Goal: Task Accomplishment & Management: Use online tool/utility

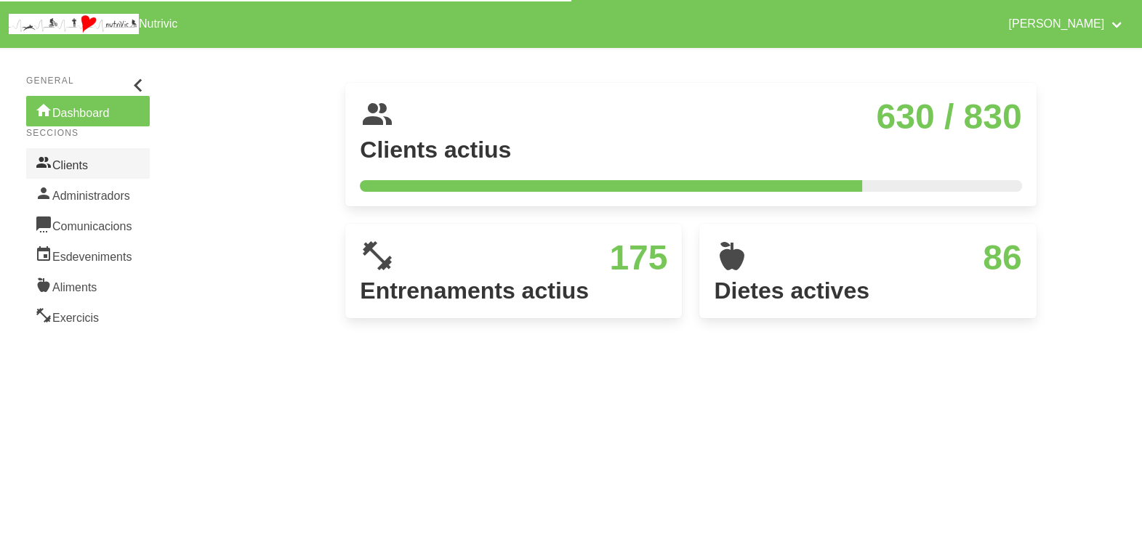
click at [104, 170] on link "Clients" at bounding box center [88, 163] width 124 height 31
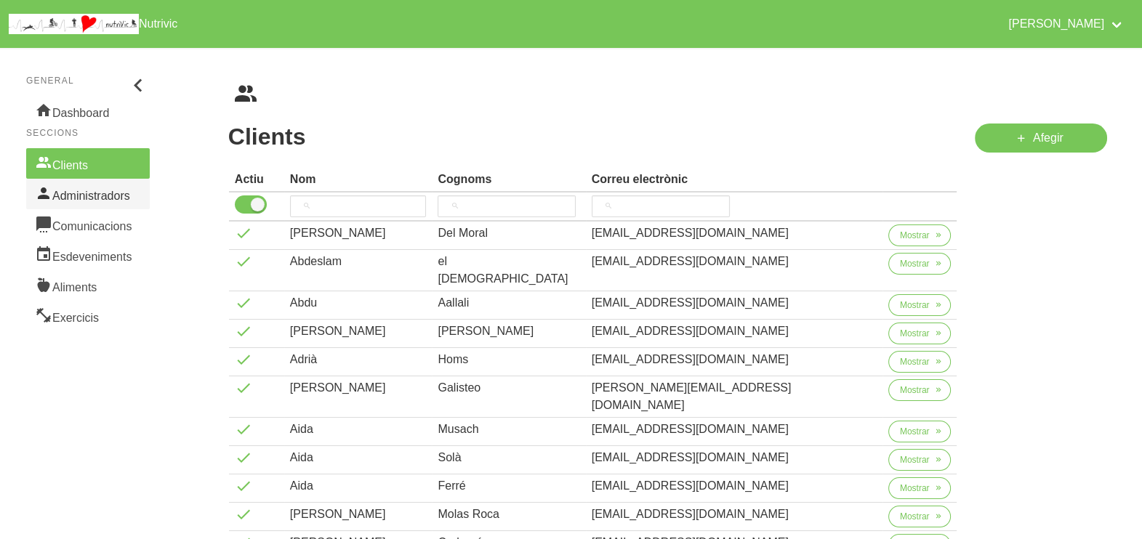
click at [89, 198] on link "Administradors" at bounding box center [88, 194] width 124 height 31
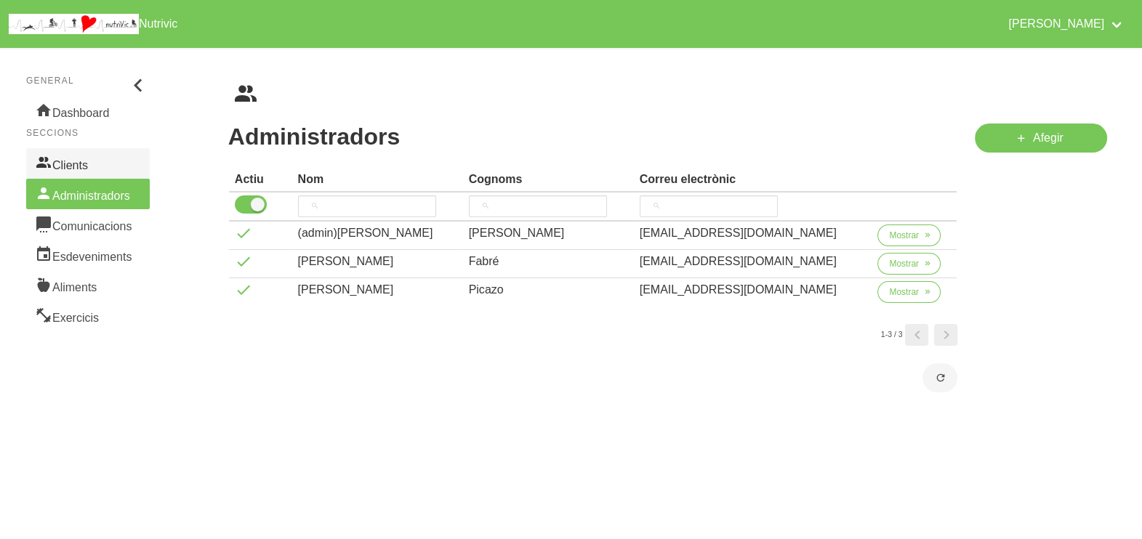
click at [88, 170] on link "Clients" at bounding box center [88, 163] width 124 height 31
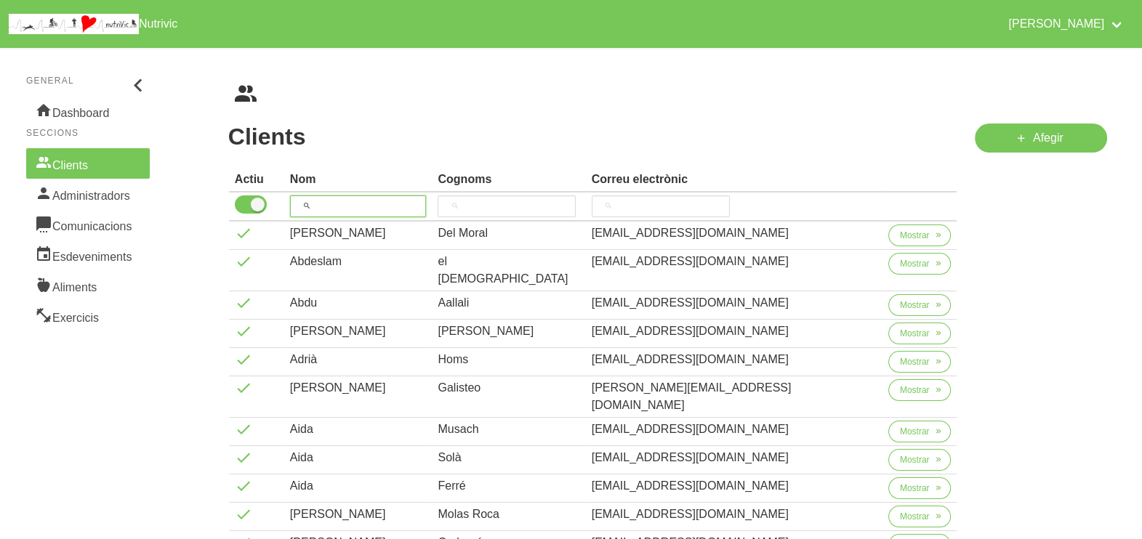
click at [359, 205] on input "search" at bounding box center [358, 207] width 137 height 22
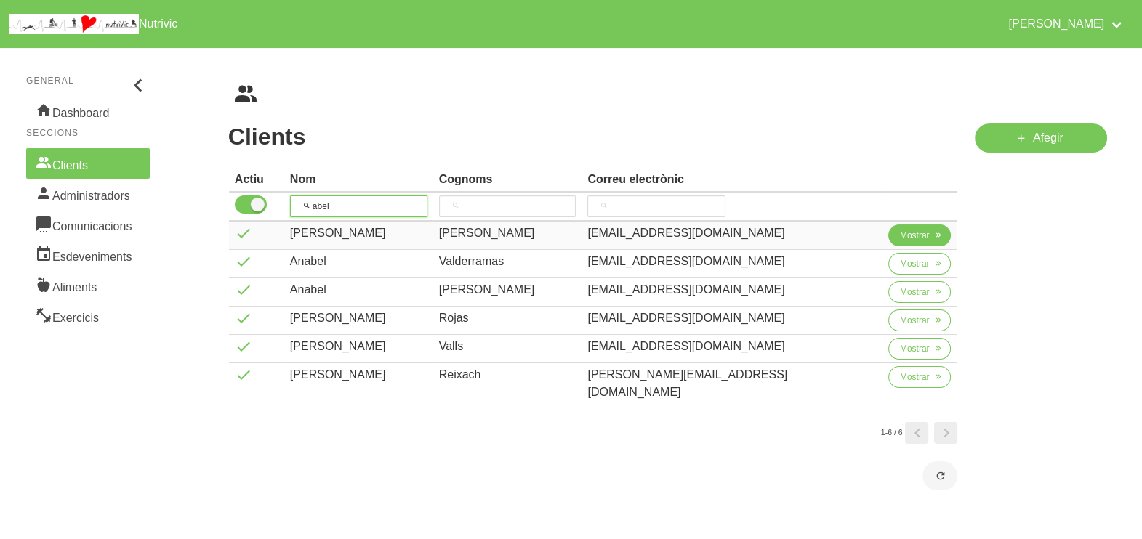
type input "abel"
click at [900, 241] on span "Mostrar" at bounding box center [915, 235] width 30 height 13
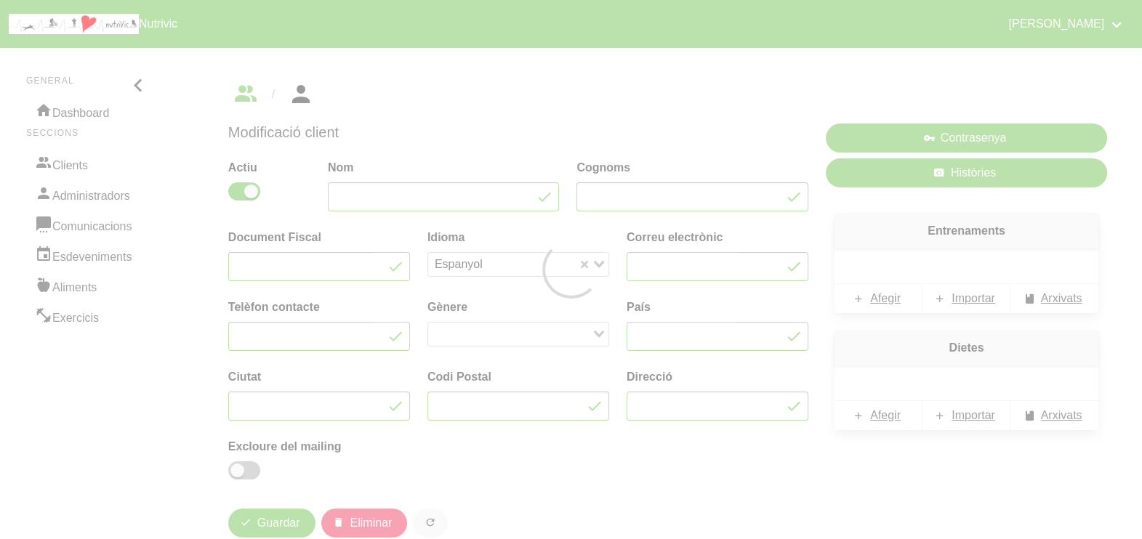
type input "[PERSON_NAME]"
type input "[EMAIL_ADDRESS][DOMAIN_NAME]"
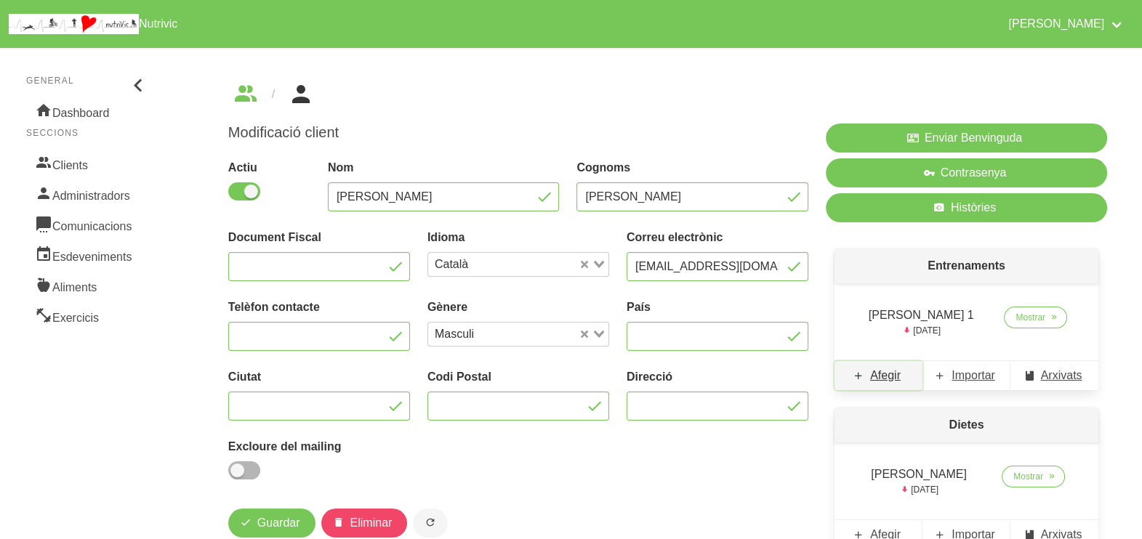
click at [882, 382] on span "Afegir" at bounding box center [885, 375] width 31 height 17
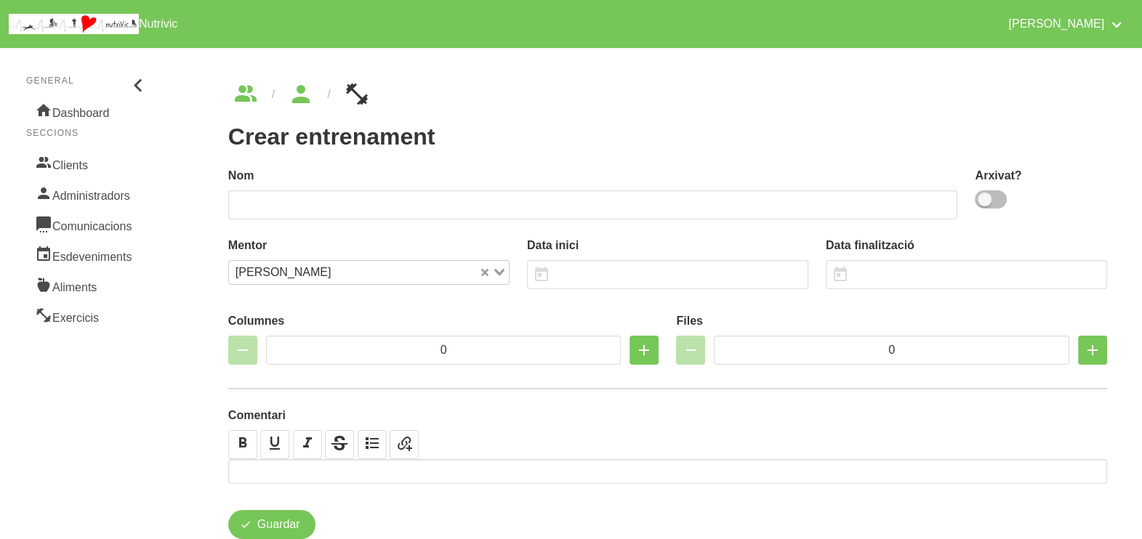
click at [988, 205] on span at bounding box center [991, 199] width 32 height 18
click at [984, 204] on input "checkbox" at bounding box center [979, 199] width 9 height 9
checkbox input "true"
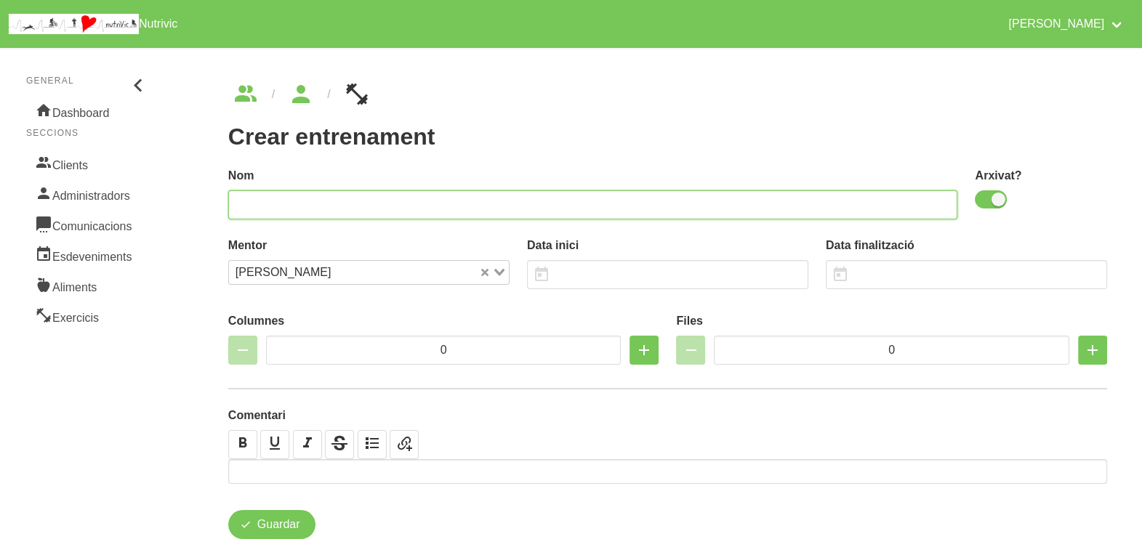
click at [845, 206] on input "text" at bounding box center [593, 204] width 730 height 29
type input "Abel Andres 2"
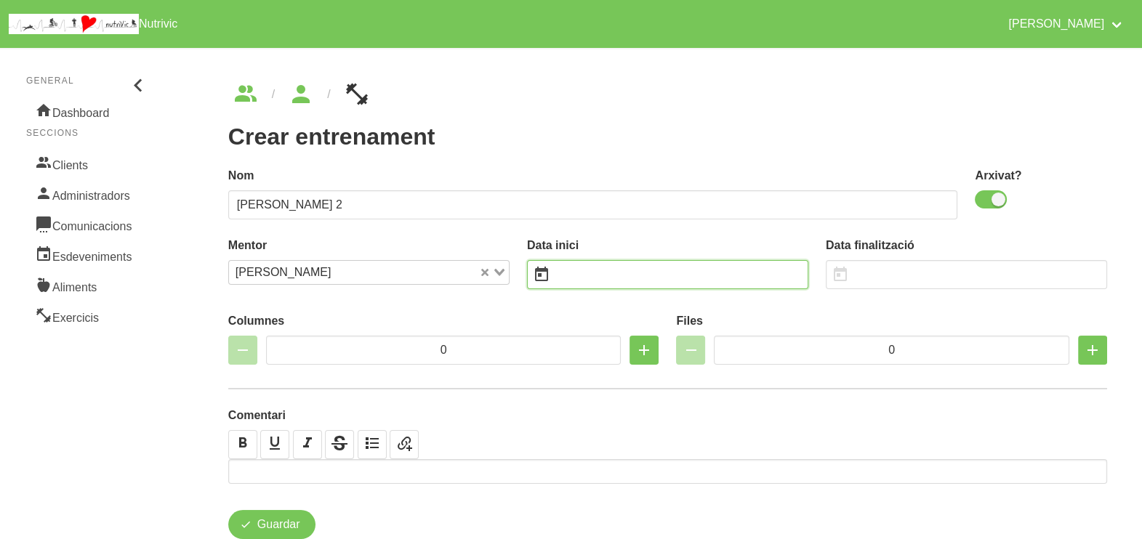
click at [632, 270] on input "text" at bounding box center [667, 274] width 281 height 29
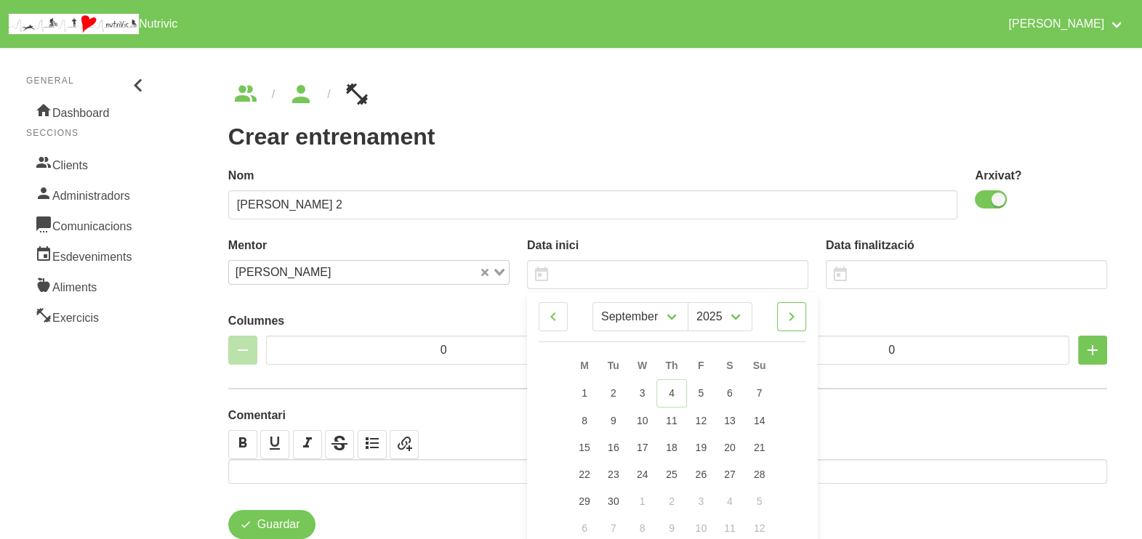
click at [799, 323] on icon at bounding box center [791, 317] width 17 height 26
select select "9"
click at [758, 392] on span "5" at bounding box center [760, 393] width 6 height 12
type input "[DATE]"
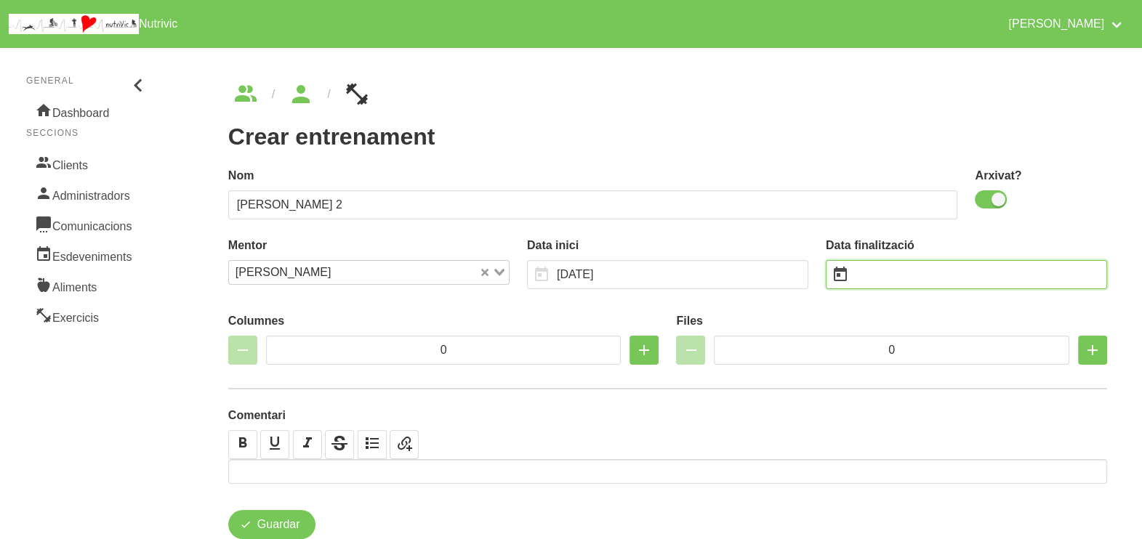
click at [884, 280] on input "text" at bounding box center [966, 274] width 281 height 29
click at [933, 266] on input "text" at bounding box center [966, 274] width 281 height 29
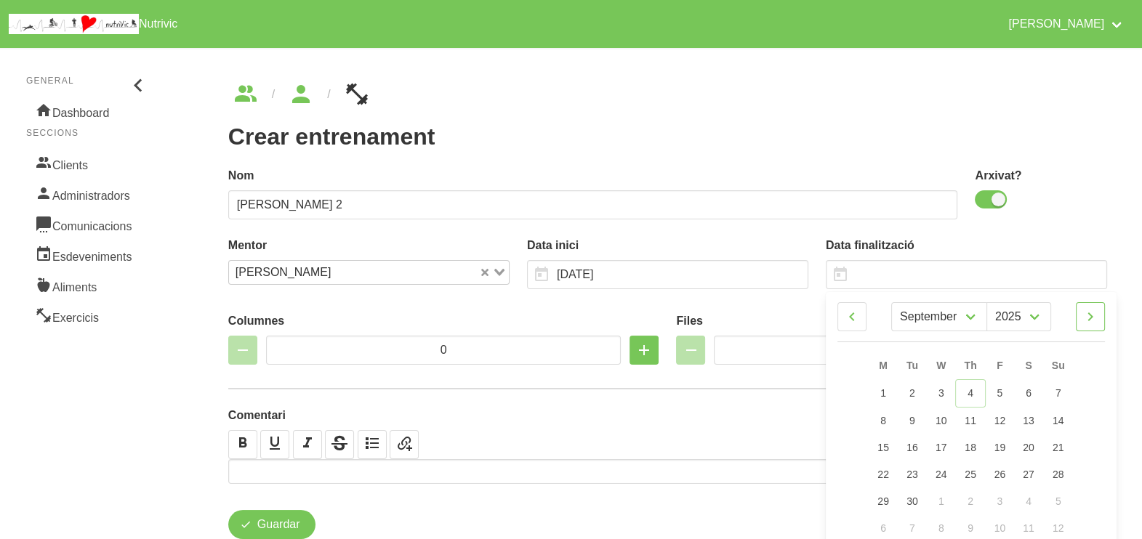
click at [1097, 320] on icon at bounding box center [1090, 317] width 17 height 26
select select "9"
click at [1055, 440] on span "19" at bounding box center [1058, 446] width 12 height 12
type input "19/10/2025"
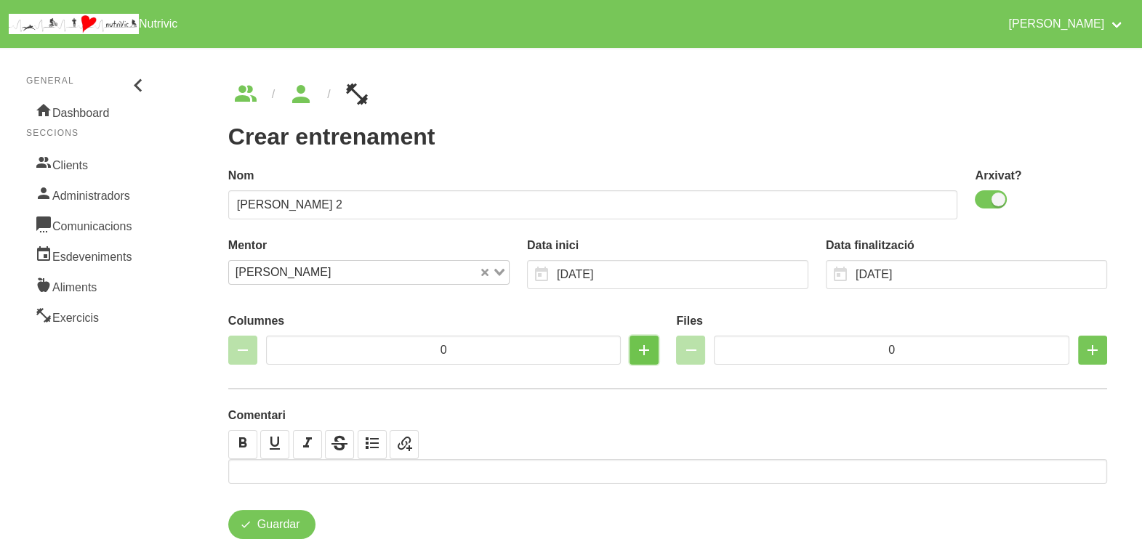
click at [640, 353] on icon "button" at bounding box center [643, 350] width 17 height 26
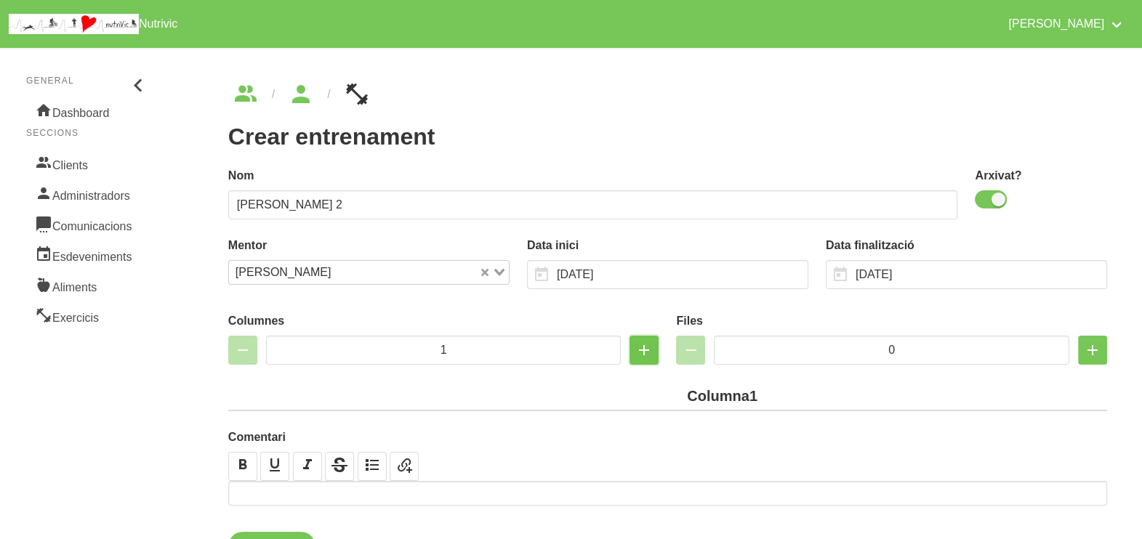
click at [640, 353] on icon "button" at bounding box center [643, 350] width 17 height 26
type input "2"
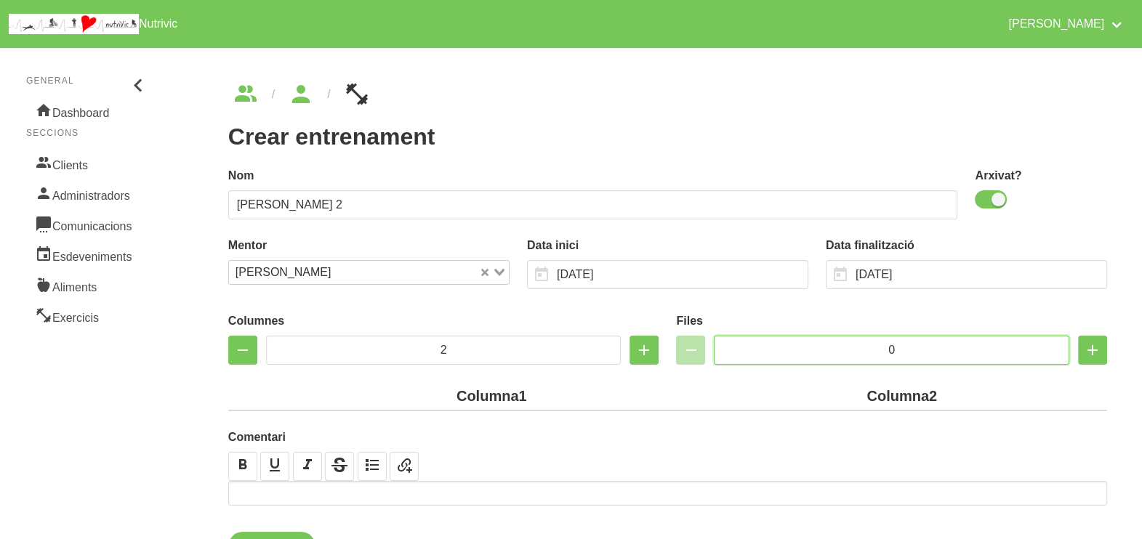
click at [862, 348] on input "0" at bounding box center [891, 350] width 355 height 29
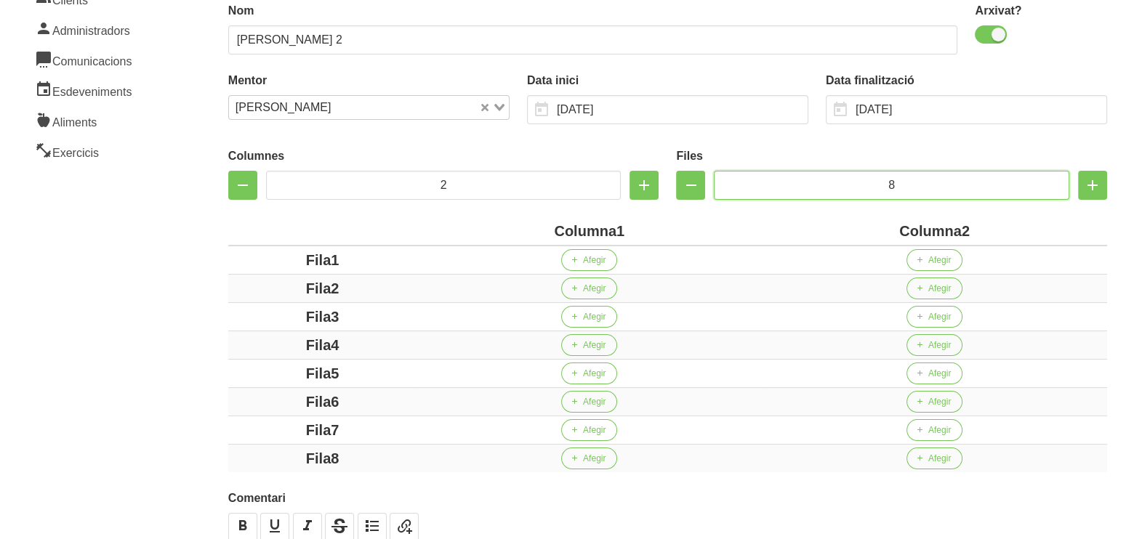
scroll to position [207, 0]
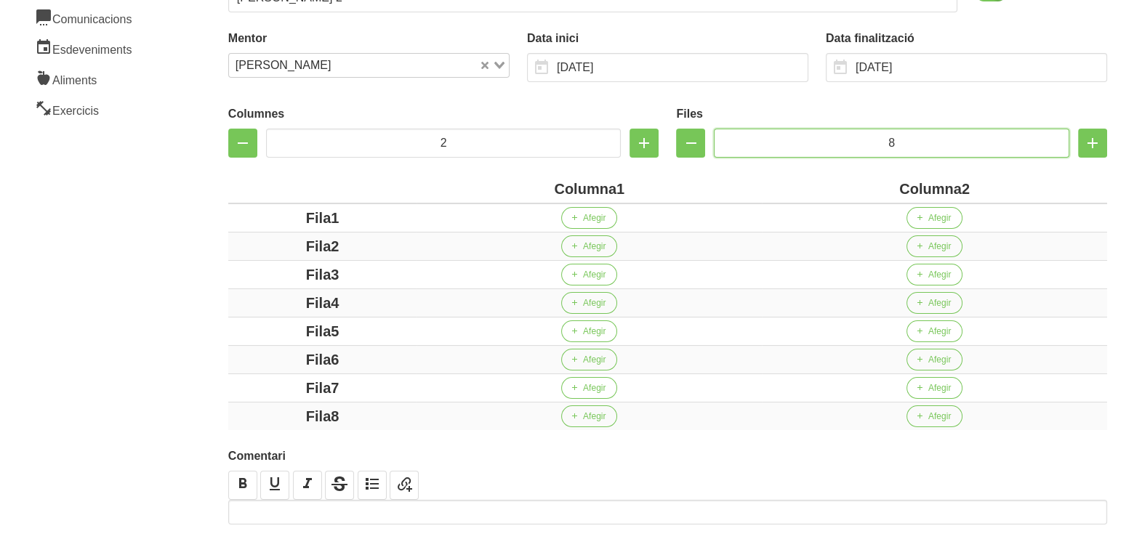
type input "8"
drag, startPoint x: 616, startPoint y: 185, endPoint x: 501, endPoint y: 193, distance: 115.1
click at [501, 193] on div "Columna1" at bounding box center [589, 189] width 334 height 22
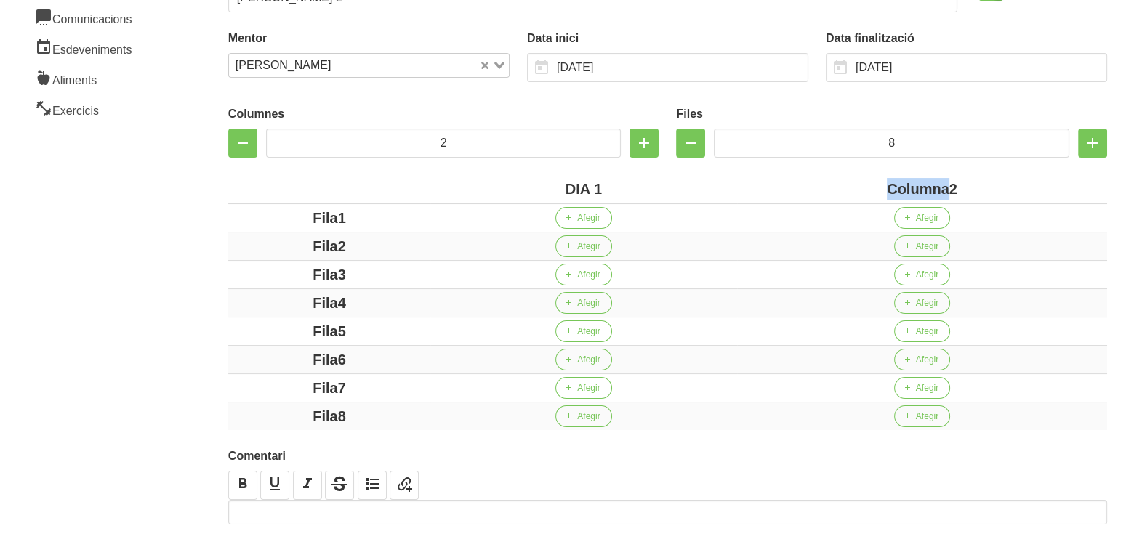
drag, startPoint x: 948, startPoint y: 191, endPoint x: 863, endPoint y: 188, distance: 85.1
click at [863, 188] on div "Columna2" at bounding box center [922, 189] width 358 height 22
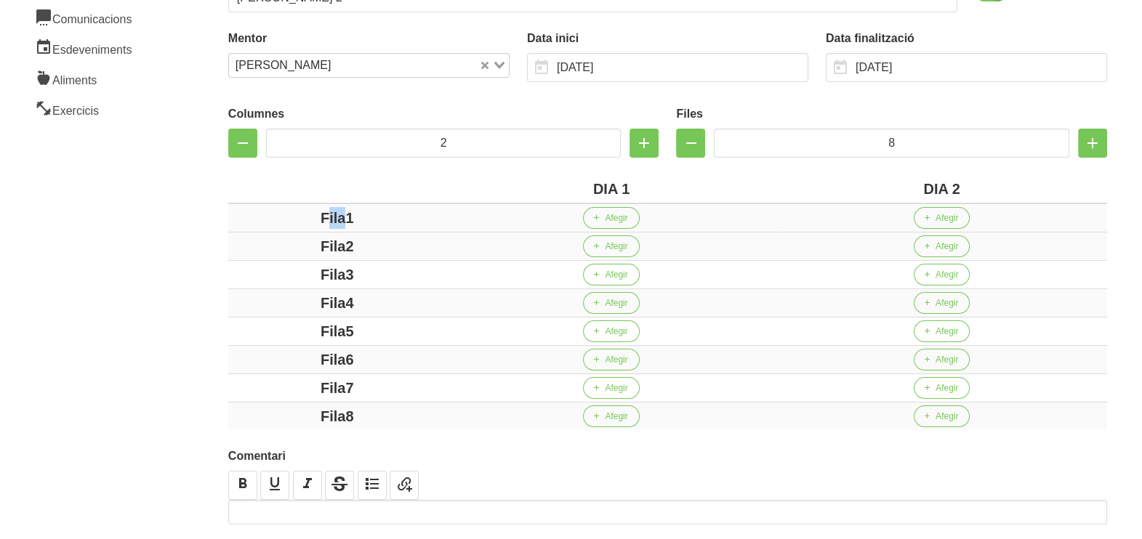
drag, startPoint x: 342, startPoint y: 217, endPoint x: 321, endPoint y: 221, distance: 21.4
click at [321, 221] on div "Fila1" at bounding box center [337, 218] width 206 height 22
drag, startPoint x: 347, startPoint y: 243, endPoint x: 278, endPoint y: 249, distance: 68.6
click at [278, 249] on div "Fila2" at bounding box center [337, 246] width 206 height 22
drag, startPoint x: 361, startPoint y: 271, endPoint x: 297, endPoint y: 262, distance: 63.9
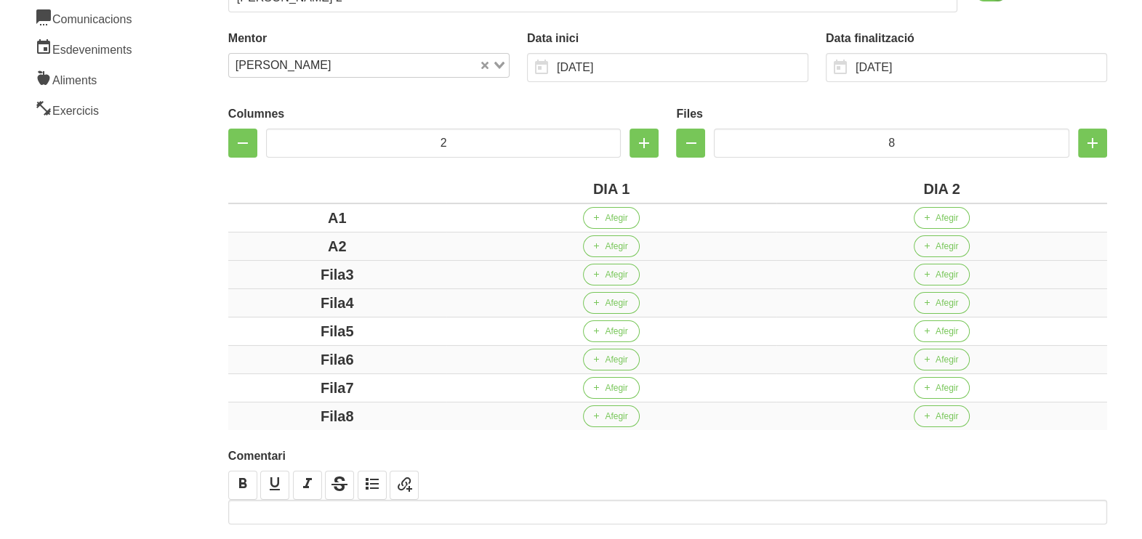
click at [297, 262] on td "Fila3" at bounding box center [337, 275] width 218 height 28
drag, startPoint x: 385, startPoint y: 298, endPoint x: 226, endPoint y: 305, distance: 159.3
click at [226, 305] on div "Columnes 2 Files 8 DIA 1 DIA 2 A1 Afegir Afegir A2 Afegir Afegir B1 Afegir Afeg…" at bounding box center [668, 265] width 896 height 348
drag, startPoint x: 361, startPoint y: 330, endPoint x: 287, endPoint y: 325, distance: 74.3
click at [287, 325] on div "Fila5" at bounding box center [337, 332] width 206 height 22
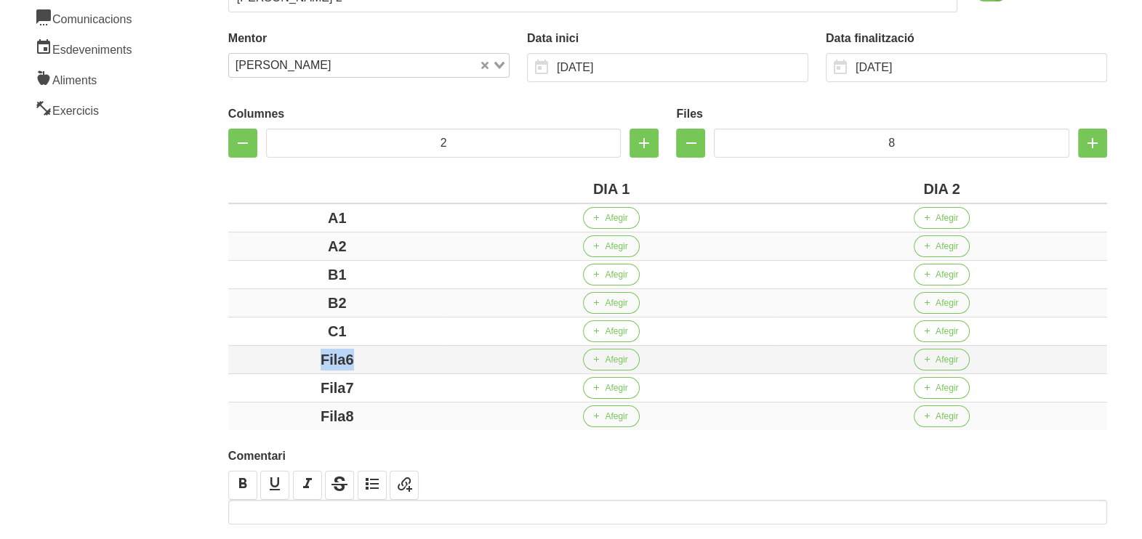
drag, startPoint x: 359, startPoint y: 362, endPoint x: 287, endPoint y: 361, distance: 72.0
click at [287, 361] on div "Fila6" at bounding box center [337, 360] width 206 height 22
drag, startPoint x: 361, startPoint y: 379, endPoint x: 293, endPoint y: 382, distance: 68.4
click at [293, 382] on div "Fila7" at bounding box center [337, 388] width 206 height 22
drag, startPoint x: 363, startPoint y: 418, endPoint x: 293, endPoint y: 416, distance: 69.8
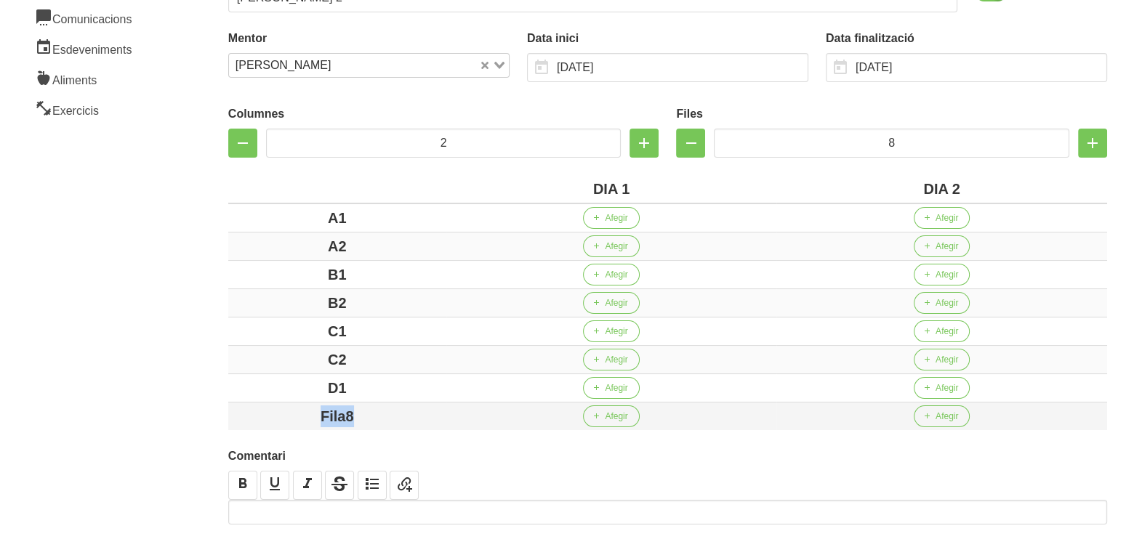
click at [293, 416] on div "Fila8" at bounding box center [337, 417] width 206 height 22
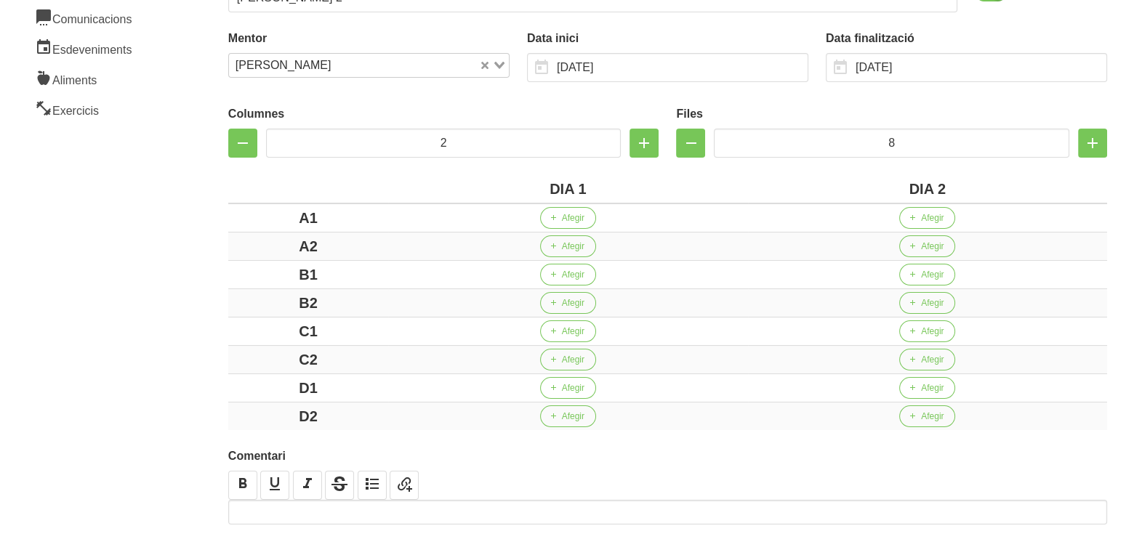
click at [127, 222] on aside "General Dashboard Seccions Clients Administradors Comunicacions Esdeveniments A…" at bounding box center [87, 228] width 193 height 792
click at [567, 216] on span "Afegir" at bounding box center [573, 218] width 23 height 13
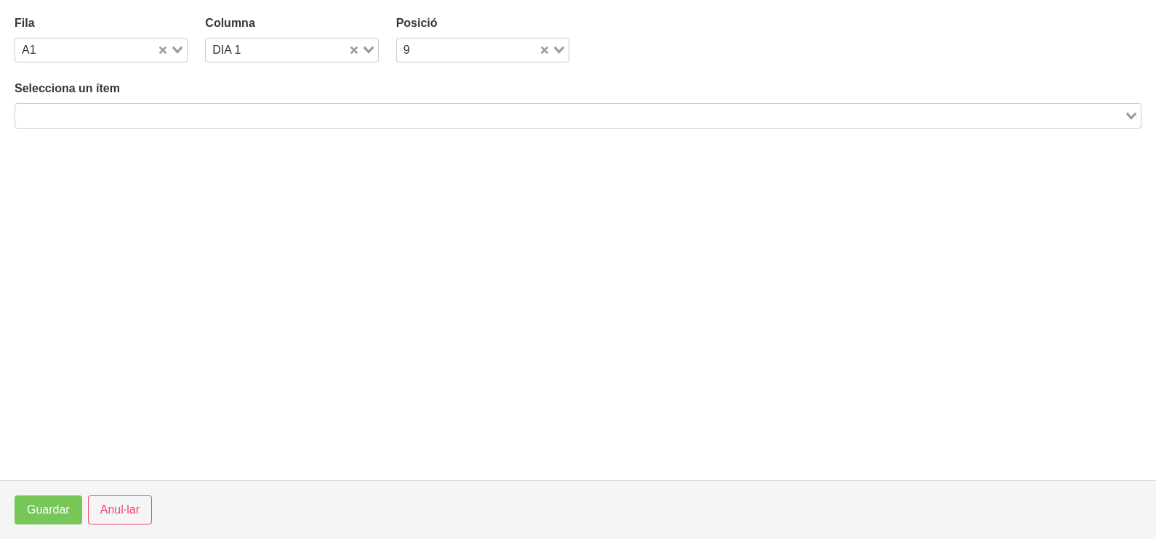
click at [191, 115] on input "Search for option" at bounding box center [570, 115] width 1106 height 17
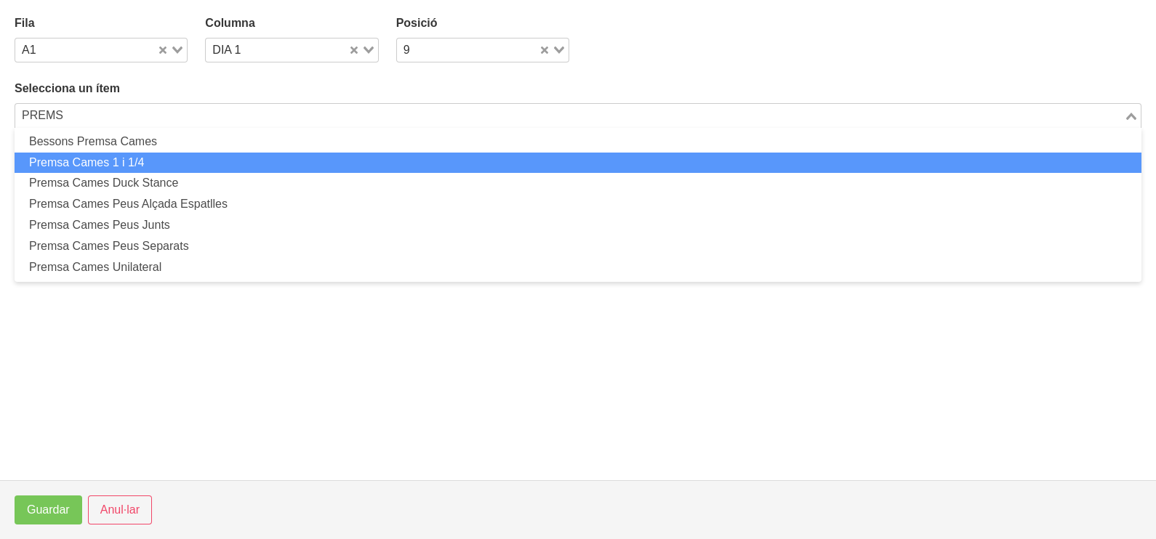
click at [164, 211] on li "Premsa Cames Peus Alçada Espatlles" at bounding box center [578, 204] width 1127 height 21
type input "PREMS"
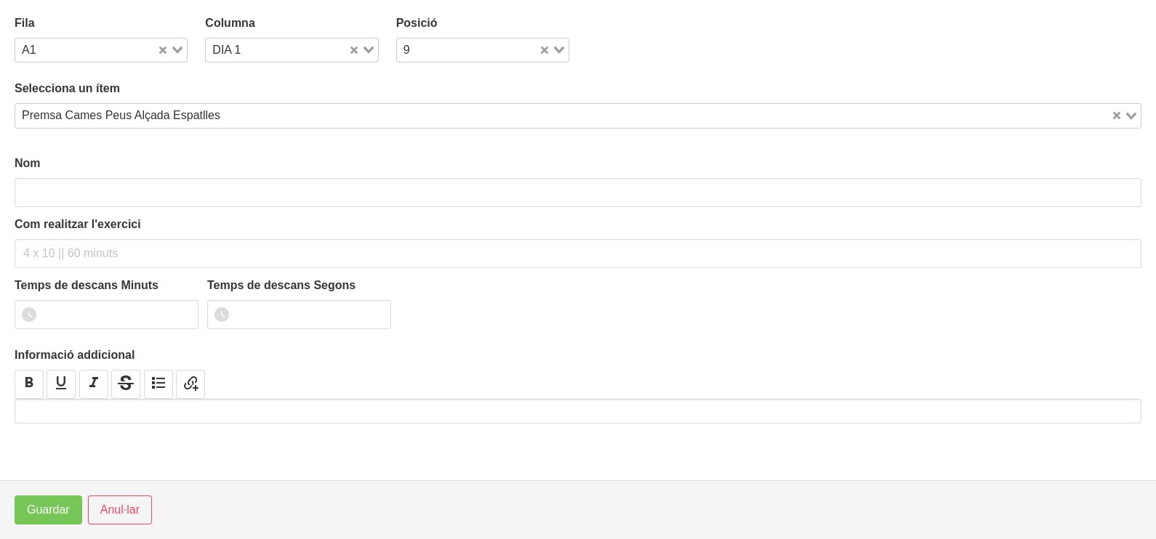
type input "Premsa Cames Peus Alçada Espatlles"
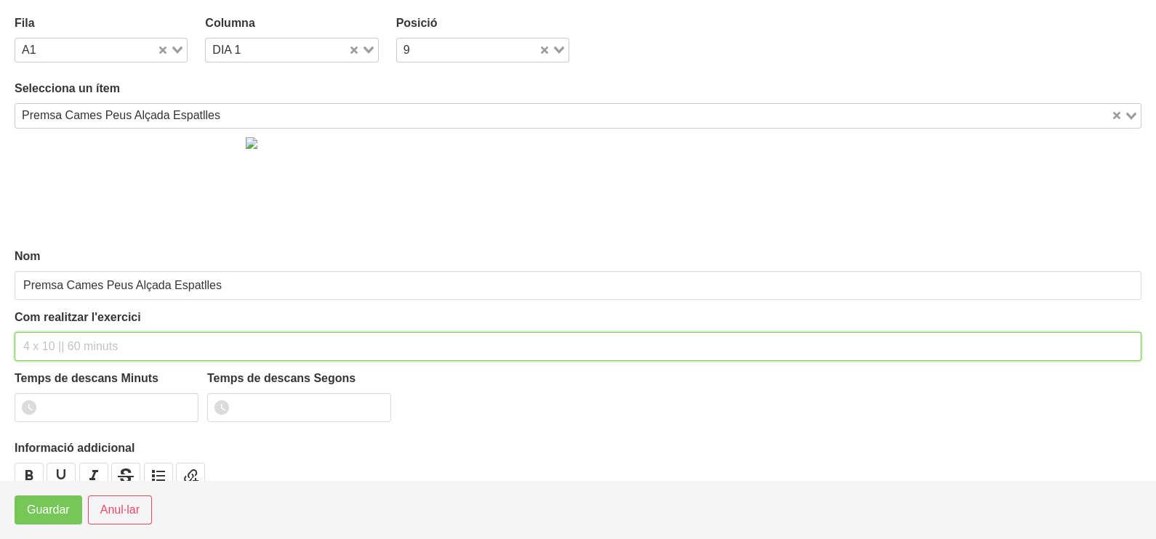
drag, startPoint x: 71, startPoint y: 345, endPoint x: 80, endPoint y: 331, distance: 15.7
click at [71, 344] on input "text" at bounding box center [578, 346] width 1127 height 29
click at [41, 344] on input "3 x6-8 a 3010 60"" at bounding box center [578, 346] width 1127 height 29
type input "3 x 6-8 a 3010 60""
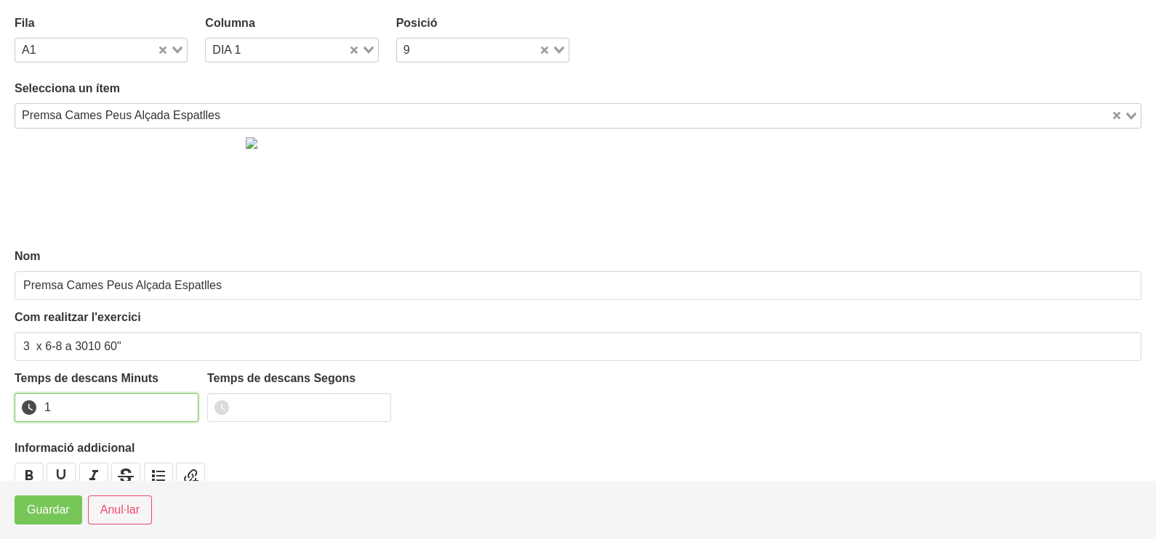
type input "1"
click at [181, 403] on input "1" at bounding box center [107, 407] width 184 height 29
click at [57, 512] on span "Guardar" at bounding box center [48, 510] width 43 height 17
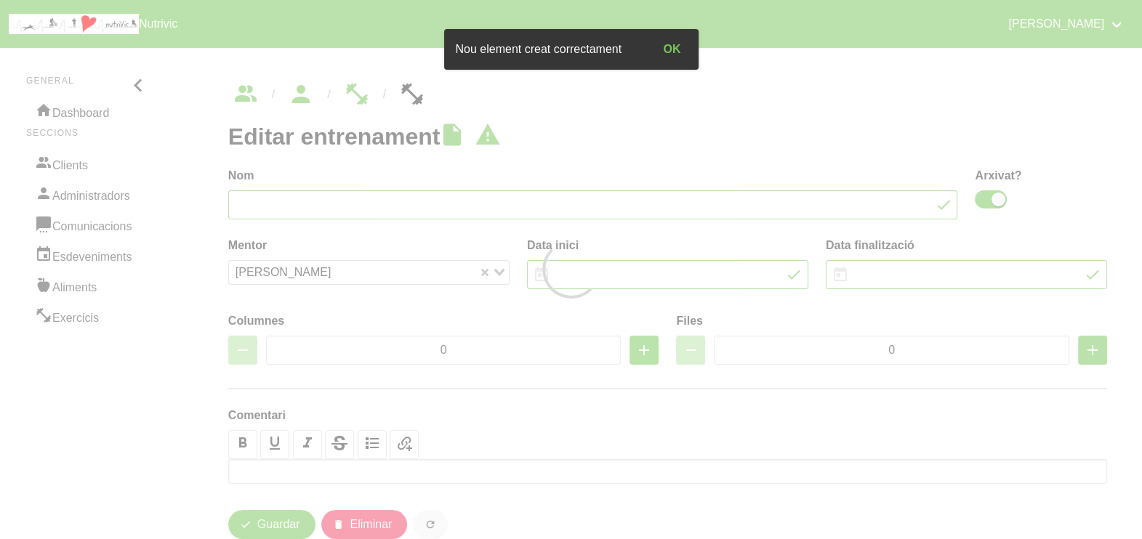
type input "Abel Andres 2"
checkbox input "true"
type input "[DATE]"
type input "19/10/2025"
type input "2"
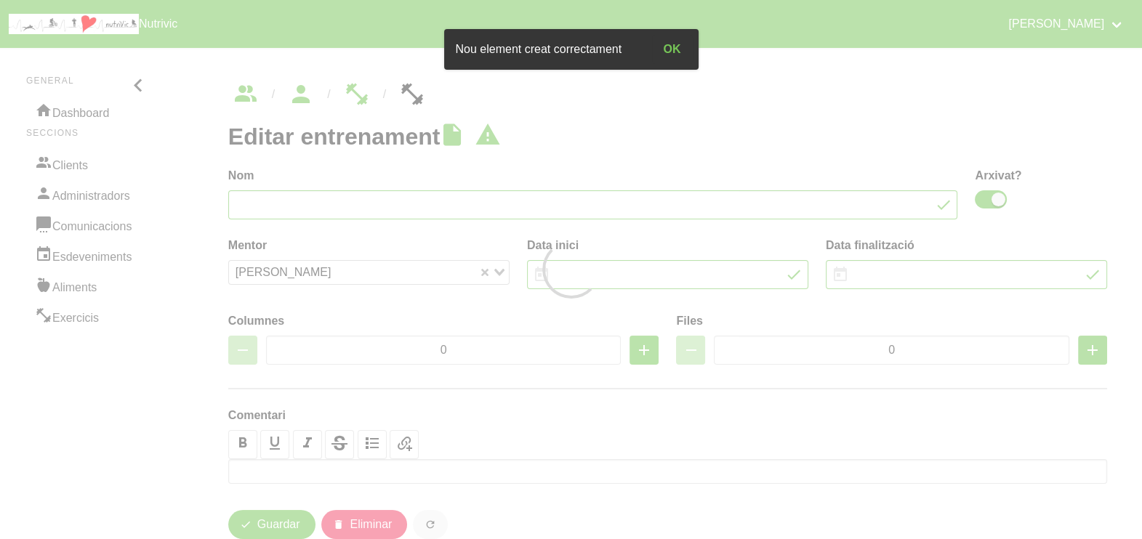
type input "8"
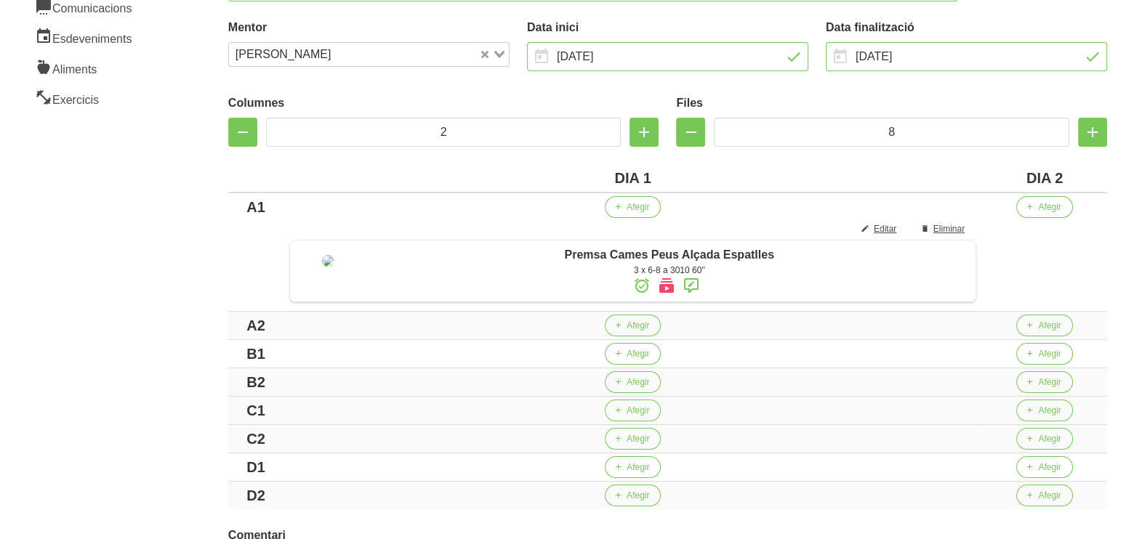
scroll to position [363, 0]
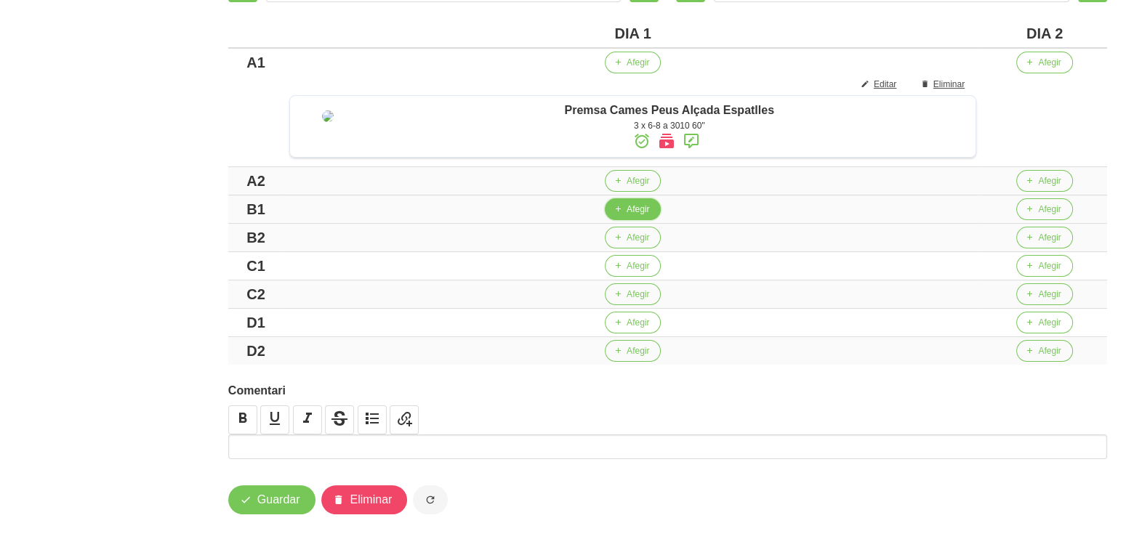
click at [619, 216] on icon "button" at bounding box center [617, 209] width 9 height 13
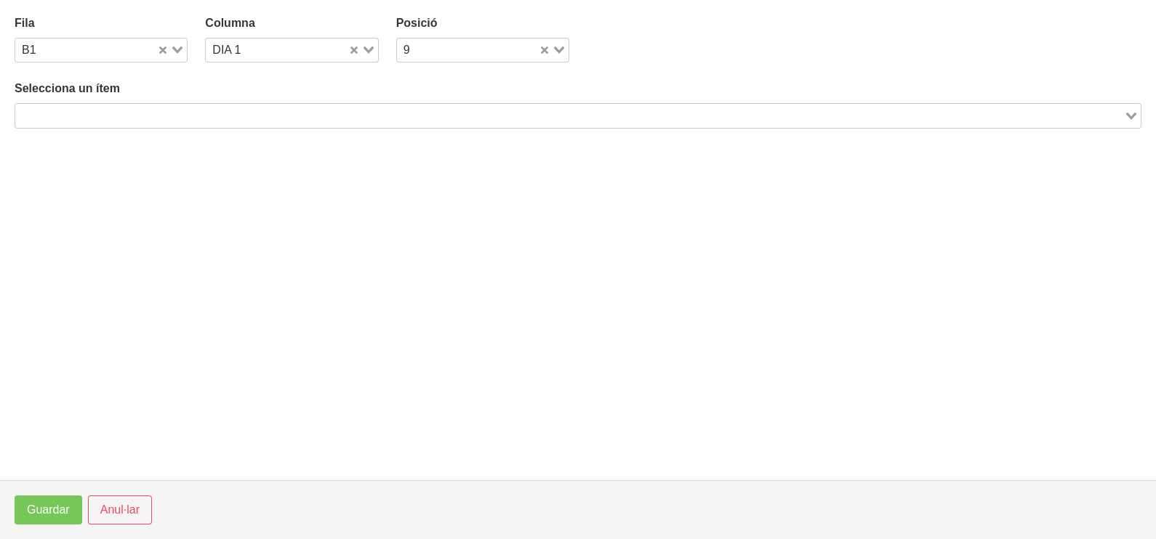
click at [197, 118] on input "Search for option" at bounding box center [570, 115] width 1106 height 17
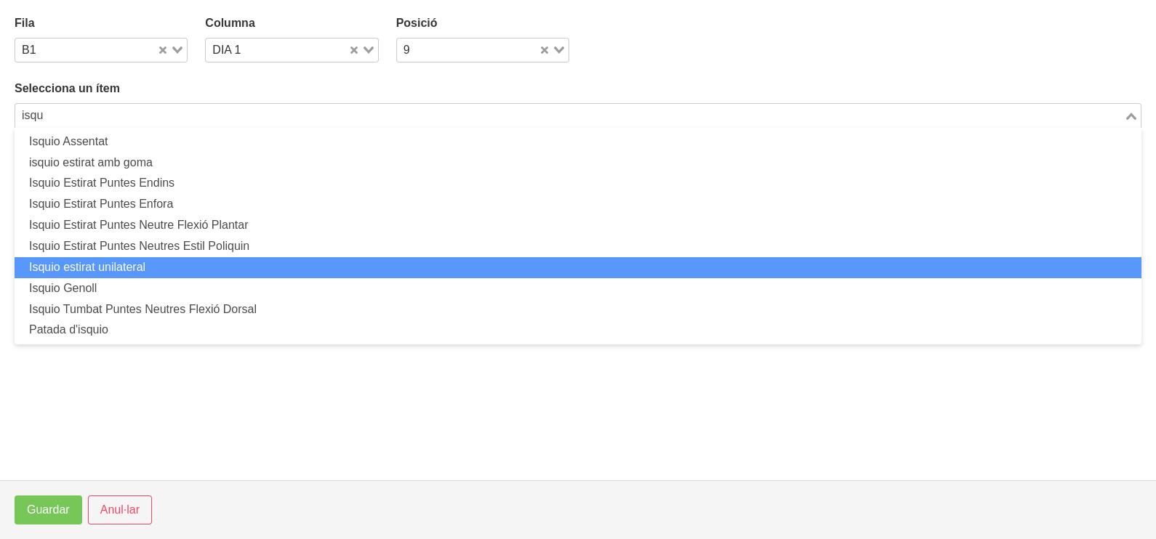
click at [162, 262] on li "Isquio estirat unilateral" at bounding box center [578, 267] width 1127 height 21
type input "isqu"
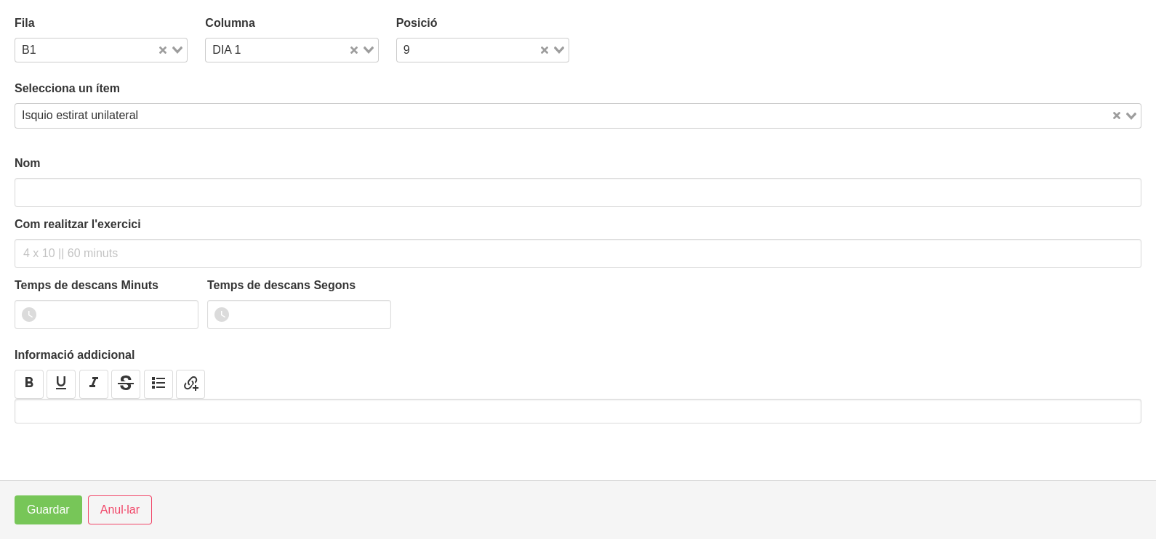
type input "Isquio estirat unilateral"
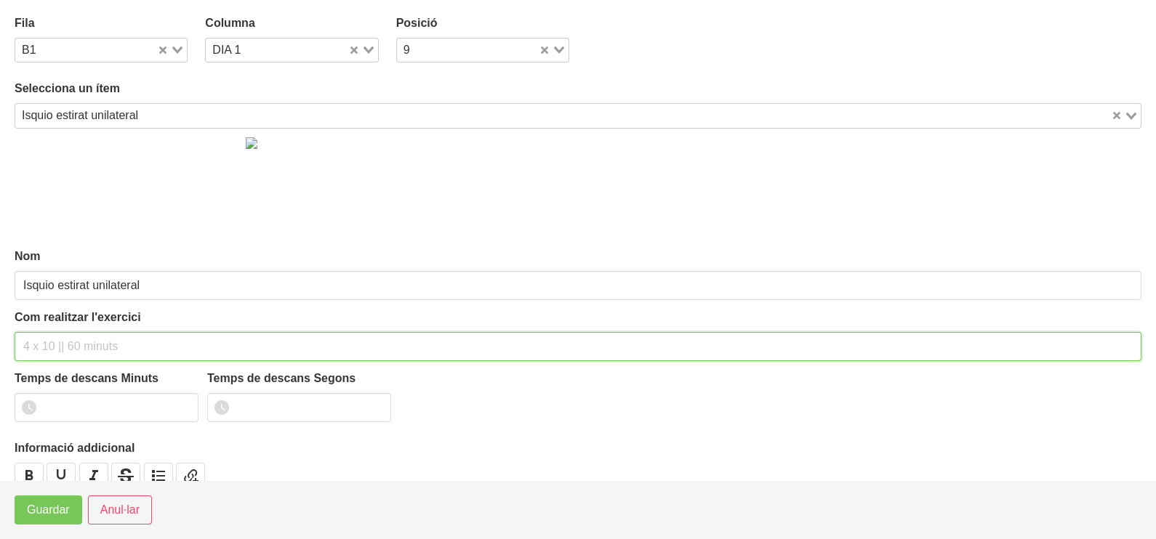
drag, startPoint x: 53, startPoint y: 347, endPoint x: 41, endPoint y: 341, distance: 14.0
click at [47, 342] on input "text" at bounding box center [578, 346] width 1127 height 29
type input "3 x 6-8 a 3010 60""
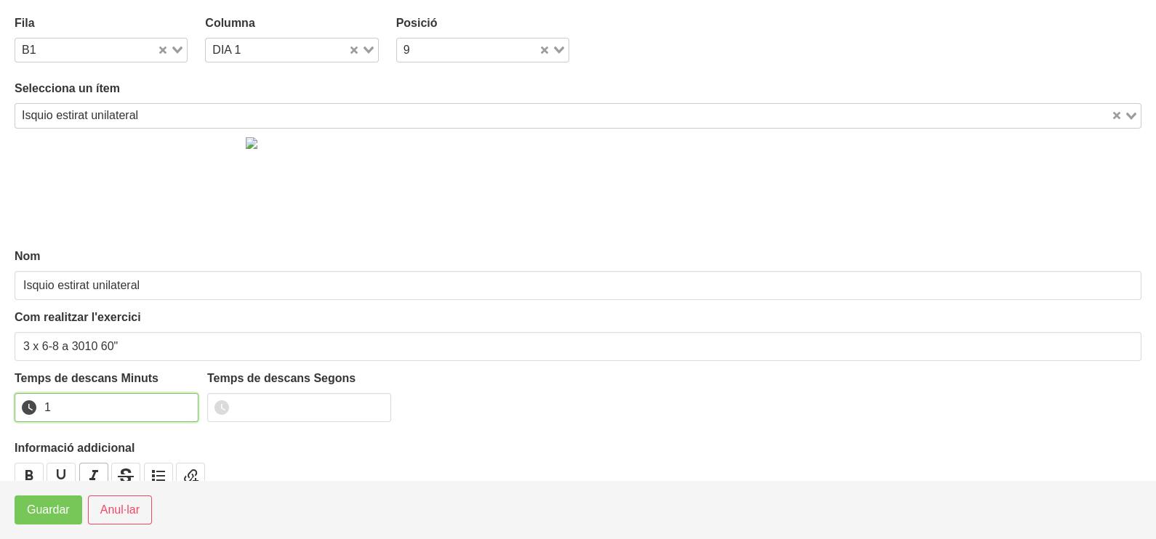
drag, startPoint x: 181, startPoint y: 401, endPoint x: 87, endPoint y: 471, distance: 116.9
type input "1"
click at [178, 401] on input "1" at bounding box center [107, 407] width 184 height 29
click at [61, 508] on span "Guardar" at bounding box center [48, 510] width 43 height 17
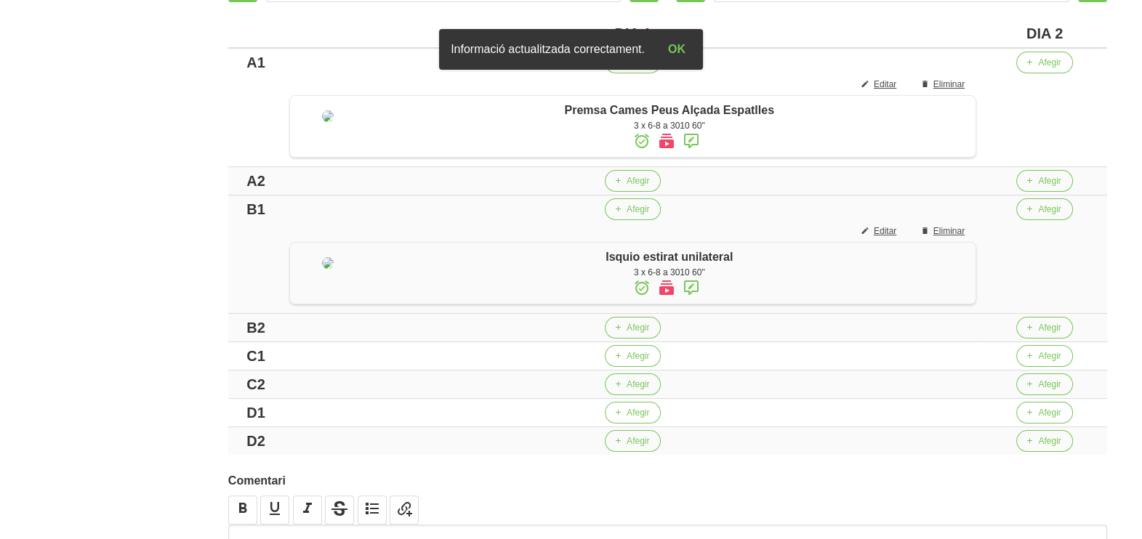
scroll to position [273, 0]
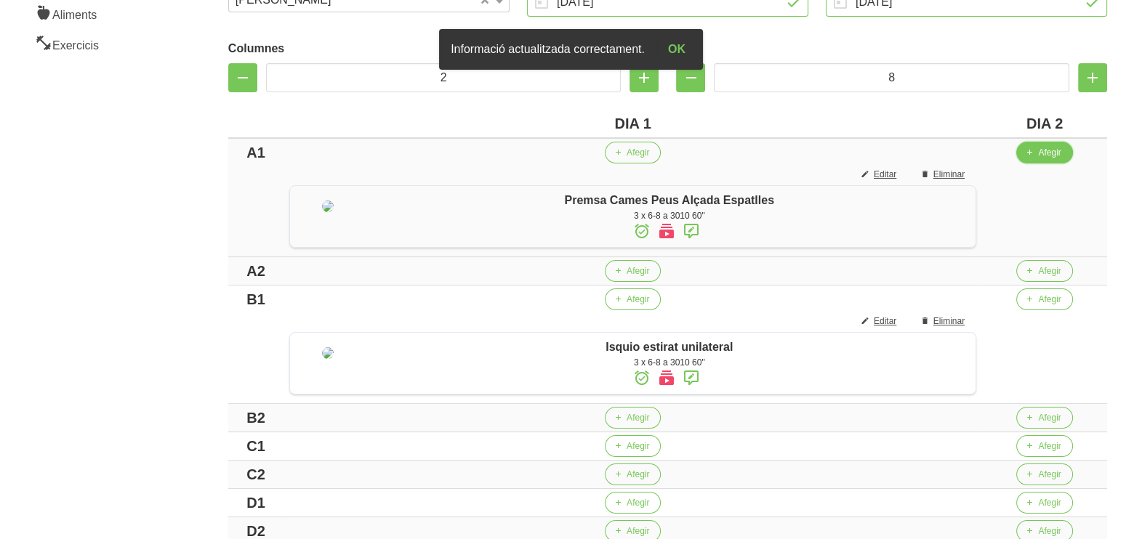
click at [1052, 155] on span "Afegir" at bounding box center [1049, 152] width 23 height 13
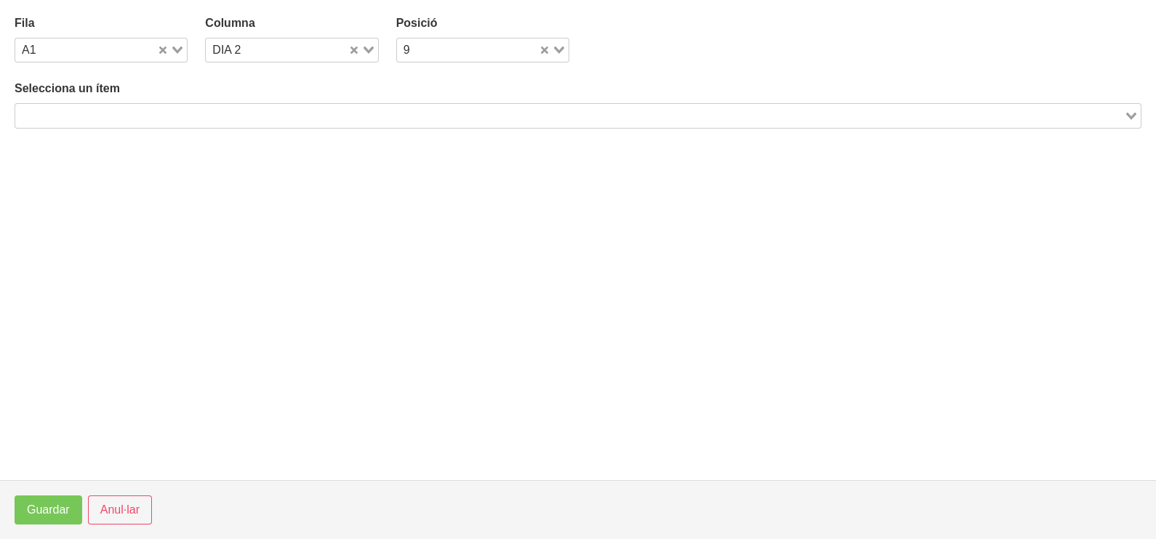
drag, startPoint x: 157, startPoint y: 110, endPoint x: 169, endPoint y: 100, distance: 16.0
click at [156, 109] on input "Search for option" at bounding box center [570, 115] width 1106 height 17
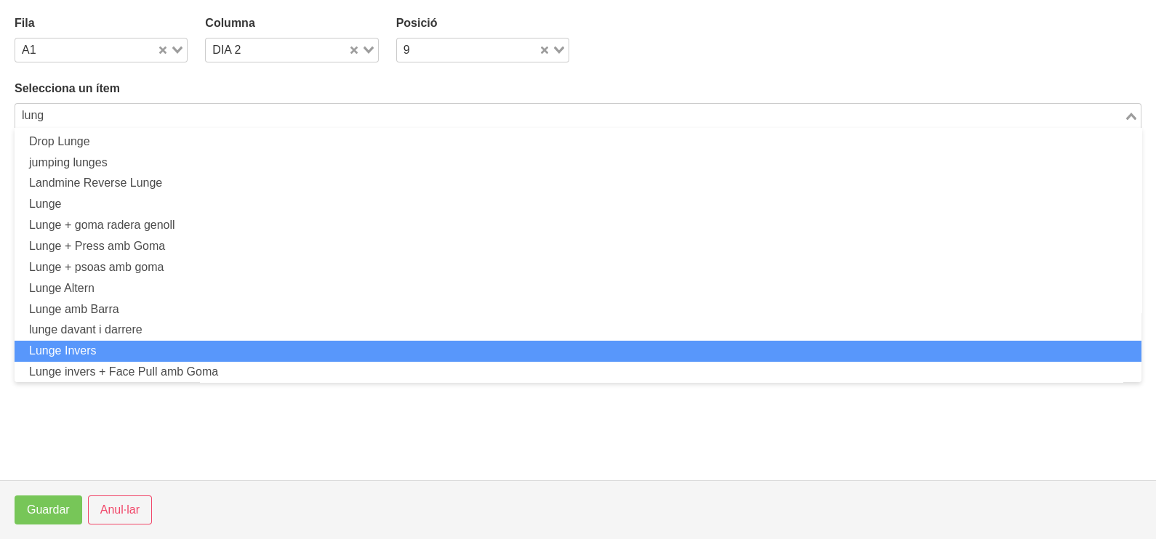
click at [110, 345] on li "Lunge Invers" at bounding box center [578, 351] width 1127 height 21
type input "lung"
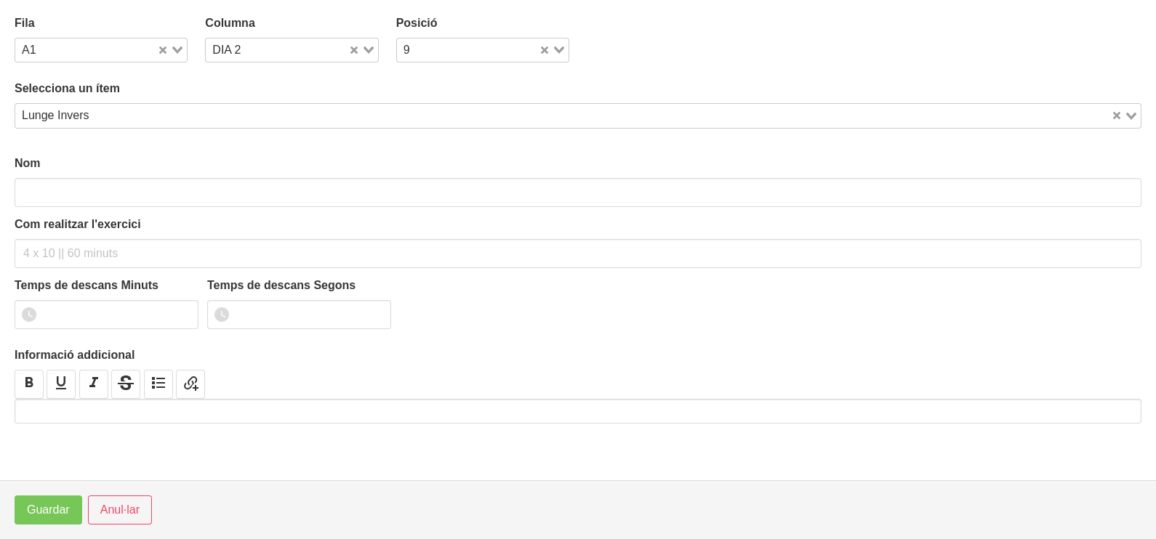
type input "Lunge Invers"
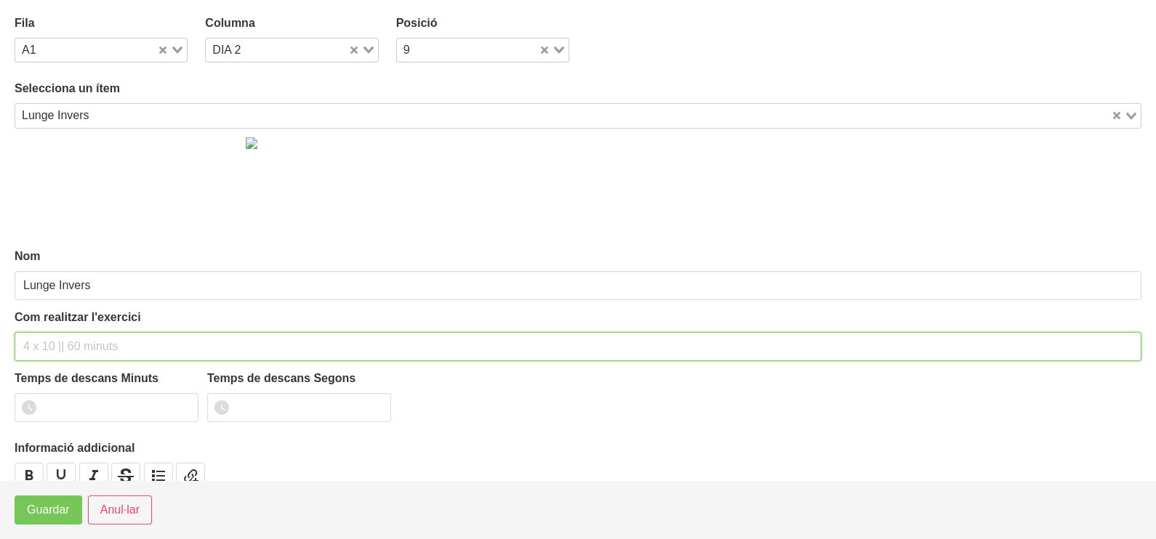
click at [62, 333] on input "text" at bounding box center [578, 346] width 1127 height 29
type input "3 x 6-8 a 3010 60""
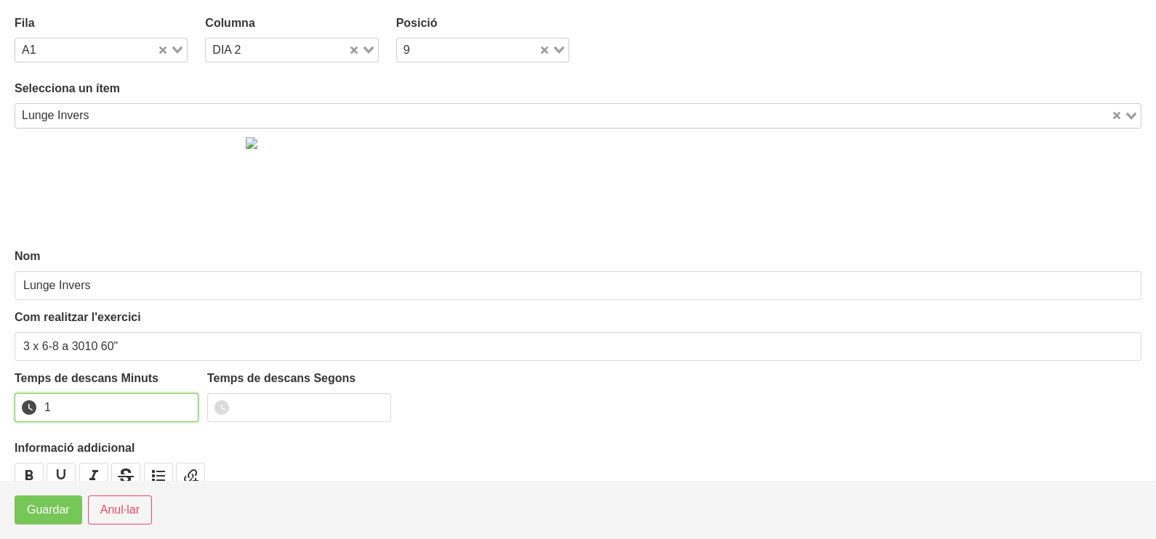
type input "1"
click at [182, 401] on input "1" at bounding box center [107, 407] width 184 height 29
click at [57, 507] on span "Guardar" at bounding box center [48, 510] width 43 height 17
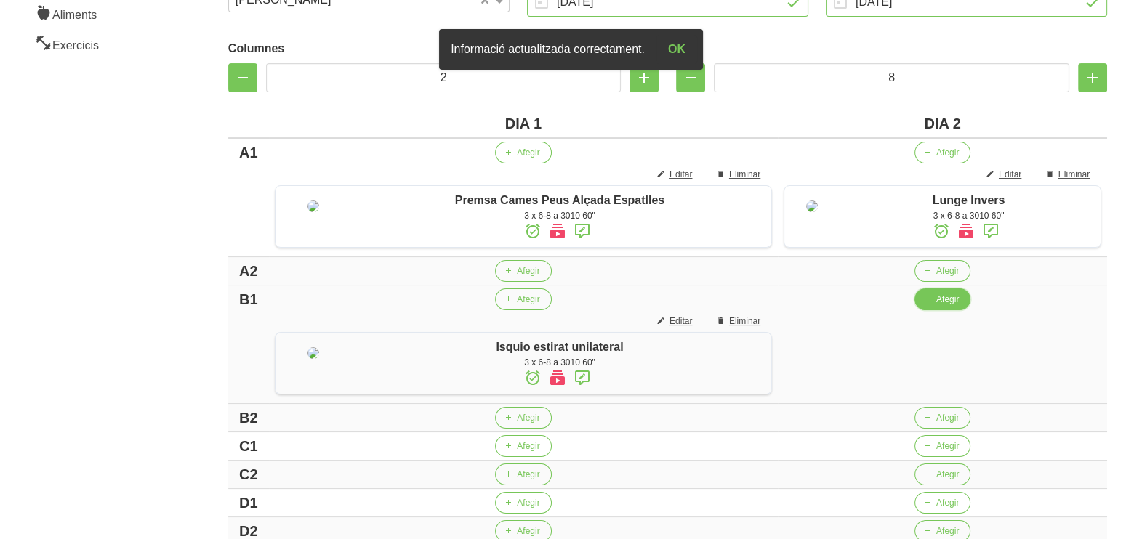
click at [937, 306] on span "Afegir" at bounding box center [947, 299] width 23 height 13
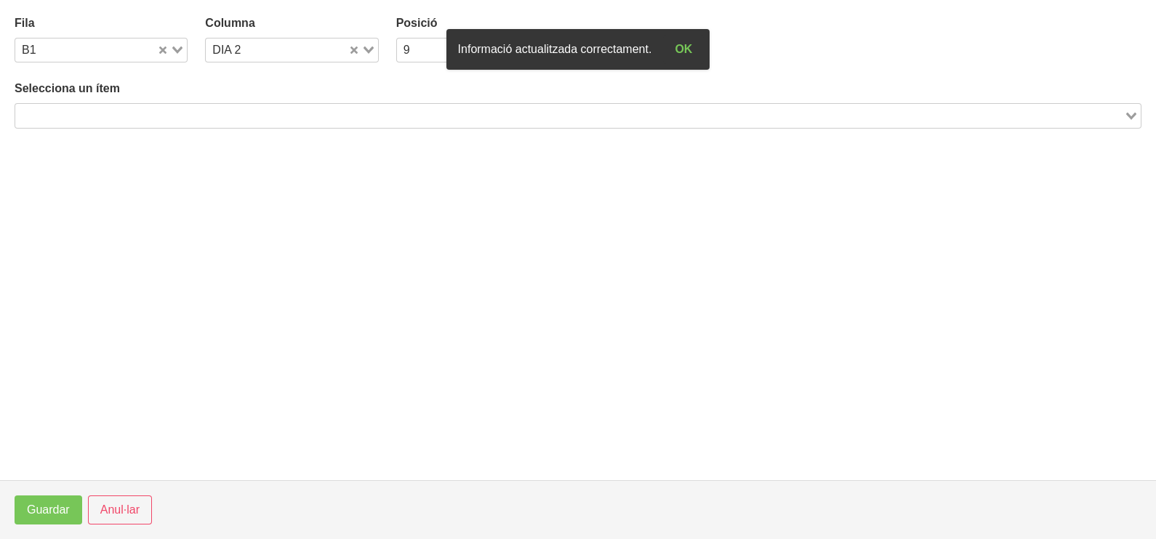
click at [167, 119] on input "Search for option" at bounding box center [570, 115] width 1106 height 17
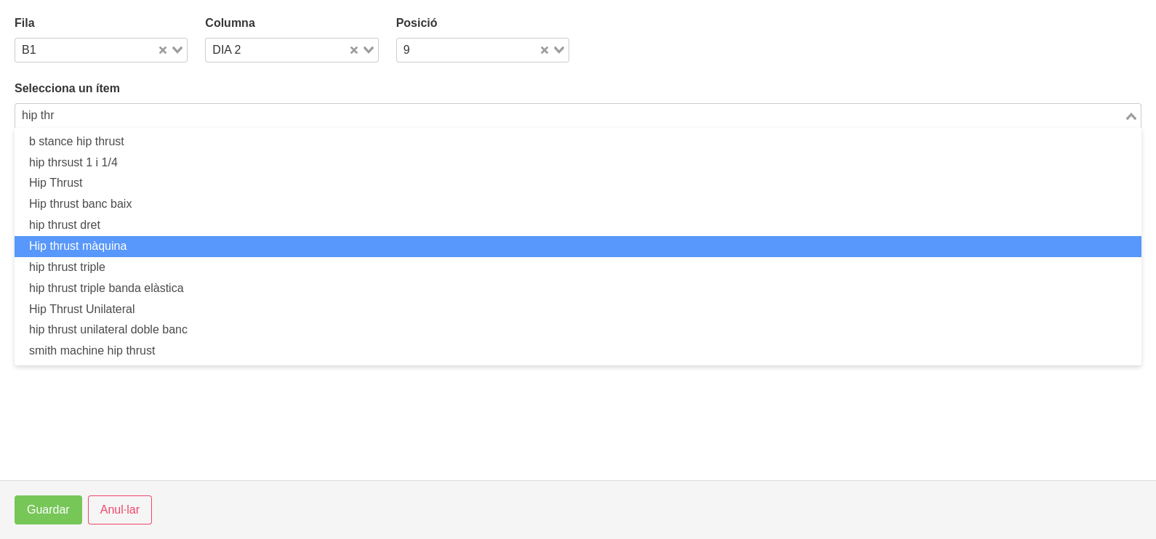
click at [150, 245] on li "Hip thrust màquina" at bounding box center [578, 246] width 1127 height 21
type input "hip thr"
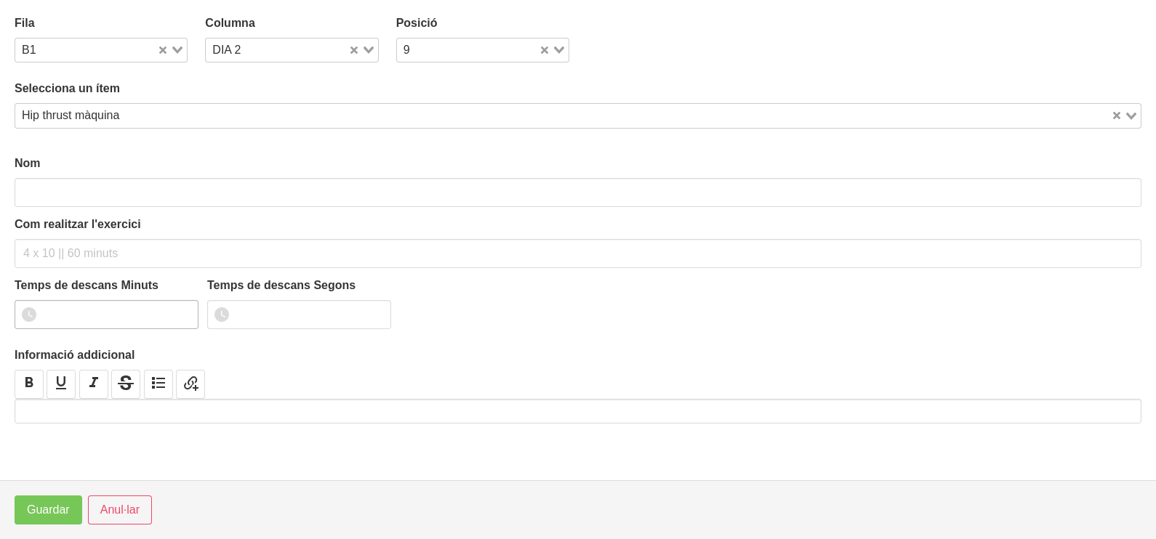
type input "Hip thrust màquina"
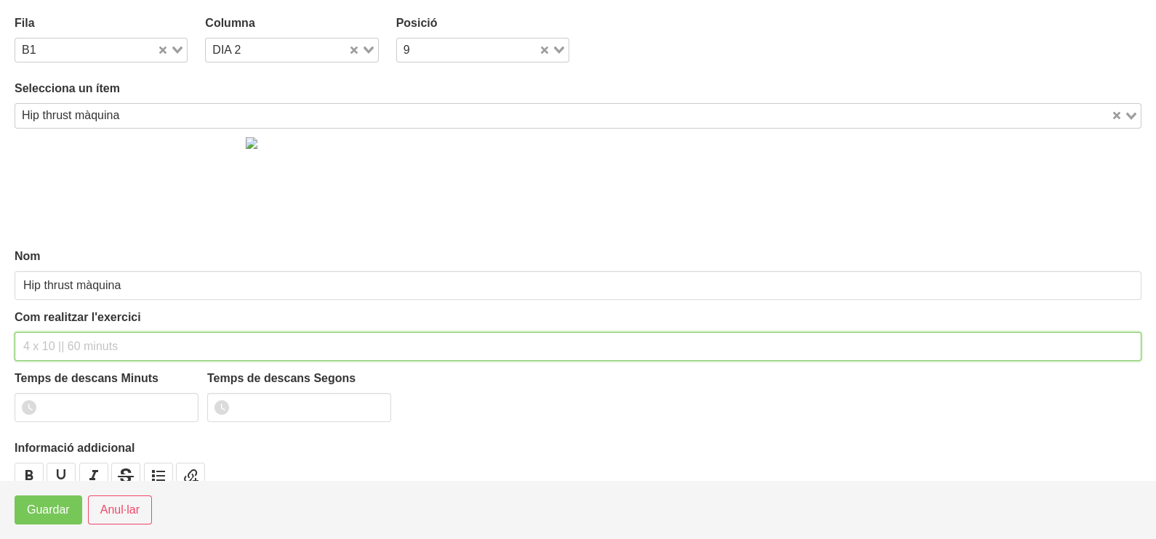
click at [63, 339] on input "text" at bounding box center [578, 346] width 1127 height 29
type input "3 x 6-8 a 3010 60""
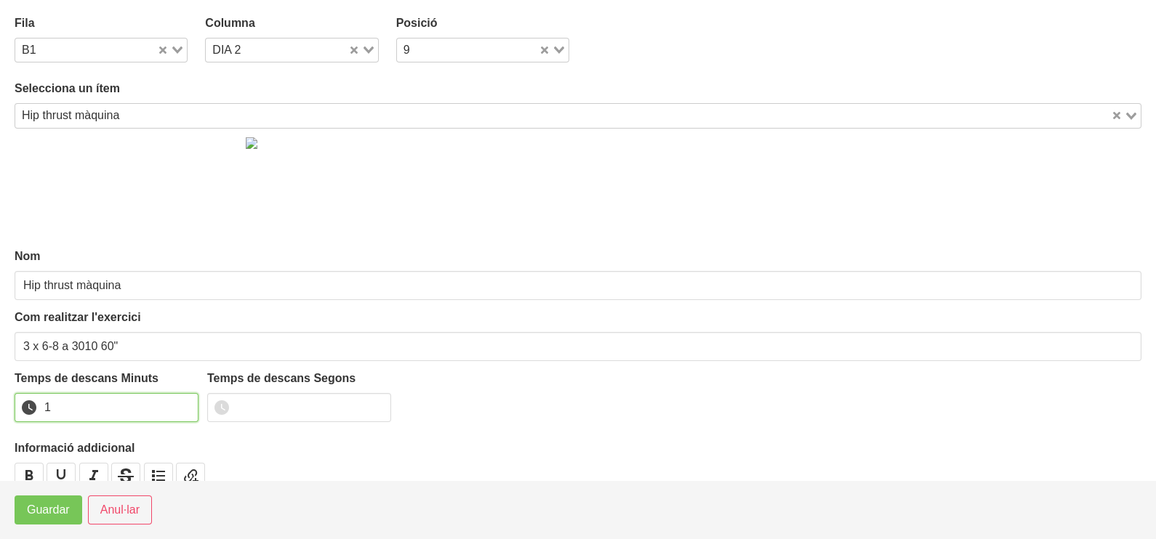
drag, startPoint x: 182, startPoint y: 400, endPoint x: 173, endPoint y: 408, distance: 12.9
type input "1"
click at [182, 400] on input "1" at bounding box center [107, 407] width 184 height 29
click at [63, 517] on span "Guardar" at bounding box center [48, 510] width 43 height 17
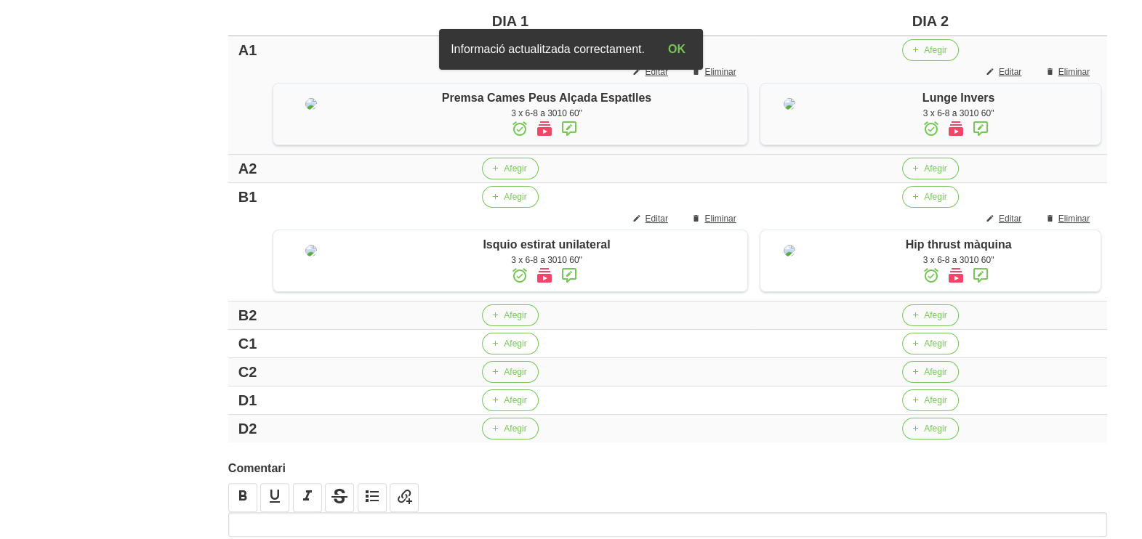
scroll to position [454, 0]
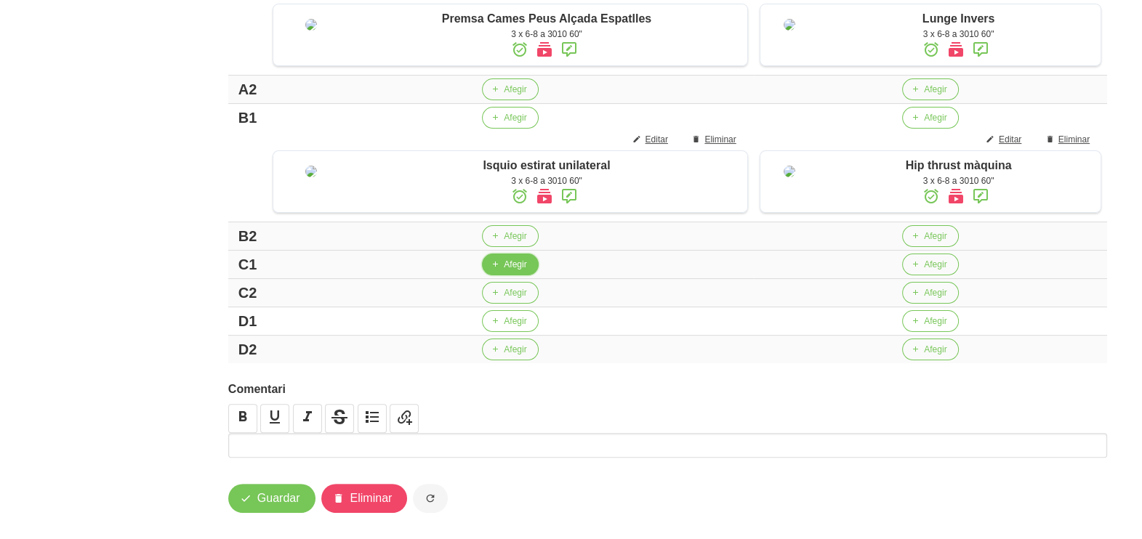
click at [505, 271] on span "Afegir" at bounding box center [515, 264] width 23 height 13
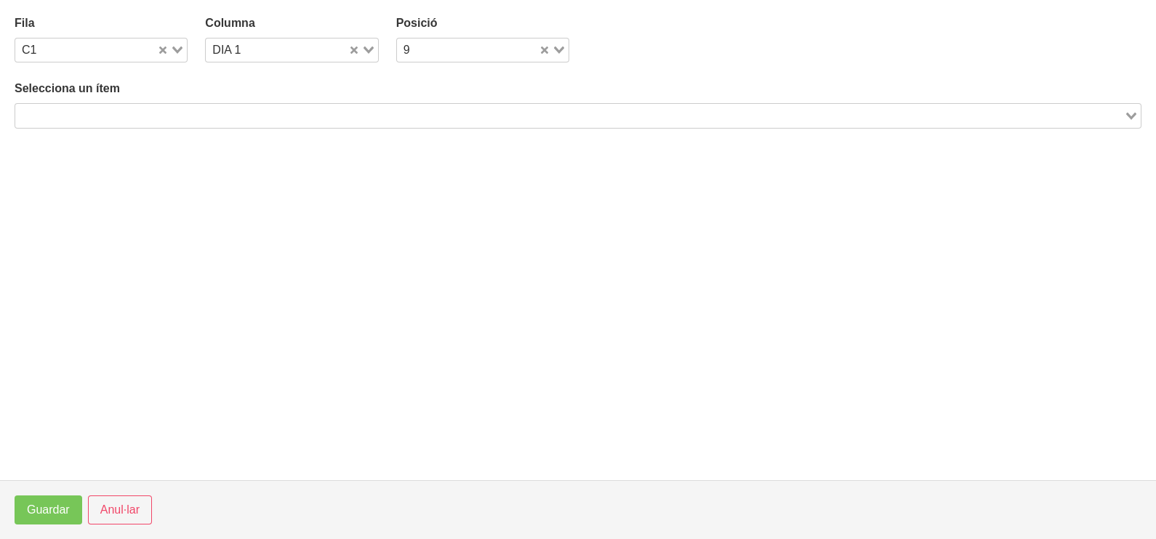
click at [182, 116] on input "Search for option" at bounding box center [570, 115] width 1106 height 17
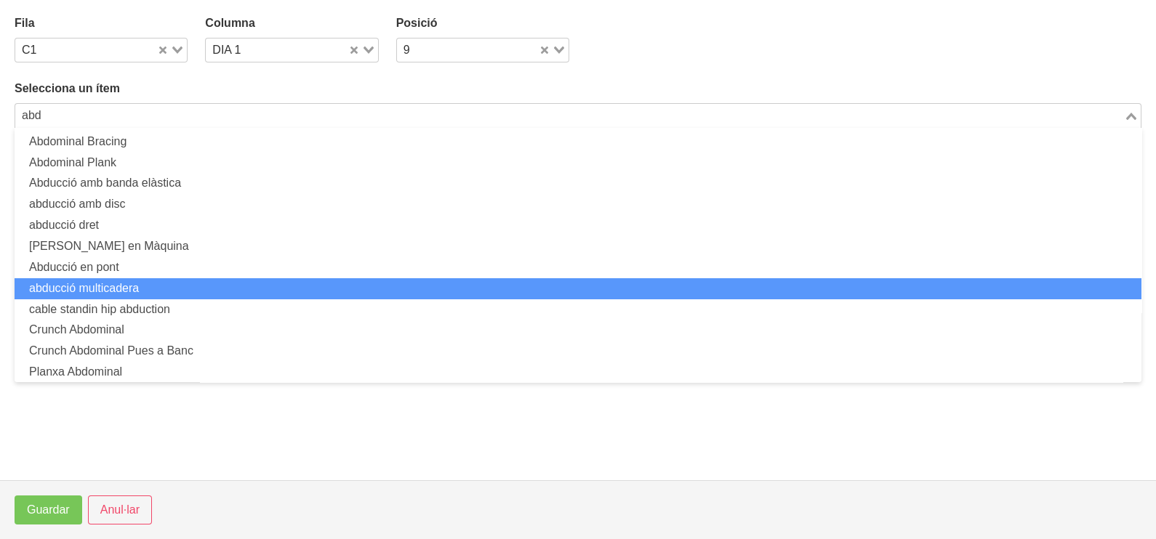
click at [174, 287] on li "abducció multicadera" at bounding box center [578, 288] width 1127 height 21
type input "abd"
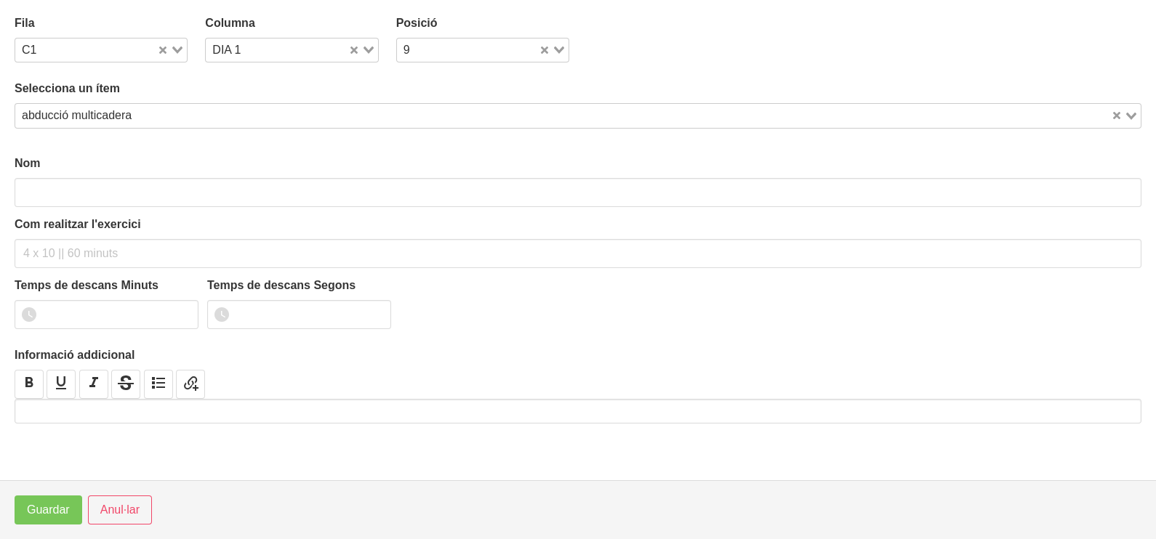
type input "abducció multicadera"
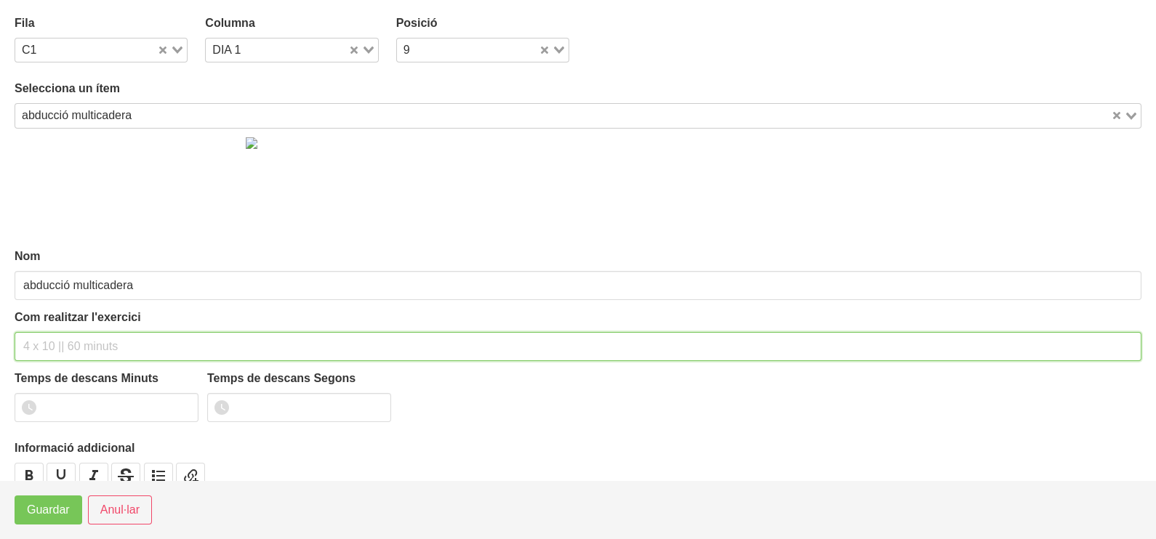
click at [76, 345] on input "text" at bounding box center [578, 346] width 1127 height 29
type input "3 x 10-12 a 2010 60""
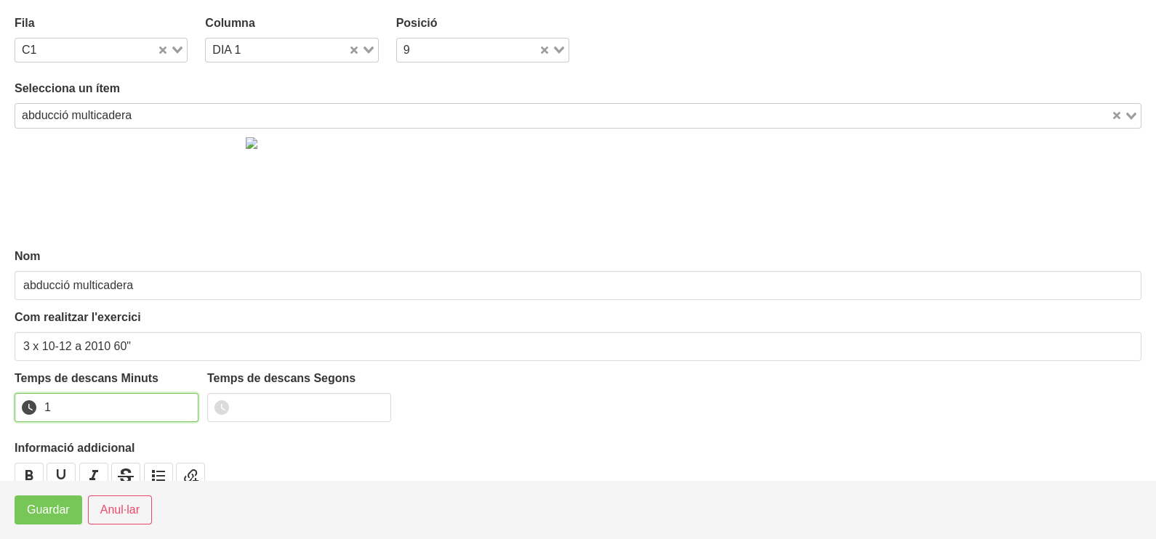
type input "1"
click at [181, 401] on input "1" at bounding box center [107, 407] width 184 height 29
click at [40, 516] on span "Guardar" at bounding box center [48, 510] width 43 height 17
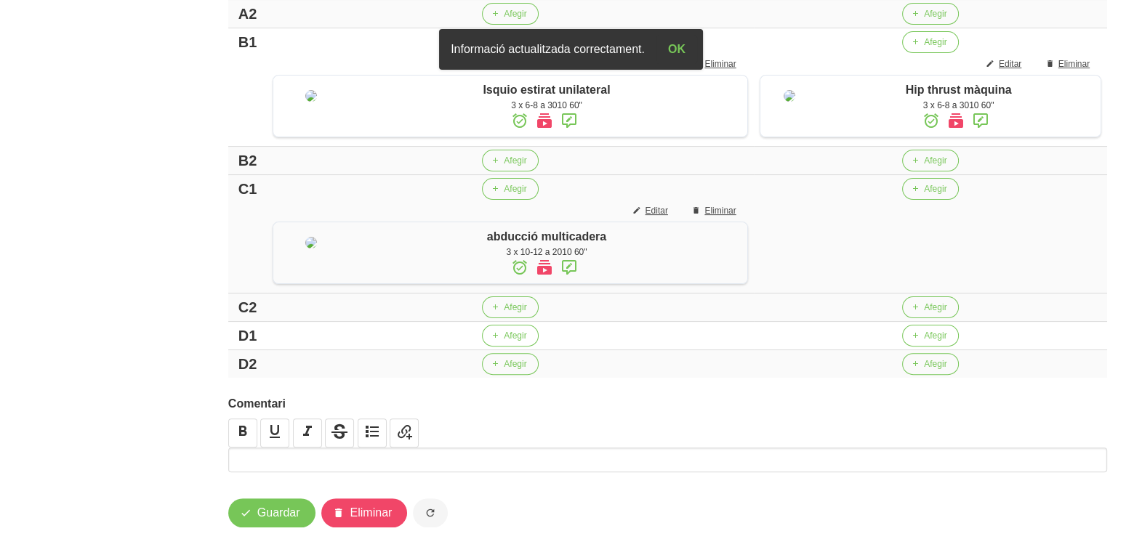
scroll to position [635, 0]
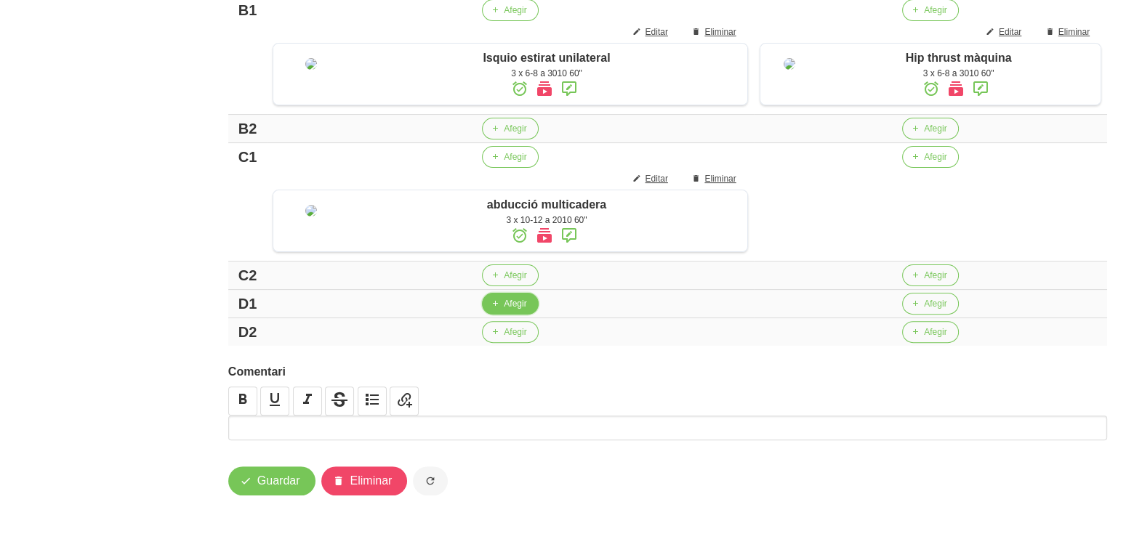
click at [511, 310] on span "Afegir" at bounding box center [515, 303] width 23 height 13
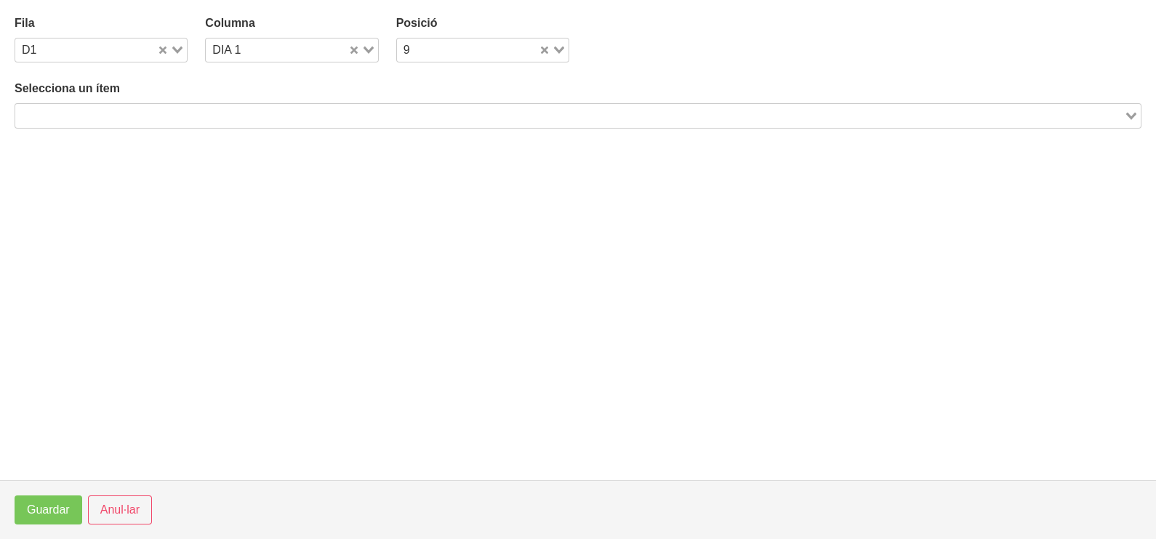
click at [173, 111] on input "Search for option" at bounding box center [570, 115] width 1106 height 17
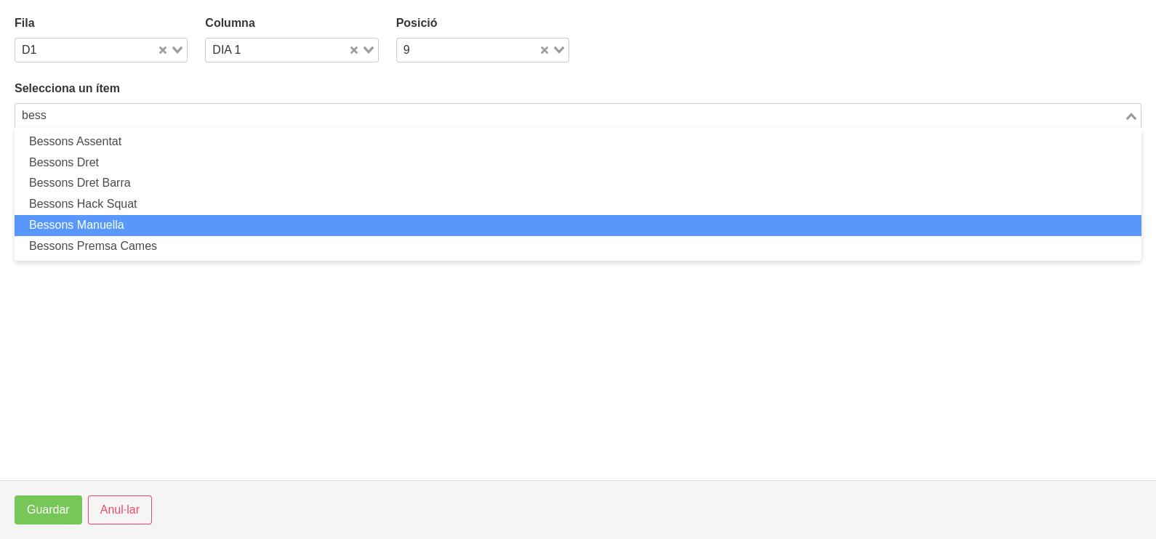
click at [150, 226] on li "Bessons Manuella" at bounding box center [578, 225] width 1127 height 21
type input "bess"
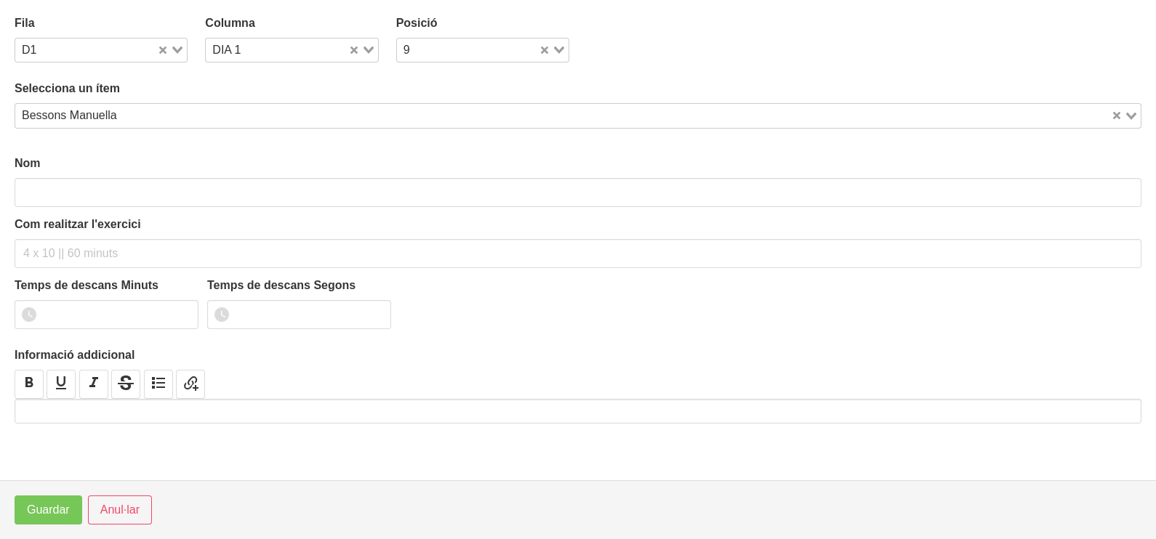
type input "Bessons Manuella"
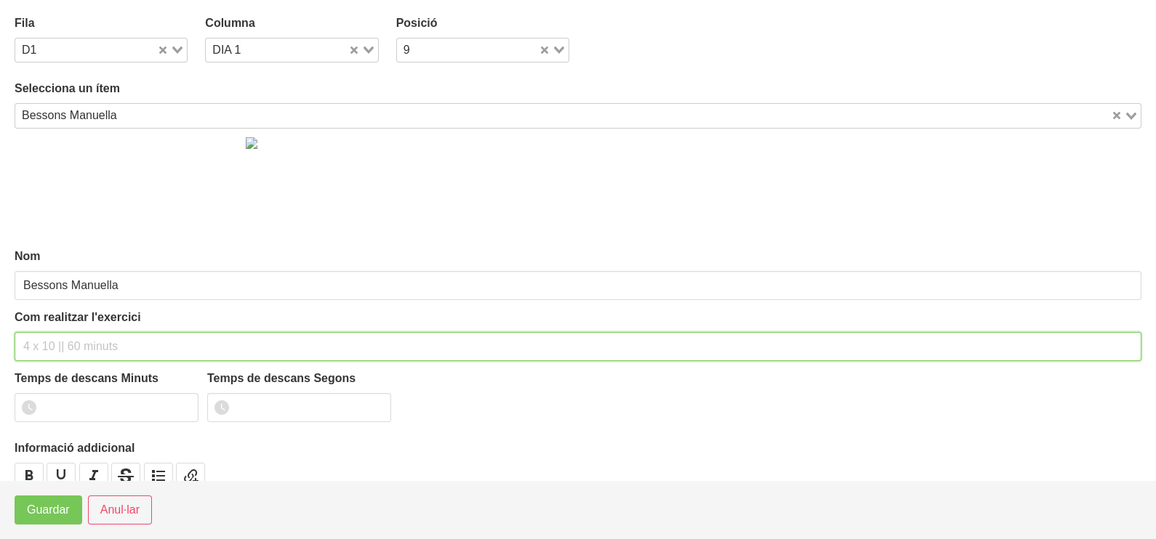
drag, startPoint x: 70, startPoint y: 341, endPoint x: 82, endPoint y: 291, distance: 51.7
click at [70, 340] on input "text" at bounding box center [578, 346] width 1127 height 29
type input "3 x 8-10 a 2211 60""
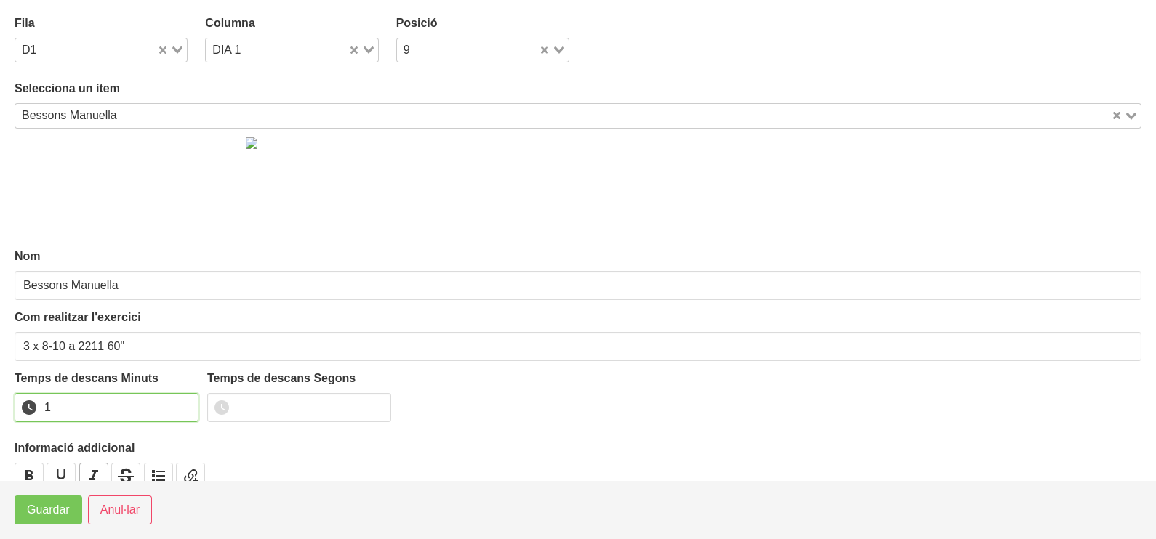
drag, startPoint x: 183, startPoint y: 400, endPoint x: 87, endPoint y: 479, distance: 124.4
type input "1"
click at [182, 400] on input "1" at bounding box center [107, 407] width 184 height 29
click at [57, 518] on span "Guardar" at bounding box center [48, 510] width 43 height 17
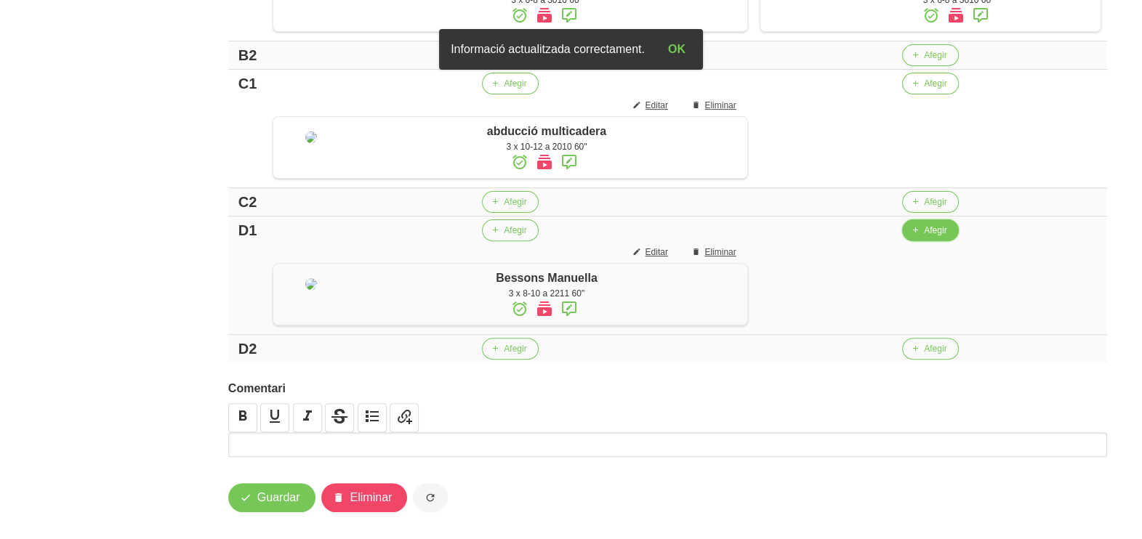
click at [924, 237] on span "Afegir" at bounding box center [935, 230] width 23 height 13
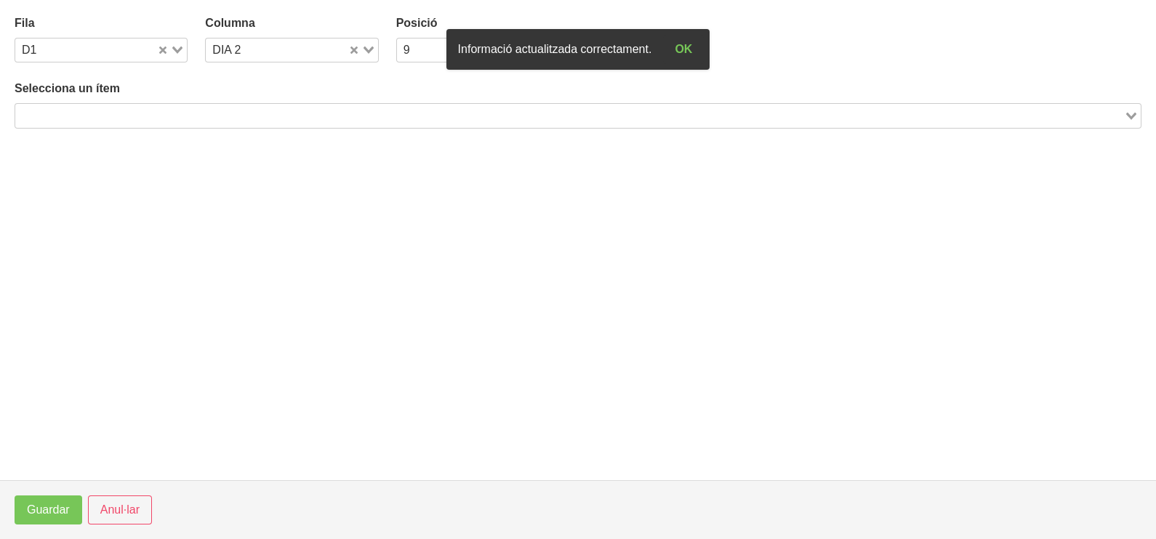
drag, startPoint x: 157, startPoint y: 115, endPoint x: 174, endPoint y: 90, distance: 30.2
click at [160, 113] on input "Search for option" at bounding box center [570, 115] width 1106 height 17
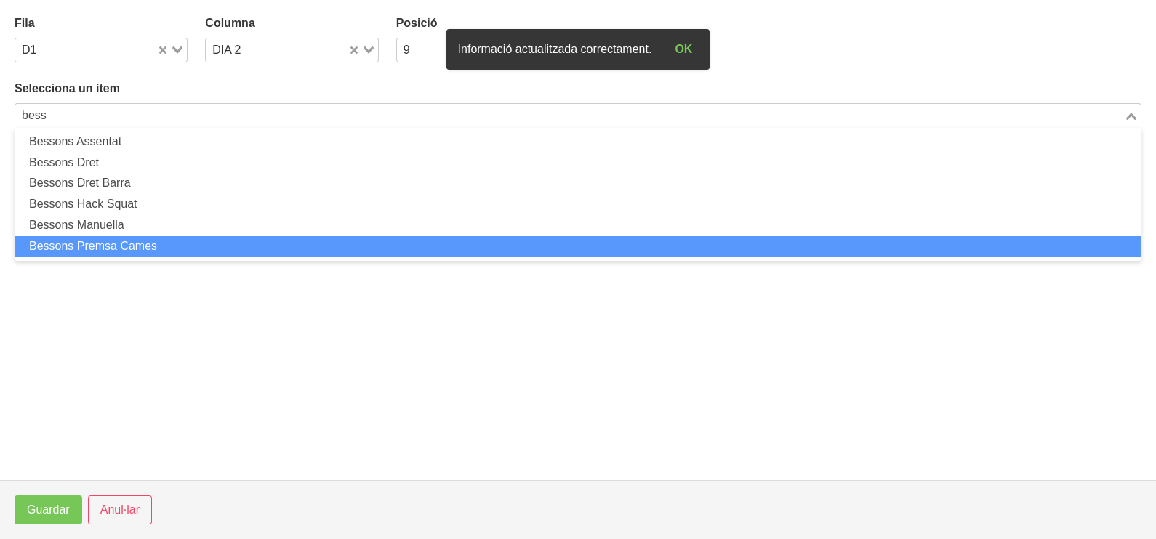
click at [165, 250] on li "Bessons Premsa Cames" at bounding box center [578, 246] width 1127 height 21
type input "bess"
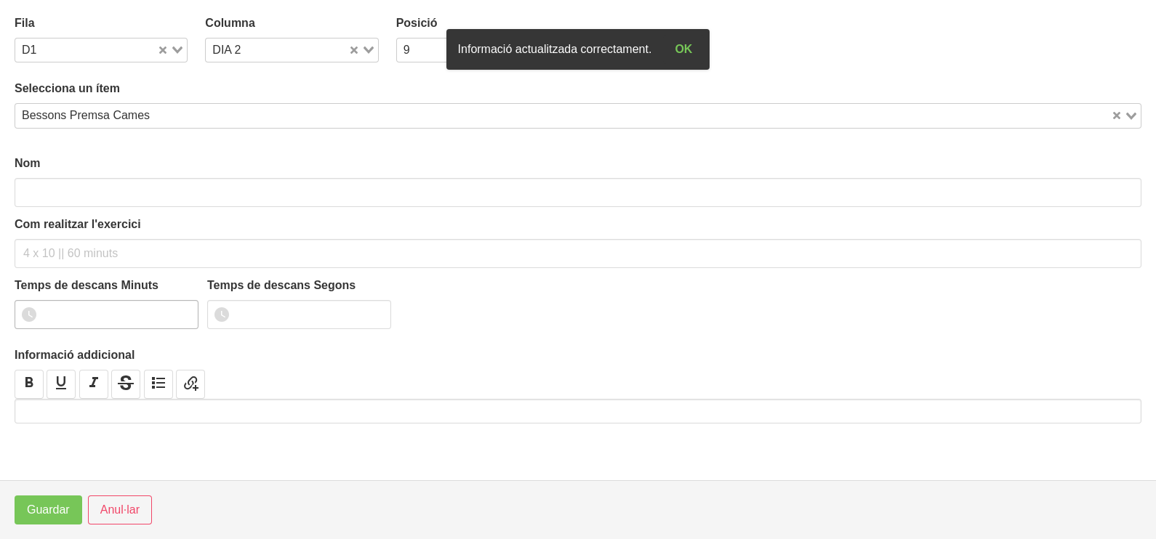
type input "Bessons Premsa Cames"
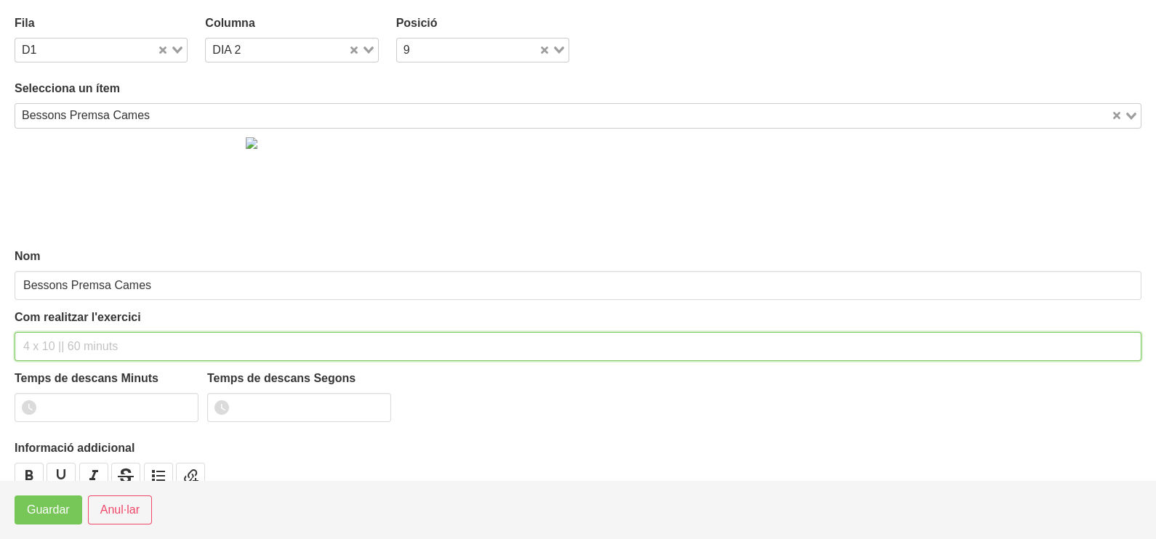
click at [65, 342] on input "text" at bounding box center [578, 346] width 1127 height 29
type input "3 x 10-12 a 2211 60""
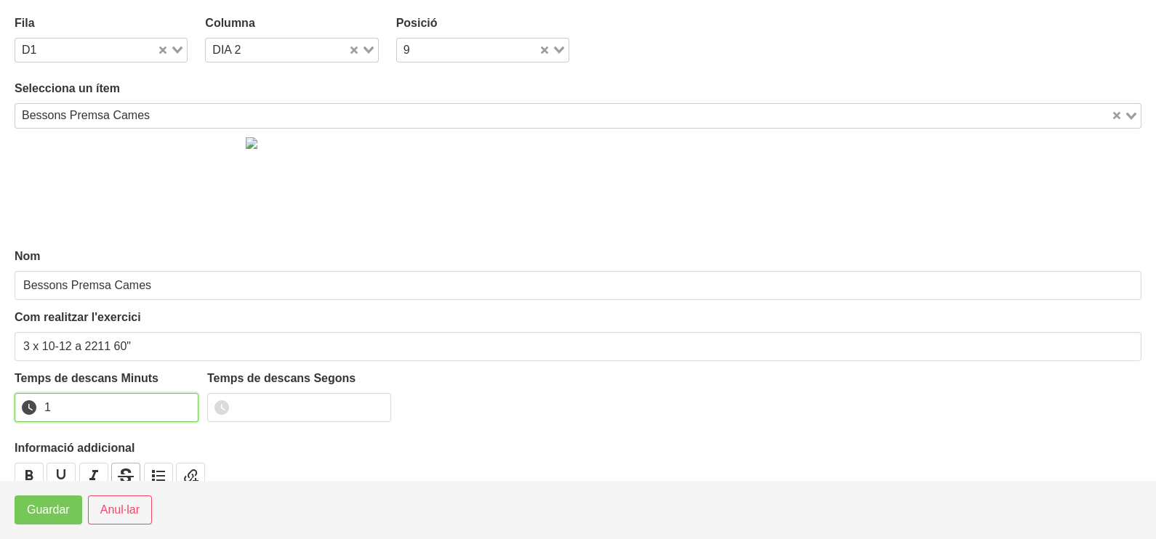
drag, startPoint x: 185, startPoint y: 401, endPoint x: 113, endPoint y: 469, distance: 98.7
type input "1"
click at [182, 404] on input "1" at bounding box center [107, 407] width 184 height 29
click at [65, 519] on span "Guardar" at bounding box center [48, 510] width 43 height 17
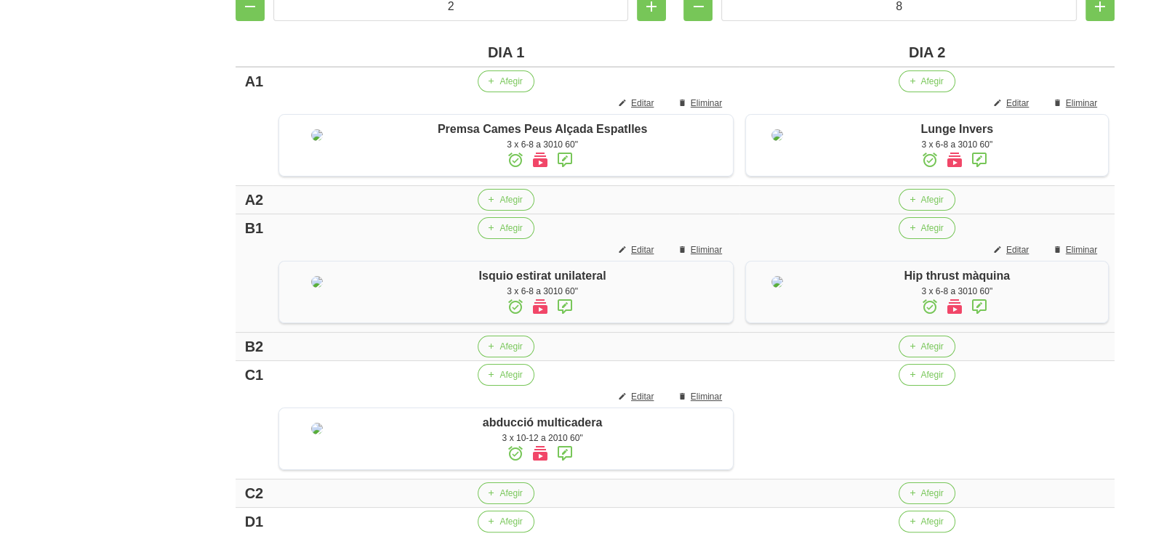
scroll to position [363, 0]
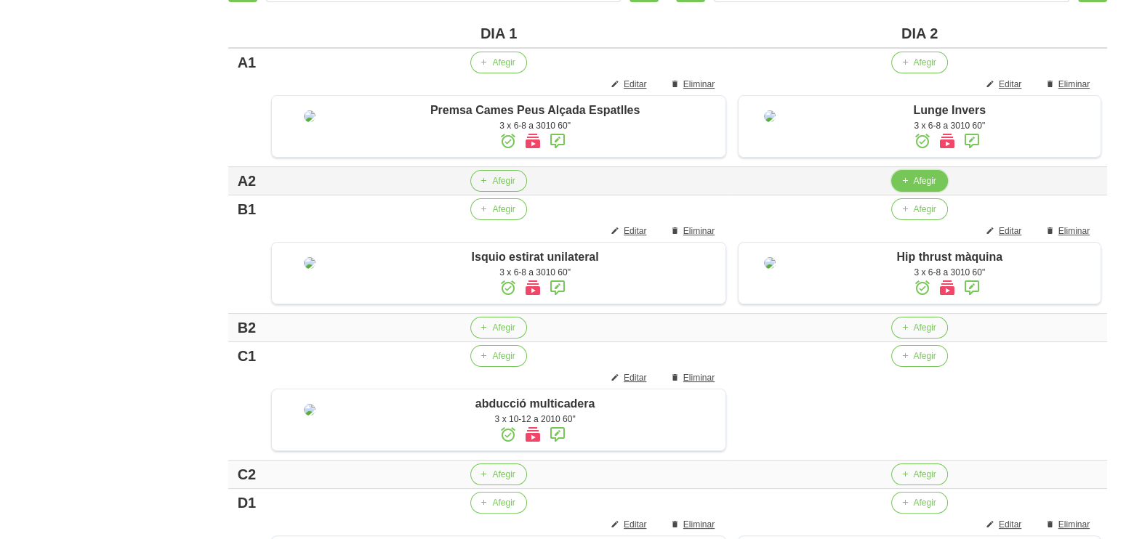
click at [913, 188] on span "Afegir" at bounding box center [924, 180] width 23 height 13
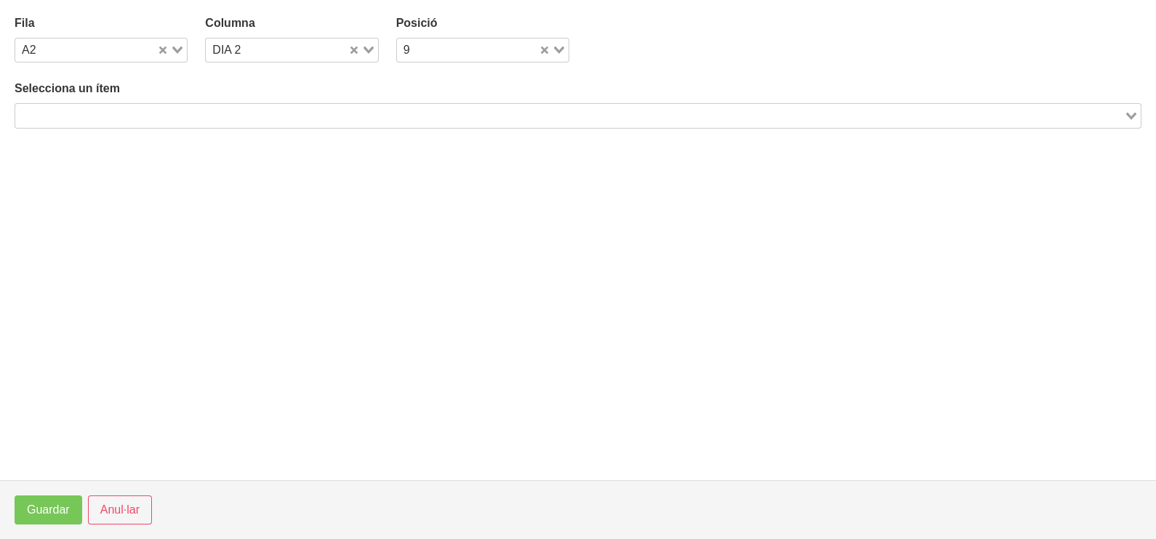
click at [193, 118] on input "Search for option" at bounding box center [570, 115] width 1106 height 17
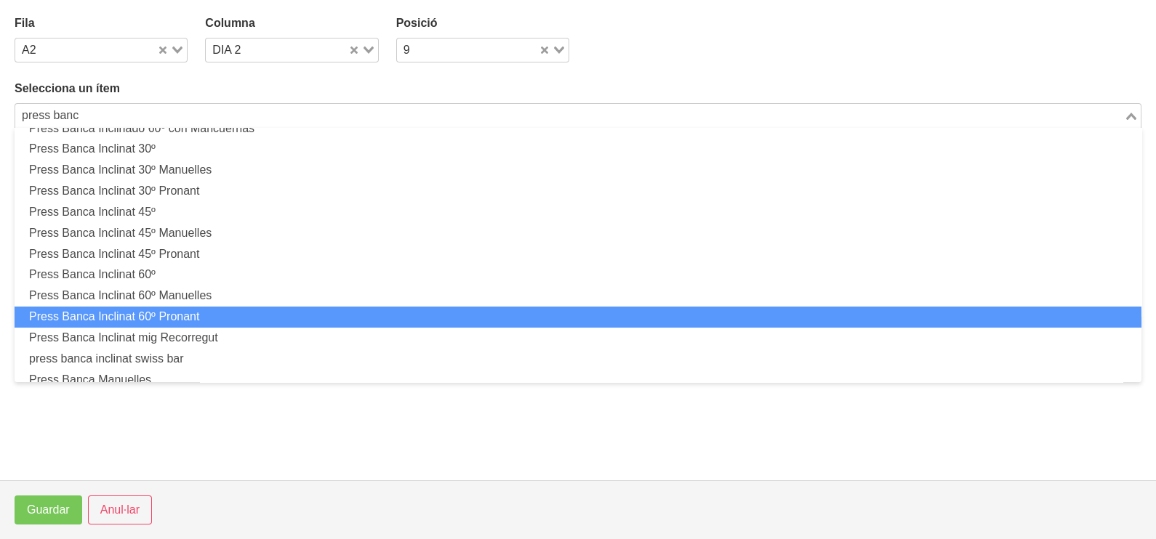
click at [212, 318] on li "Press Banca Inclinat 60º Pronant" at bounding box center [578, 317] width 1127 height 21
type input "press banc"
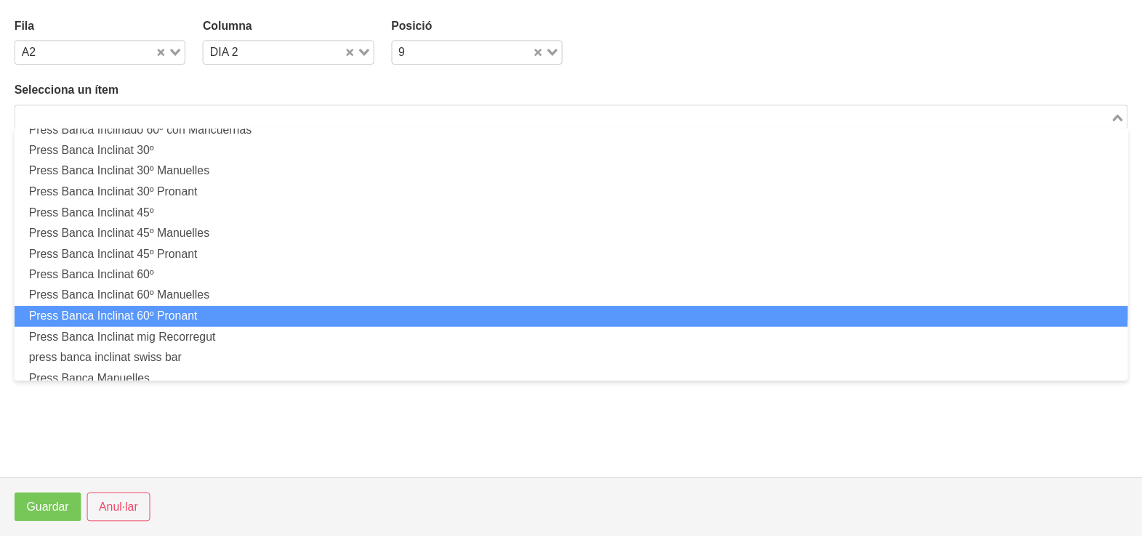
scroll to position [4, 0]
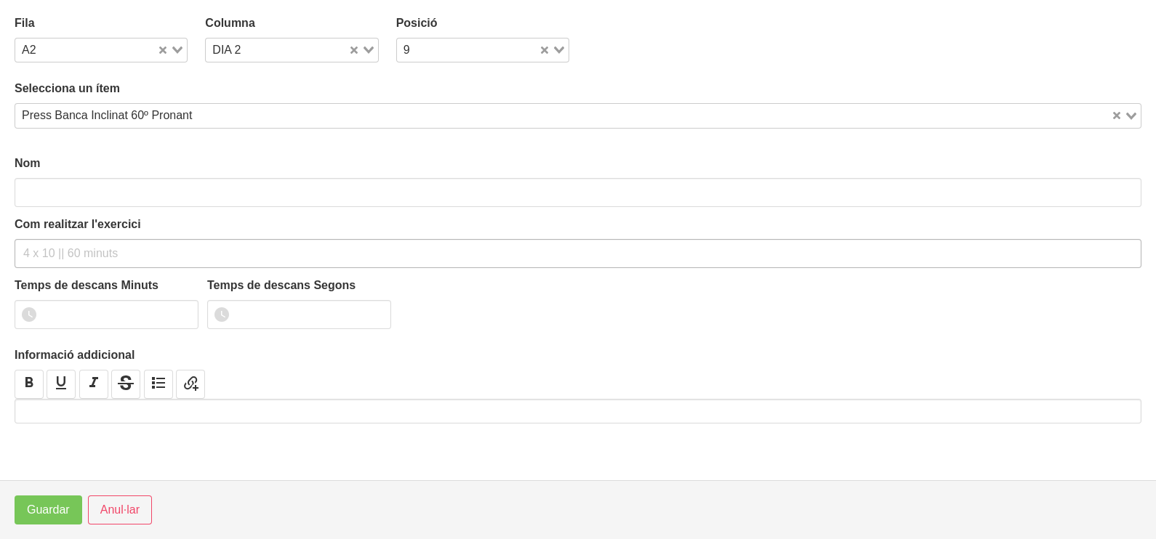
type input "Press Banca Inclinat 60º Pronant"
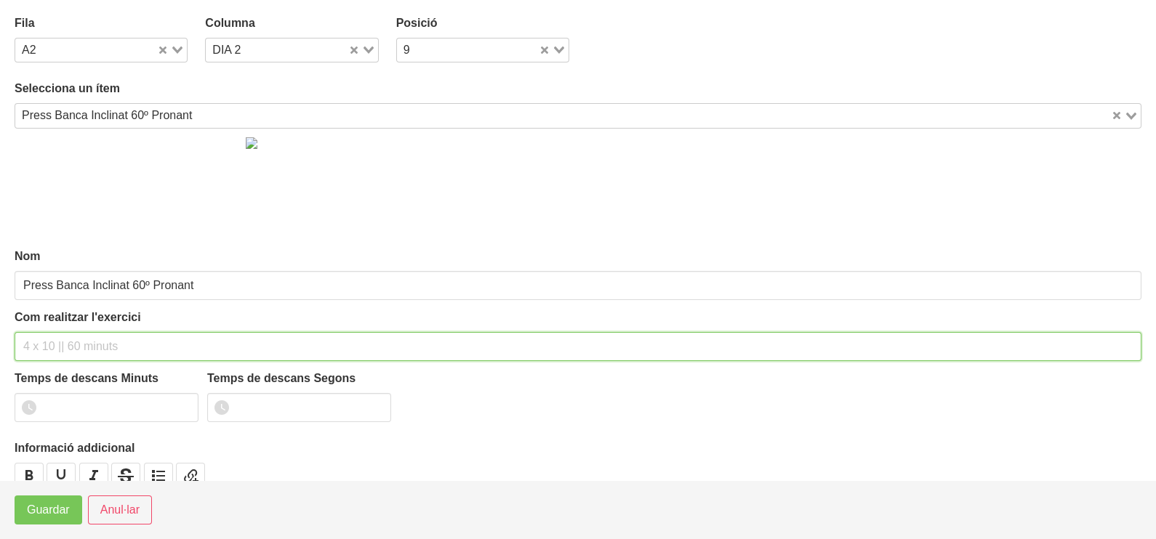
click at [62, 337] on input "text" at bounding box center [578, 346] width 1127 height 29
type input "3 x 6-8 a 3010 60""
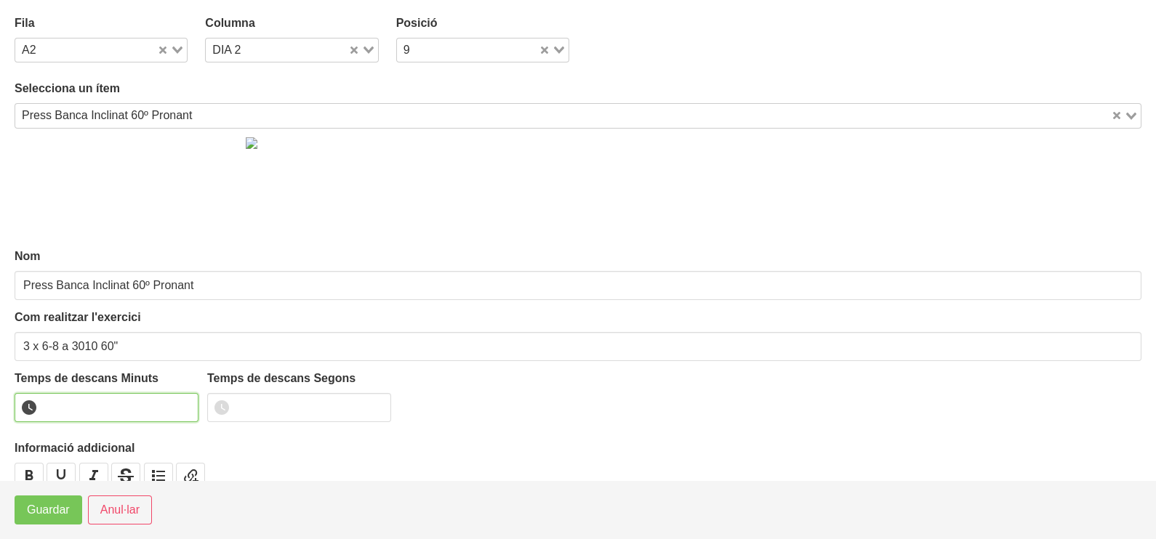
click at [187, 399] on input "number" at bounding box center [107, 407] width 184 height 29
type input "1"
click at [184, 402] on input "1" at bounding box center [107, 407] width 184 height 29
click at [64, 513] on span "Guardar" at bounding box center [48, 510] width 43 height 17
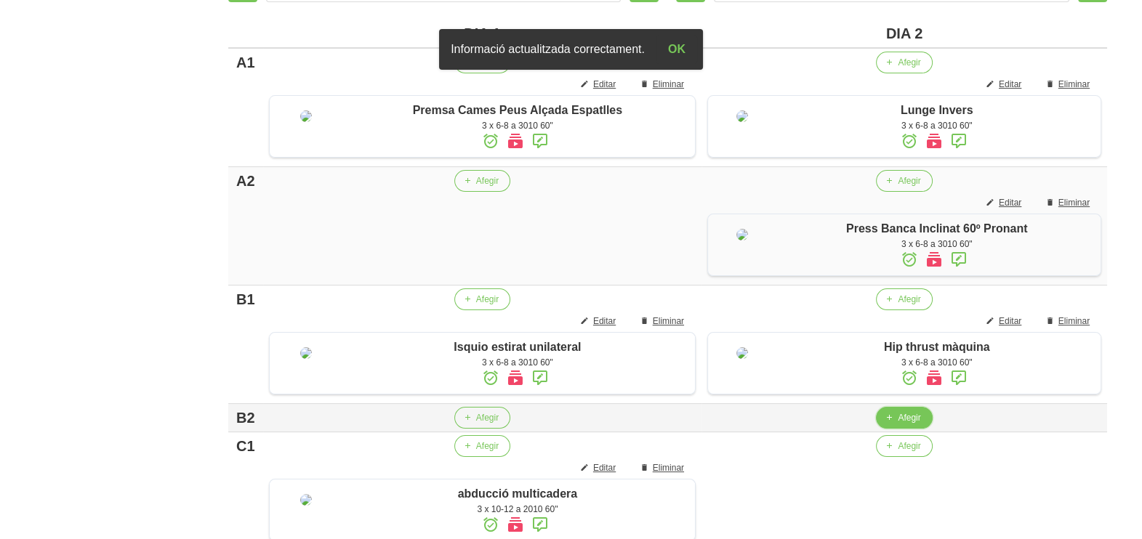
click at [894, 429] on button "Afegir" at bounding box center [904, 418] width 56 height 22
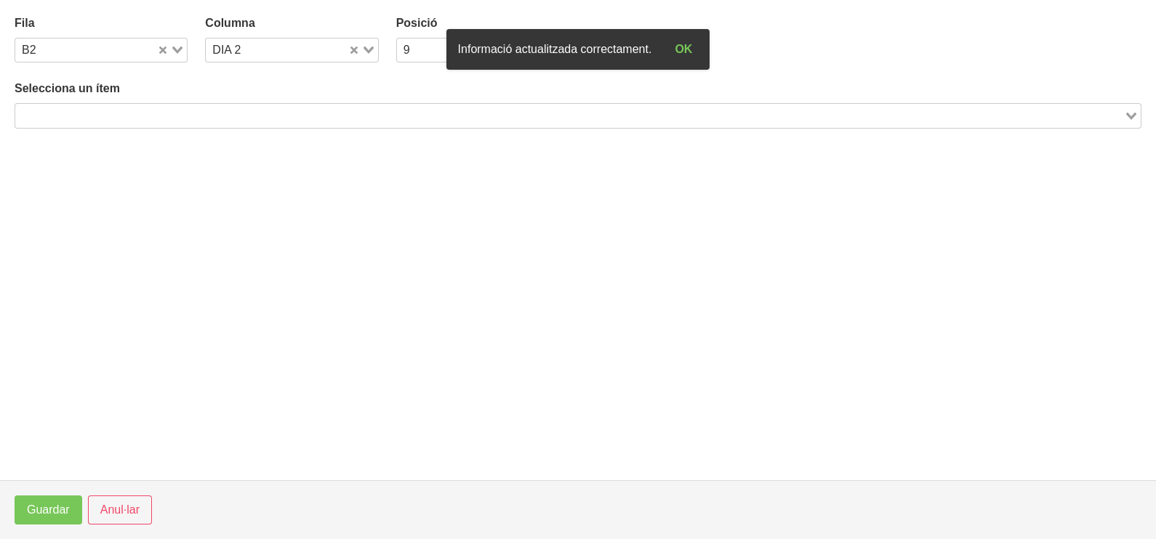
click at [250, 113] on input "Search for option" at bounding box center [570, 115] width 1106 height 17
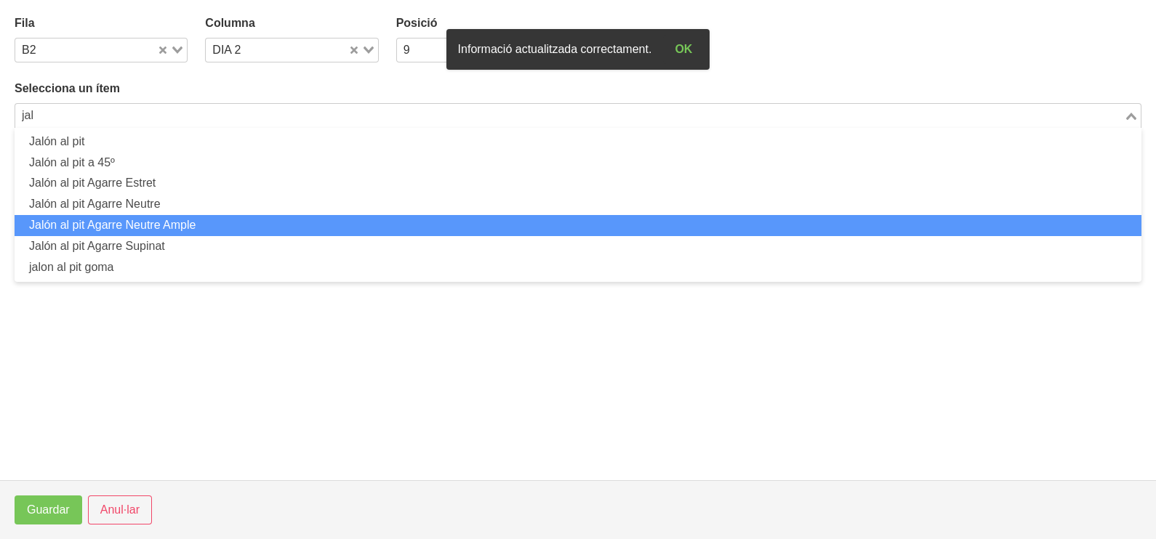
drag, startPoint x: 222, startPoint y: 218, endPoint x: 208, endPoint y: 227, distance: 16.7
click at [208, 227] on li "Jalón al pit Agarre Neutre Ample" at bounding box center [578, 225] width 1127 height 21
type input "jal"
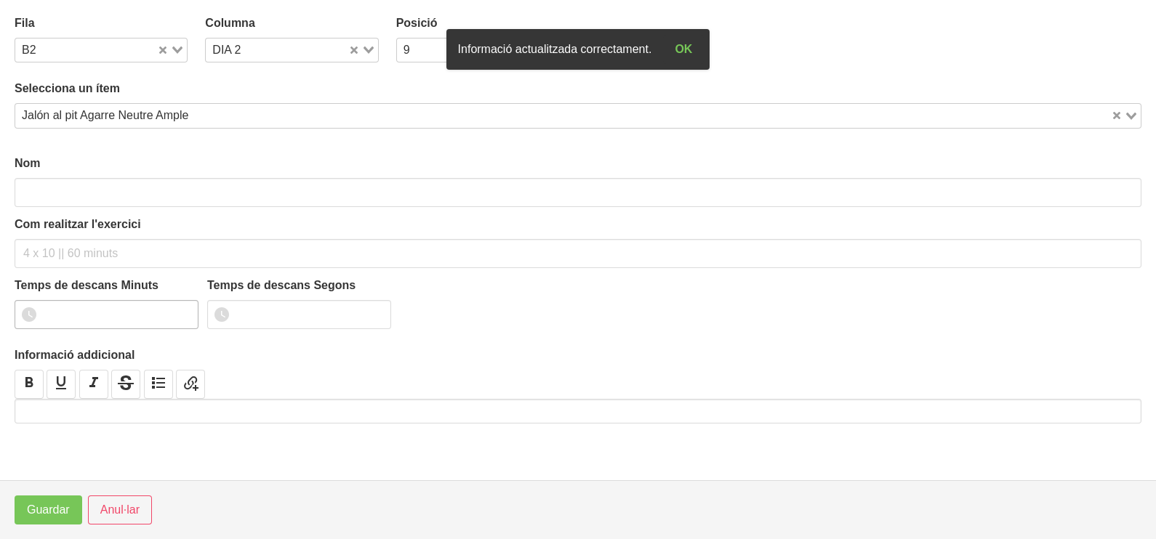
type input "Jalón al pit Agarre Neutre Ample"
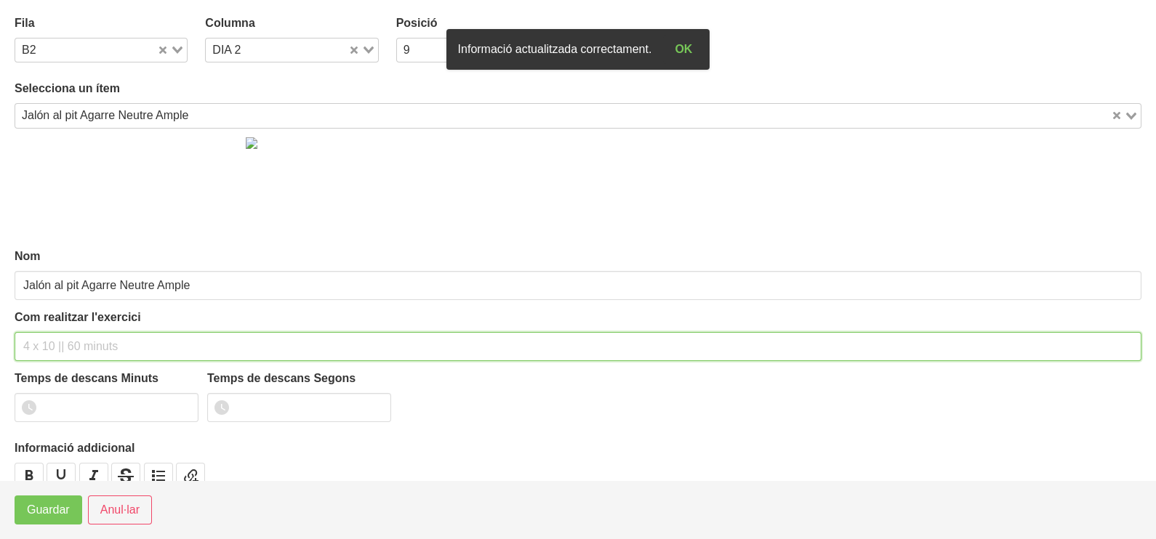
click at [58, 342] on input "text" at bounding box center [578, 346] width 1127 height 29
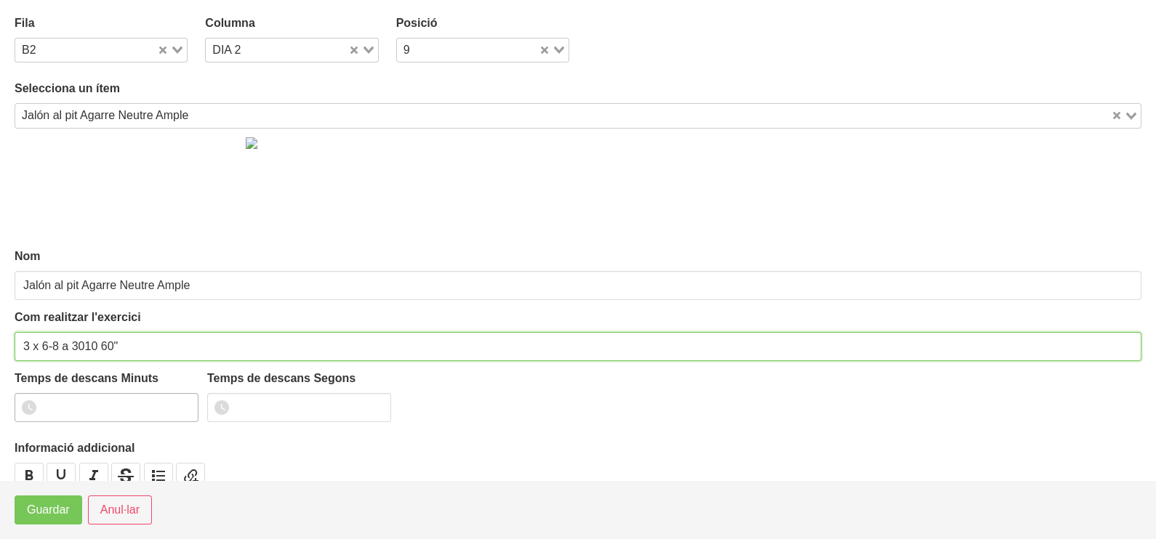
type input "3 x 6-8 a 3010 60""
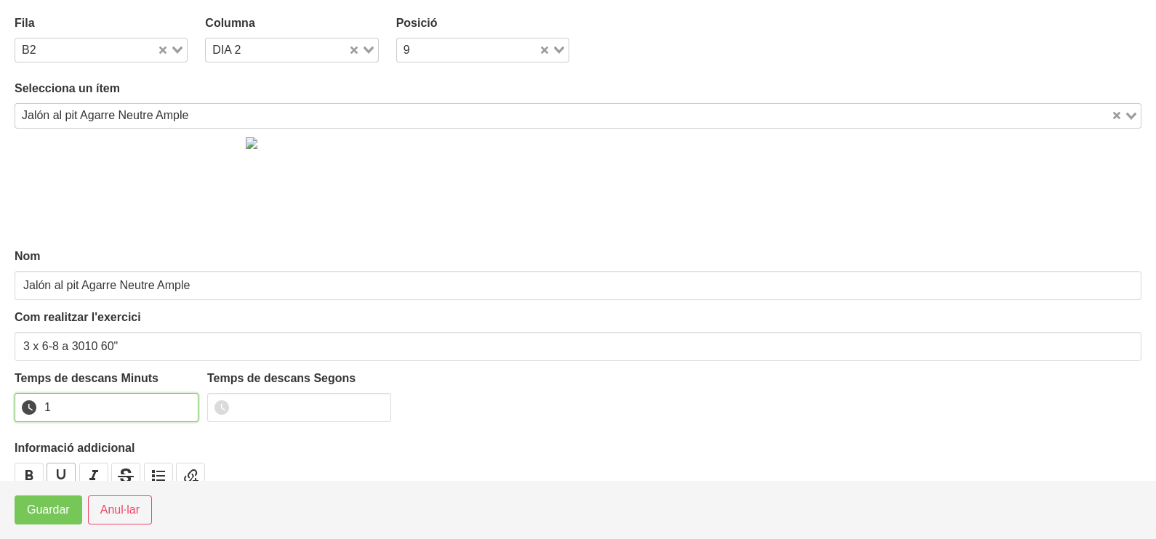
drag, startPoint x: 182, startPoint y: 400, endPoint x: 64, endPoint y: 462, distance: 133.0
type input "1"
click at [169, 411] on input "1" at bounding box center [107, 407] width 184 height 29
click at [22, 518] on button "Guardar" at bounding box center [49, 510] width 68 height 29
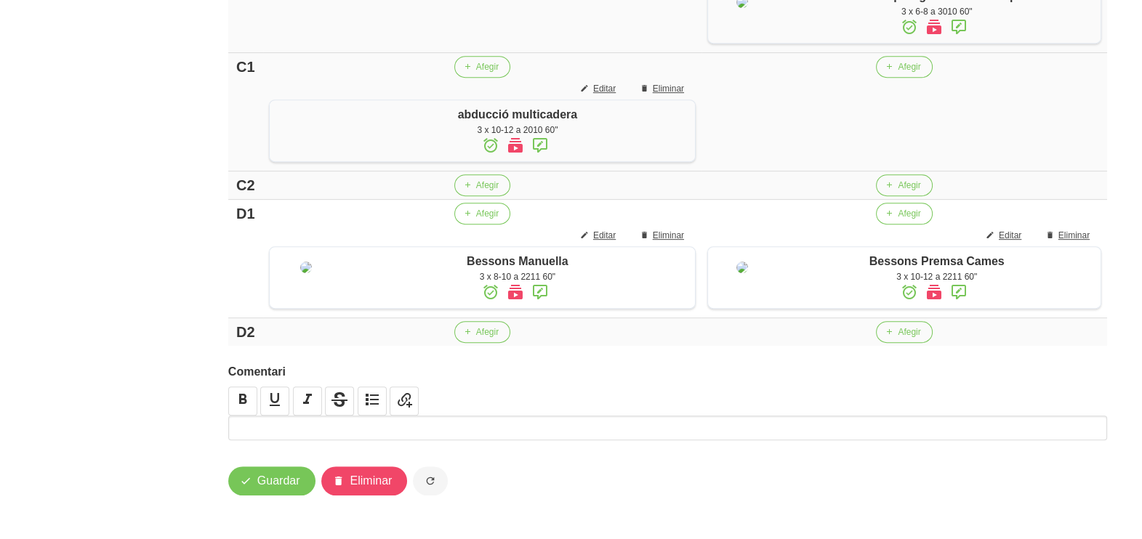
scroll to position [860, 0]
click at [898, 73] on span "Afegir" at bounding box center [909, 66] width 23 height 13
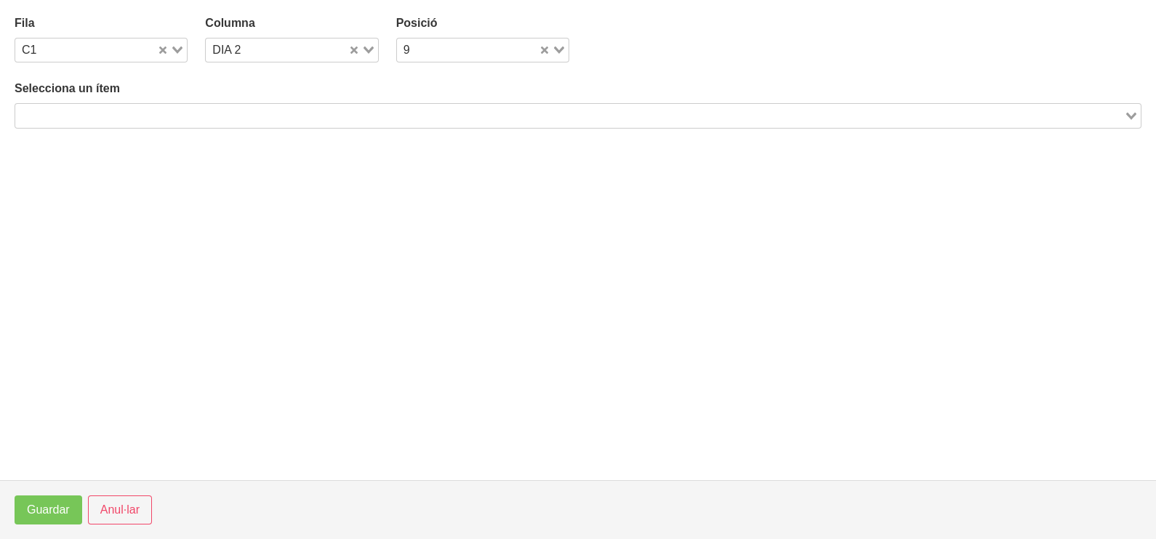
click at [266, 113] on input "Search for option" at bounding box center [570, 115] width 1106 height 17
type input "flexoi"
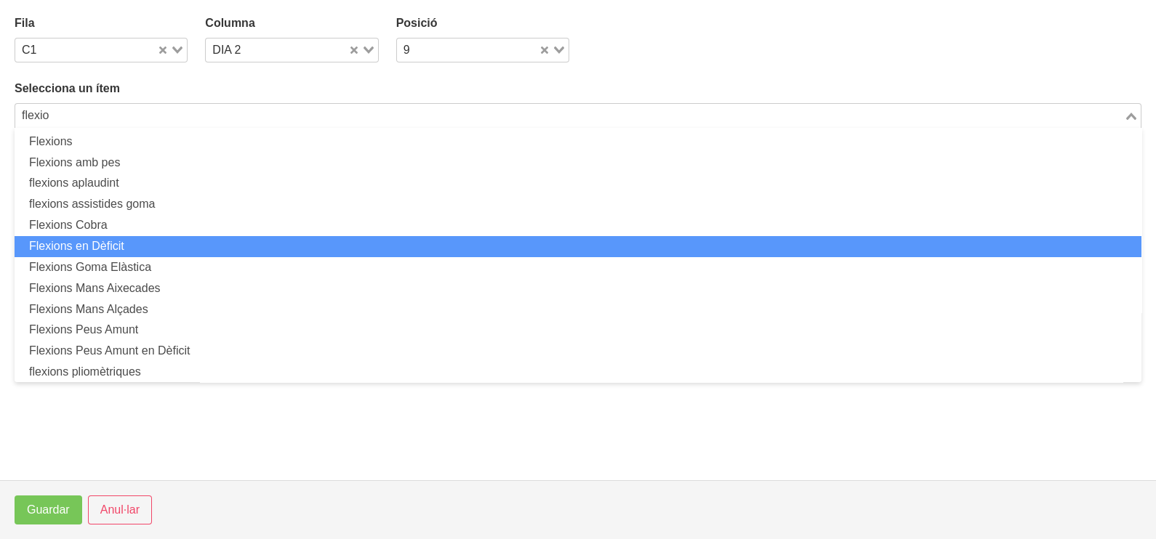
click at [161, 249] on li "Flexions en Dèficit" at bounding box center [578, 246] width 1127 height 21
type input "flexio"
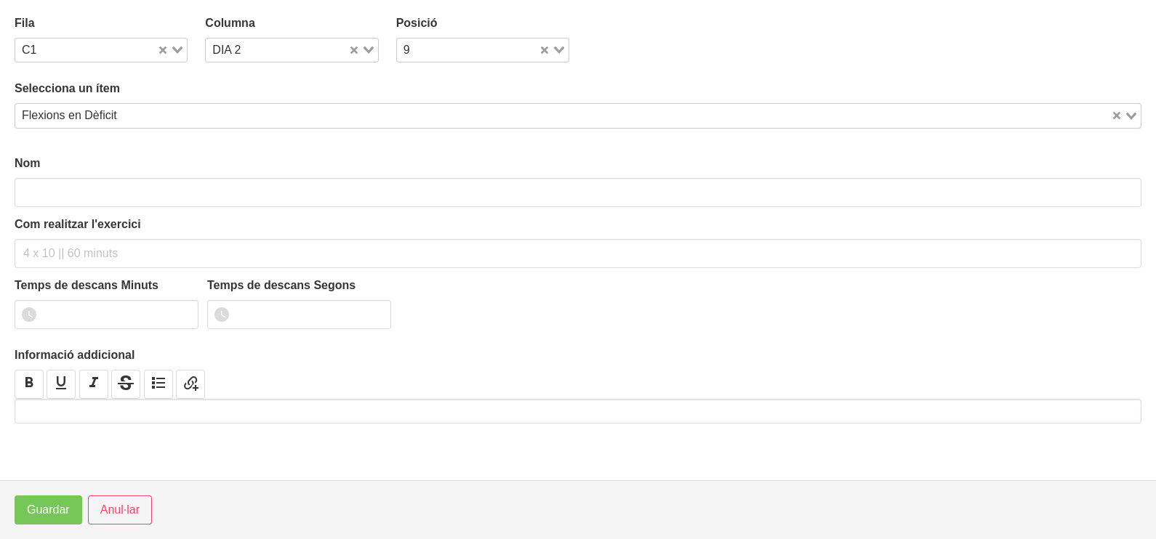
type input "Flexions en Dèficit"
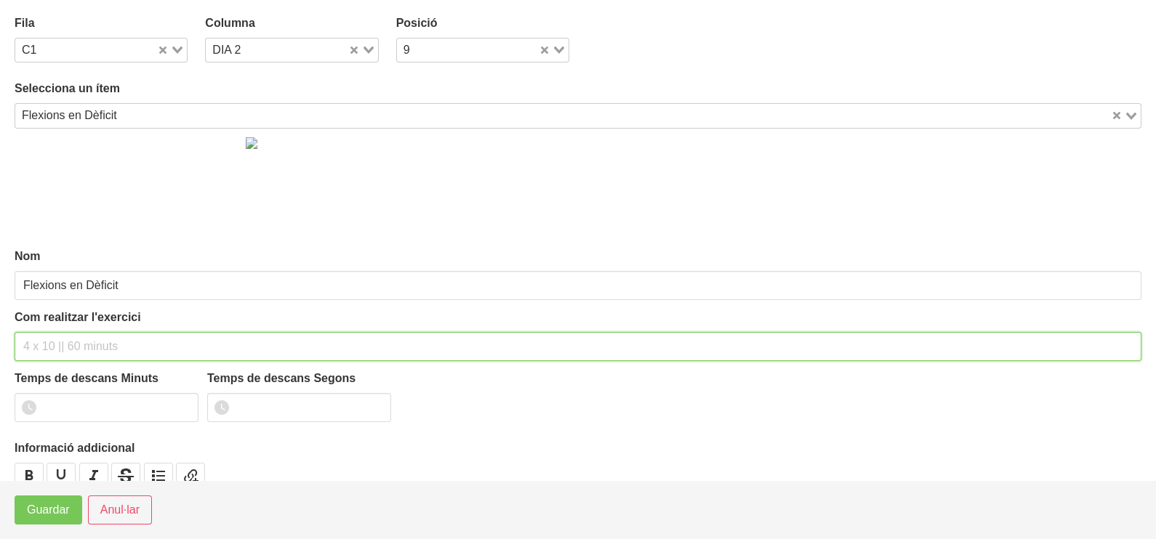
click at [59, 338] on input "text" at bounding box center [578, 346] width 1127 height 29
type input "3 x màx a 3010 60""
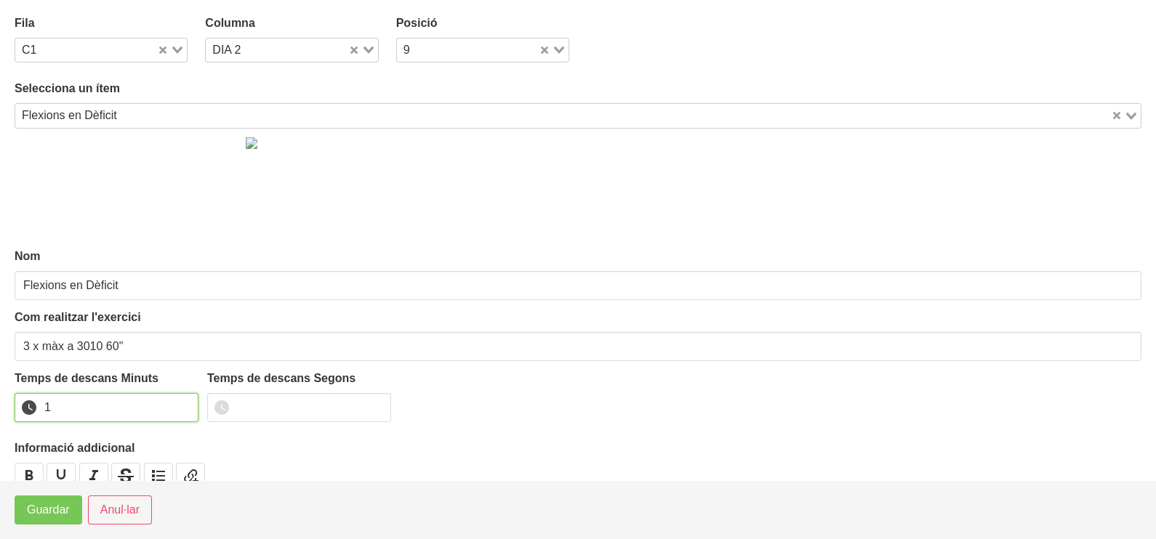
drag, startPoint x: 188, startPoint y: 400, endPoint x: 115, endPoint y: 464, distance: 96.3
type input "1"
click at [187, 400] on input "1" at bounding box center [107, 407] width 184 height 29
drag, startPoint x: 50, startPoint y: 526, endPoint x: 55, endPoint y: 518, distance: 9.8
click at [51, 526] on footer "Guardar Anul·lar" at bounding box center [578, 509] width 1156 height 59
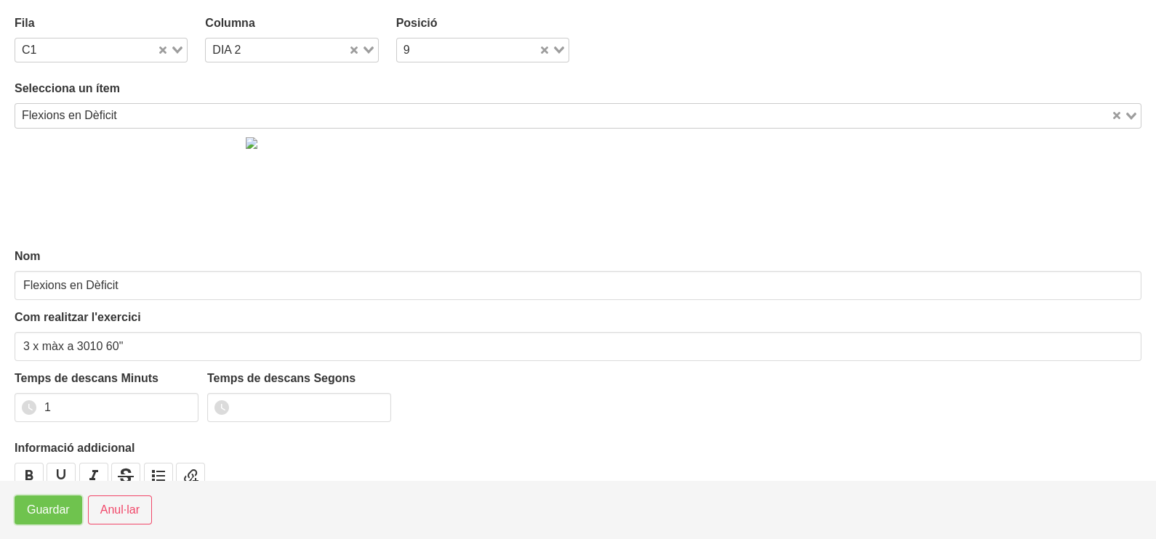
click at [56, 510] on span "Guardar" at bounding box center [48, 510] width 43 height 17
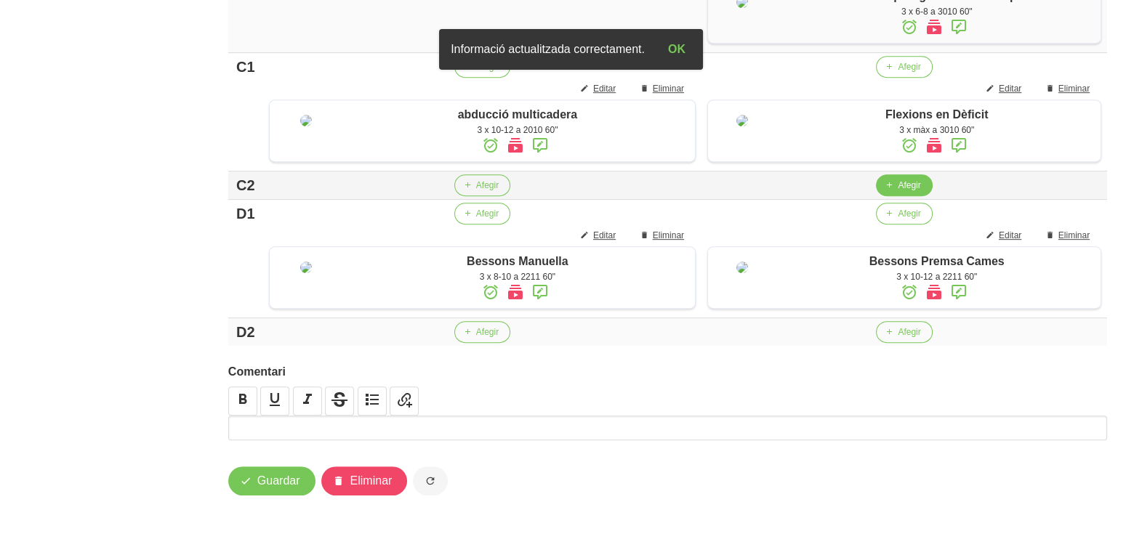
click at [889, 192] on icon "button" at bounding box center [889, 185] width 9 height 13
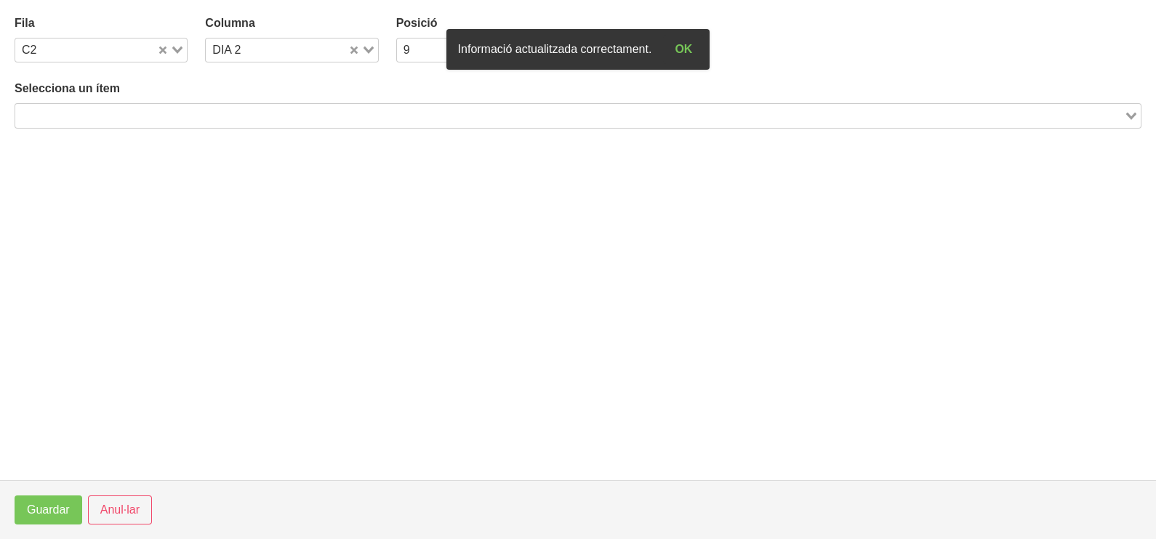
click at [196, 110] on input "Search for option" at bounding box center [570, 115] width 1106 height 17
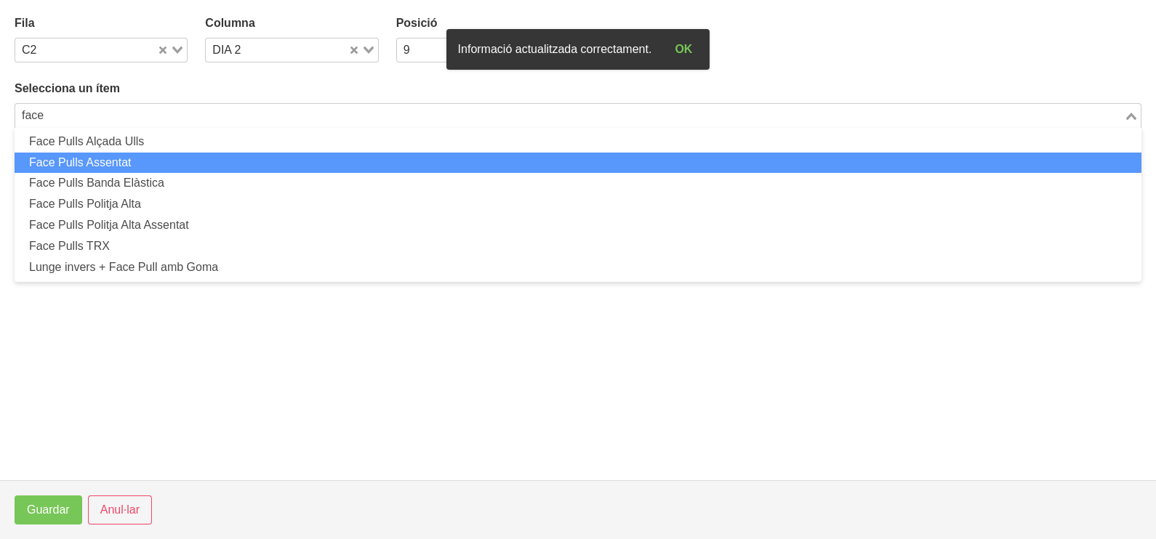
click at [145, 162] on li "Face Pulls Assentat" at bounding box center [578, 163] width 1127 height 21
type input "face"
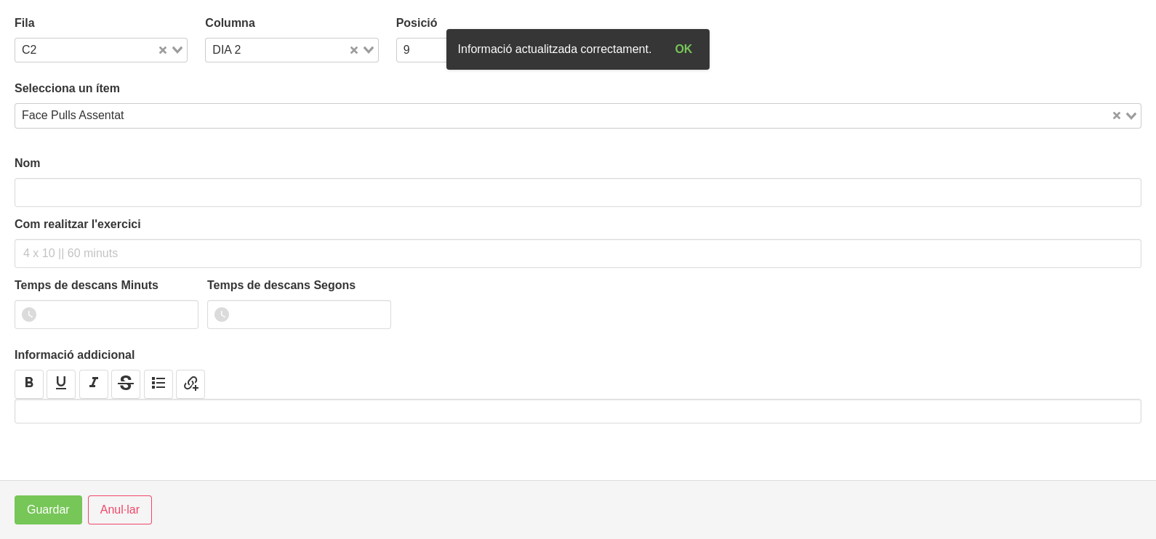
type input "Face Pulls Assentat"
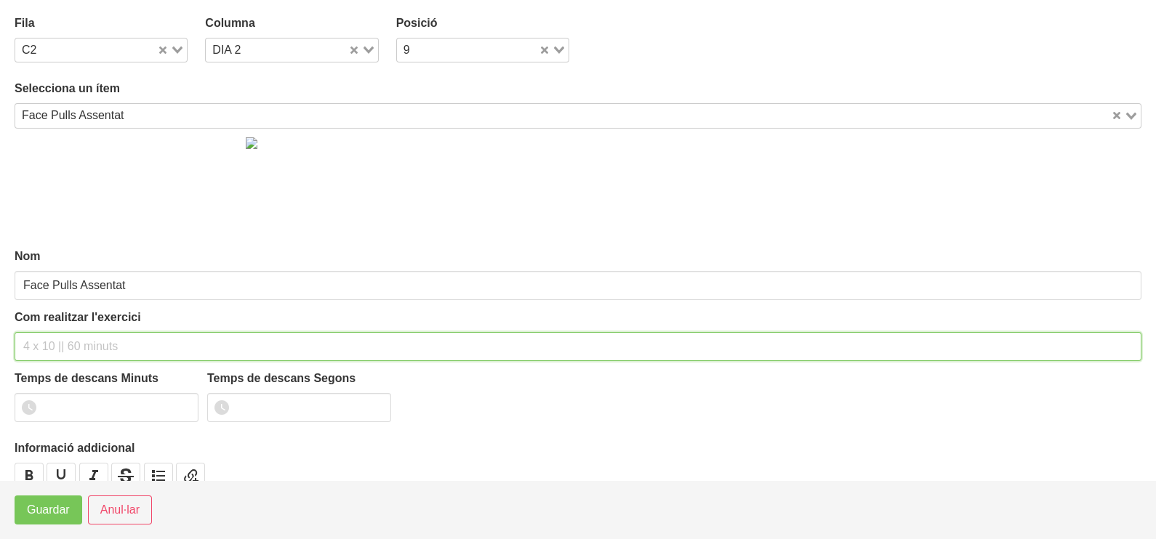
click at [51, 335] on input "text" at bounding box center [578, 346] width 1127 height 29
type input "3 x 10-12 a 2011 60""
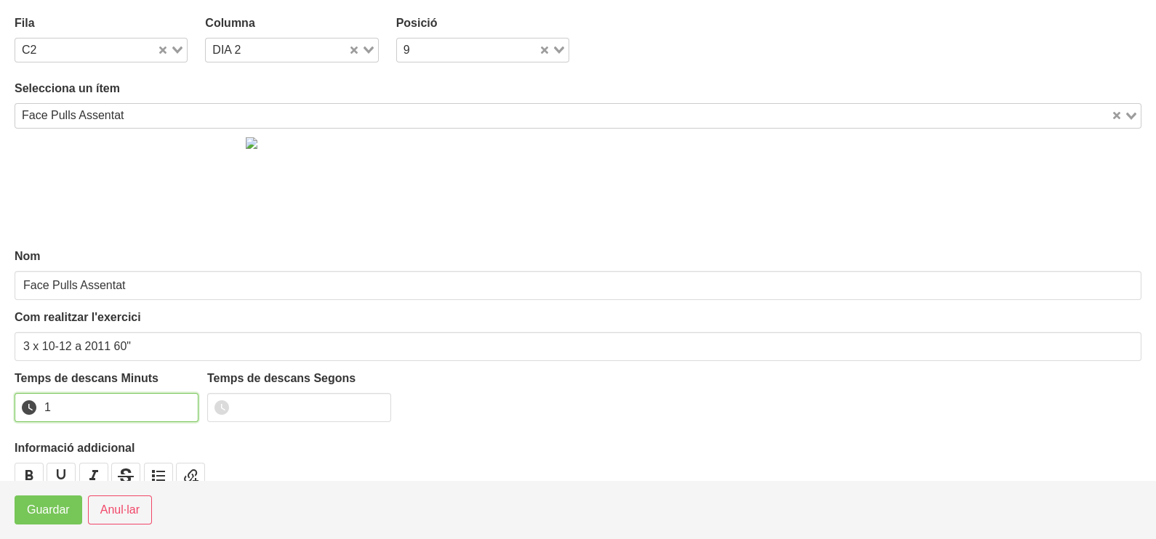
drag, startPoint x: 184, startPoint y: 403, endPoint x: 121, endPoint y: 451, distance: 79.2
type input "1"
click at [182, 406] on input "1" at bounding box center [107, 407] width 184 height 29
click at [58, 511] on span "Guardar" at bounding box center [48, 510] width 43 height 17
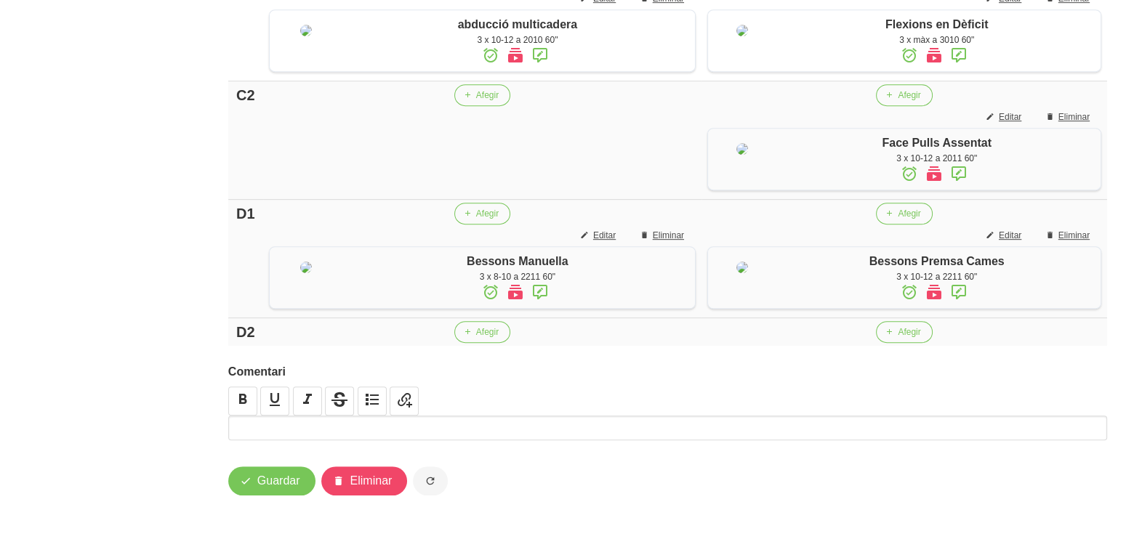
scroll to position [1132, 0]
drag, startPoint x: 153, startPoint y: 97, endPoint x: 154, endPoint y: 86, distance: 10.9
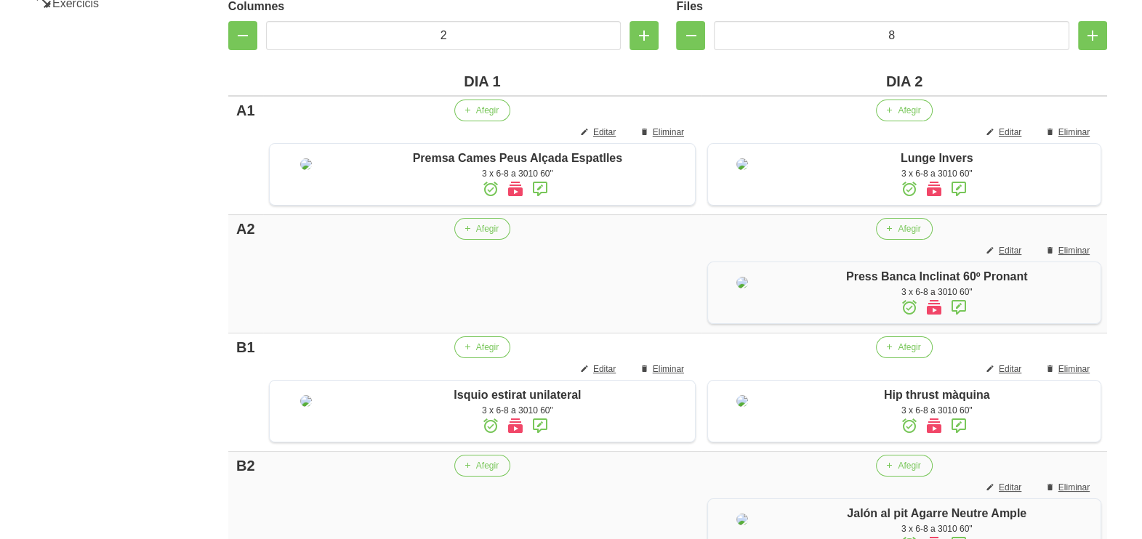
scroll to position [406, 0]
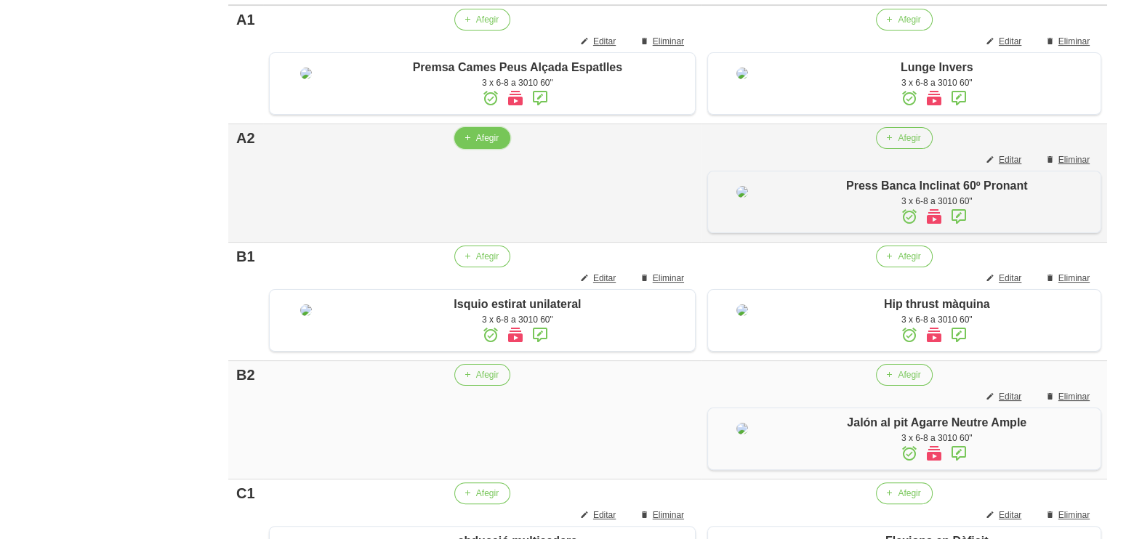
click at [476, 145] on span "Afegir" at bounding box center [487, 138] width 23 height 13
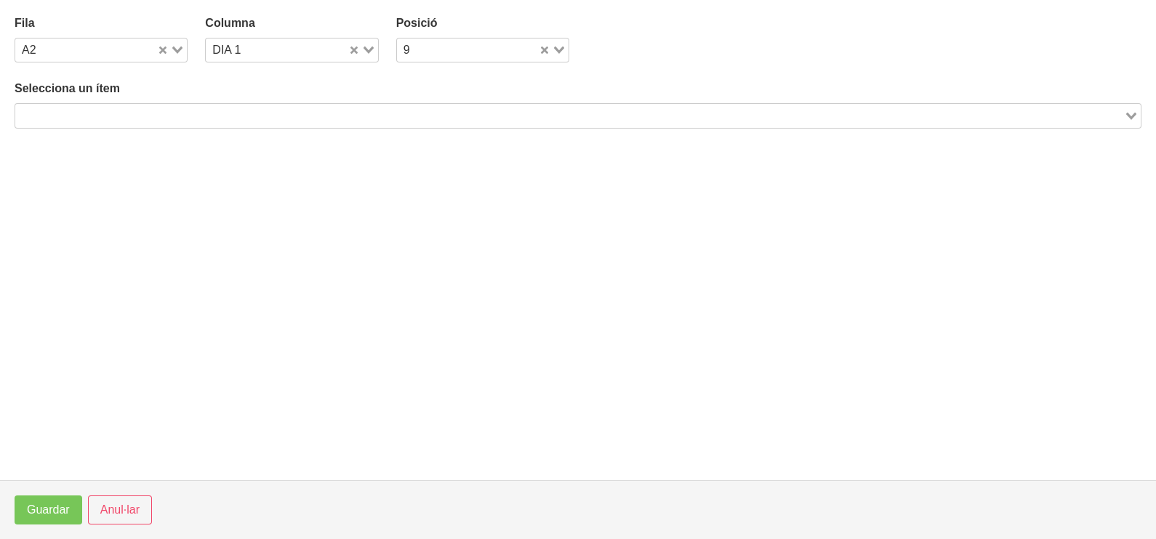
click at [130, 112] on input "Search for option" at bounding box center [570, 115] width 1106 height 17
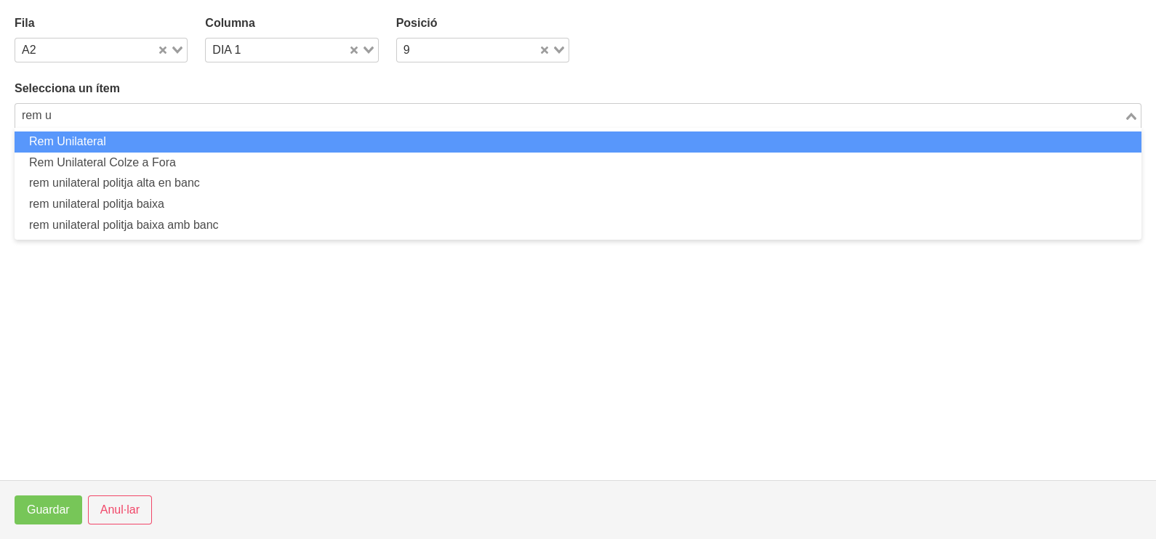
click at [142, 140] on li "Rem Unilateral" at bounding box center [578, 142] width 1127 height 21
type input "rem u"
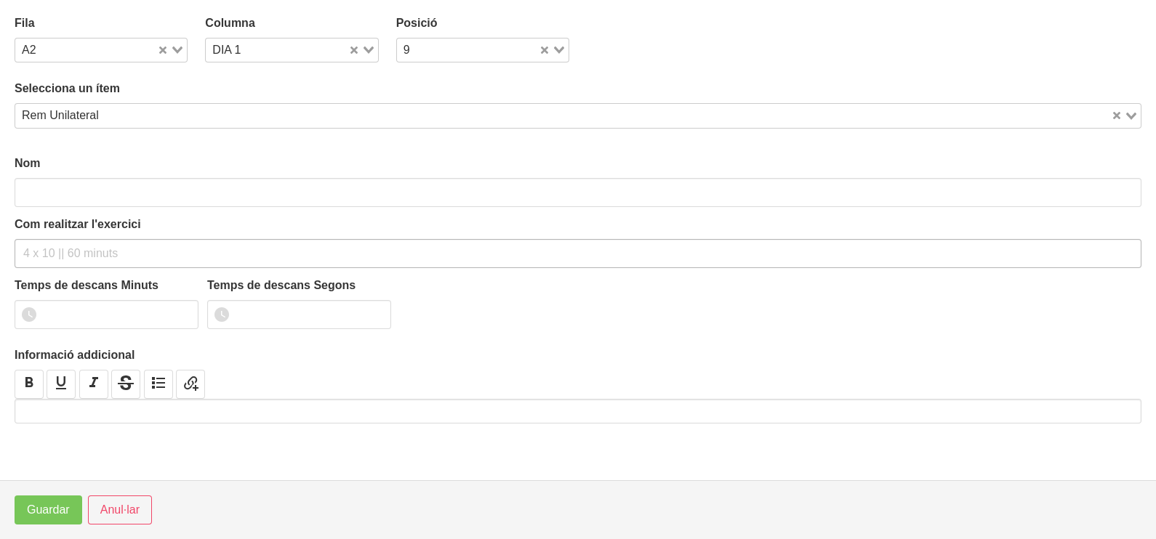
type input "Rem Unilateral"
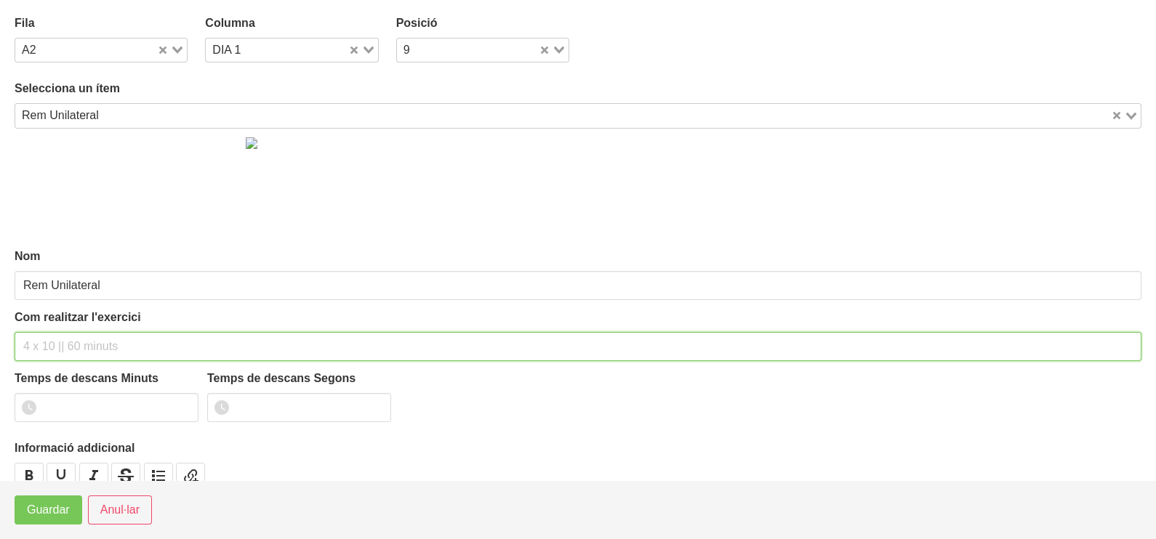
drag, startPoint x: 66, startPoint y: 342, endPoint x: 53, endPoint y: 327, distance: 19.6
click at [70, 339] on input "text" at bounding box center [578, 346] width 1127 height 29
type input "3 x 6-8 a 3011 60""
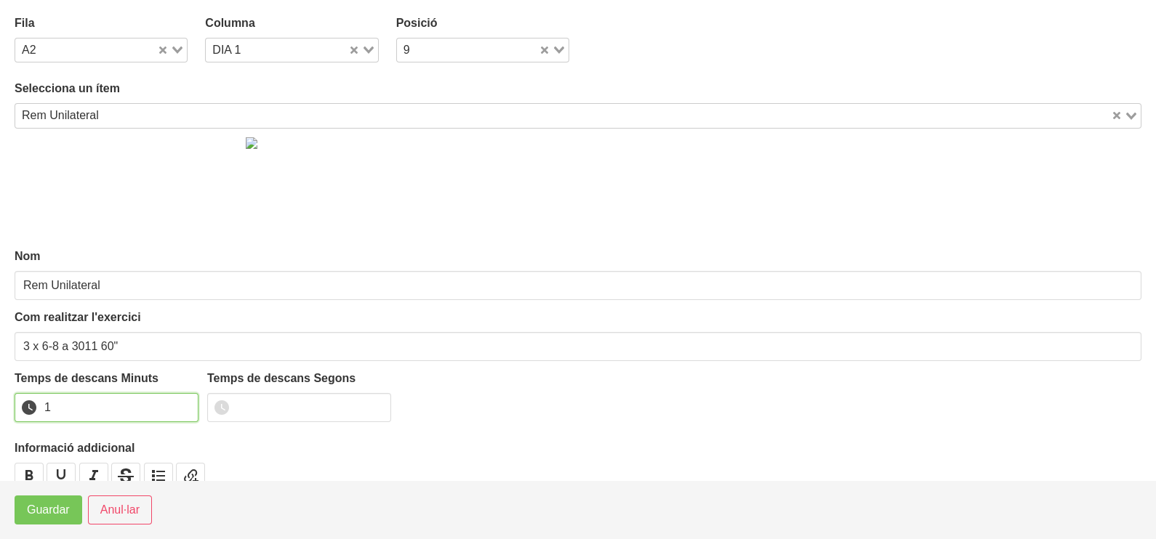
drag, startPoint x: 184, startPoint y: 402, endPoint x: 156, endPoint y: 422, distance: 34.5
type input "1"
click at [182, 403] on input "1" at bounding box center [107, 407] width 184 height 29
click at [41, 509] on span "Guardar" at bounding box center [48, 510] width 43 height 17
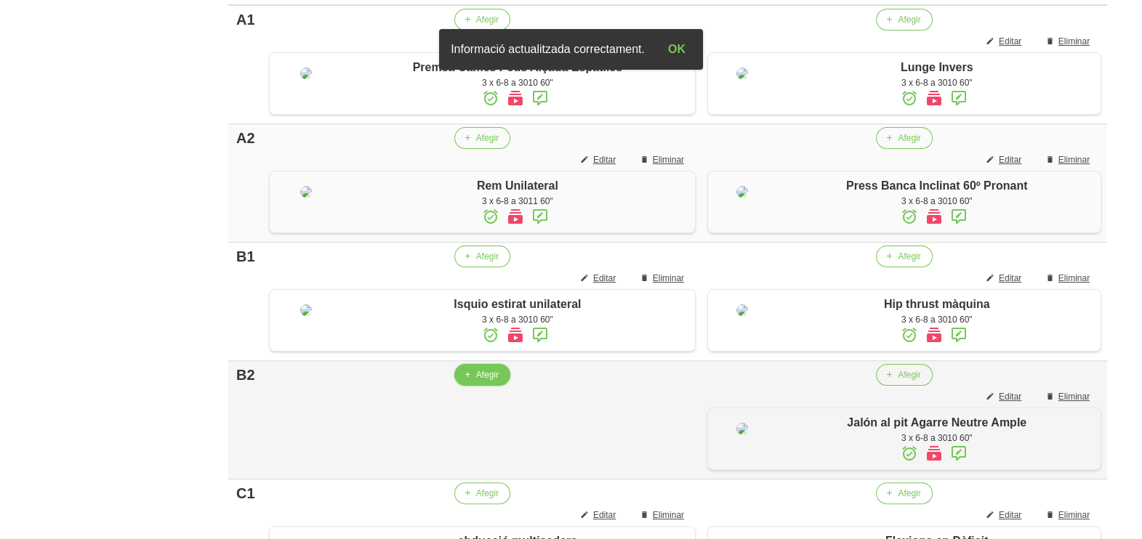
click at [478, 382] on span "Afegir" at bounding box center [487, 375] width 23 height 13
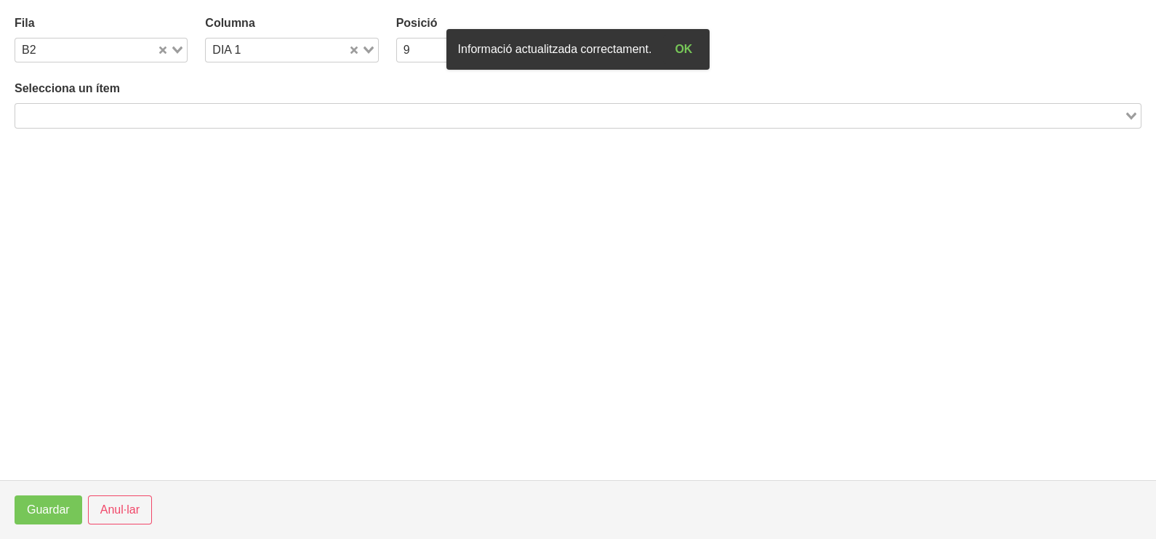
click at [167, 116] on input "Search for option" at bounding box center [570, 115] width 1106 height 17
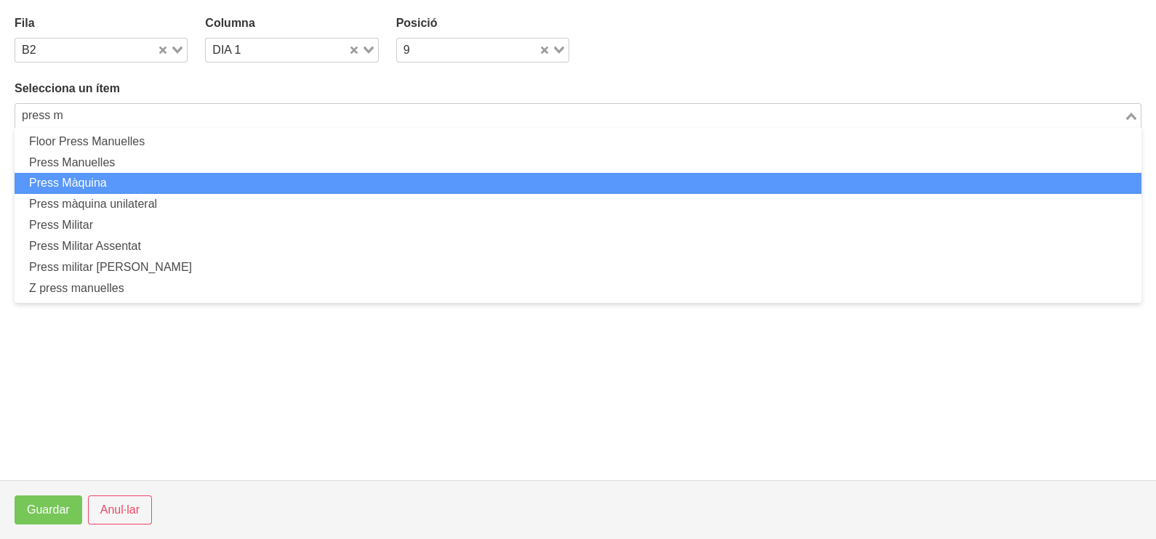
click at [106, 174] on li "Press Màquina" at bounding box center [578, 183] width 1127 height 21
type input "press m"
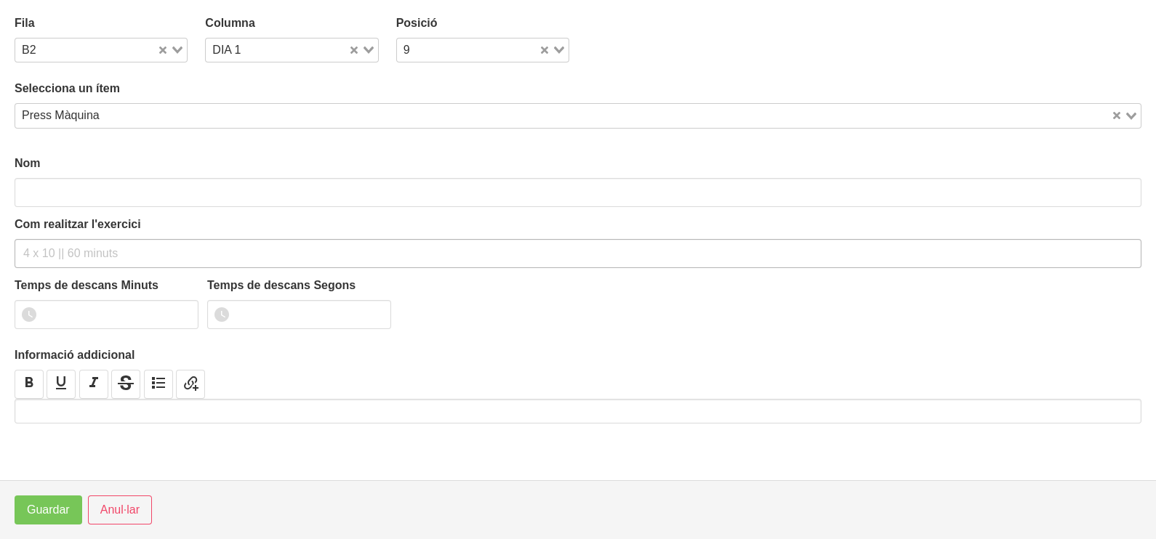
type input "Press Màquina"
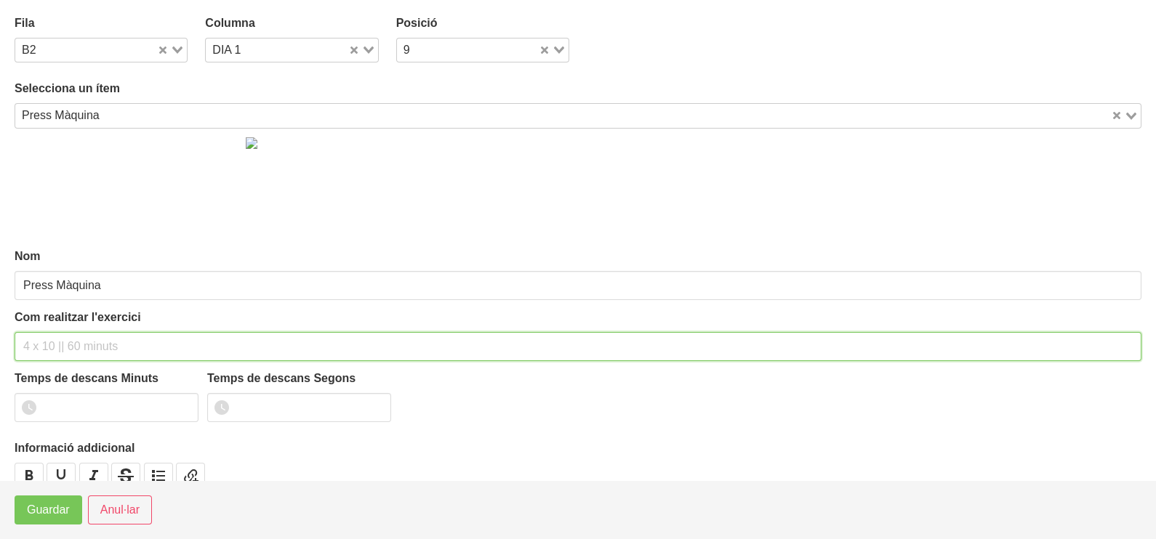
click at [55, 349] on input "text" at bounding box center [578, 346] width 1127 height 29
type input "3 x 6-8 a 3010 60""
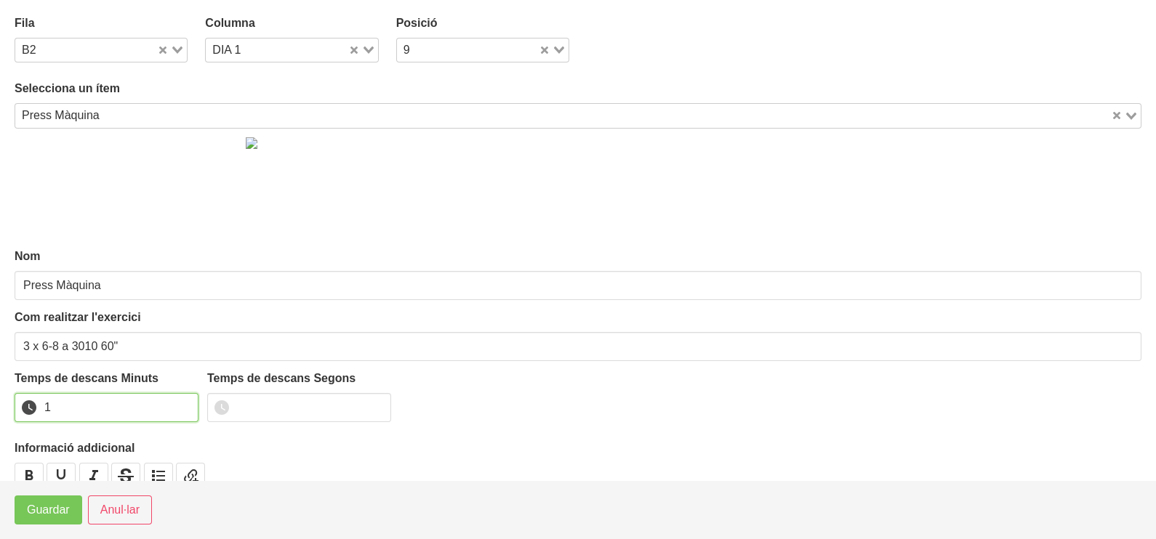
type input "1"
click at [180, 402] on input "1" at bounding box center [107, 407] width 184 height 29
click at [68, 509] on span "Guardar" at bounding box center [48, 510] width 43 height 17
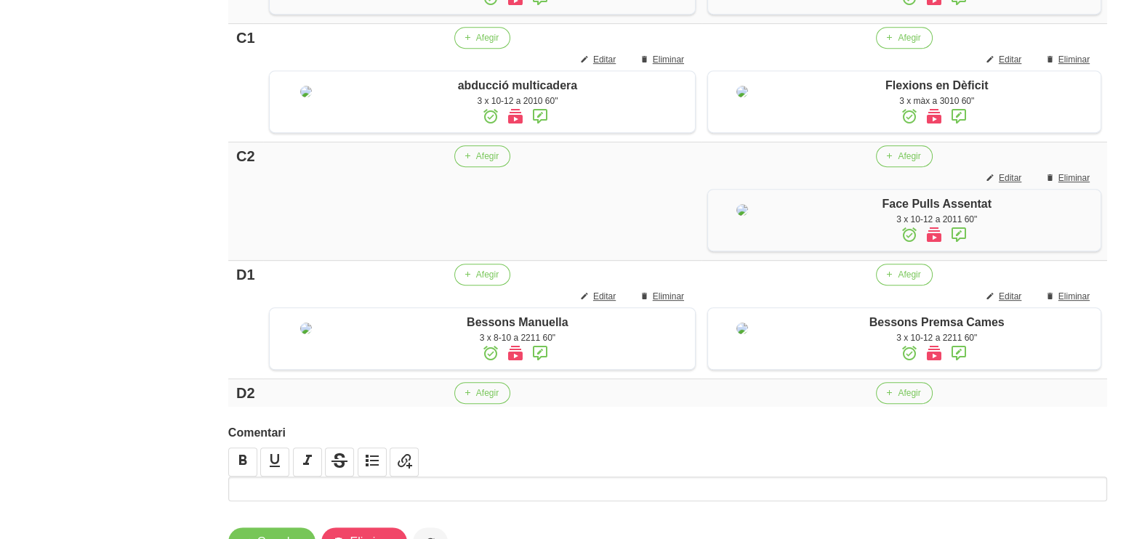
scroll to position [1042, 0]
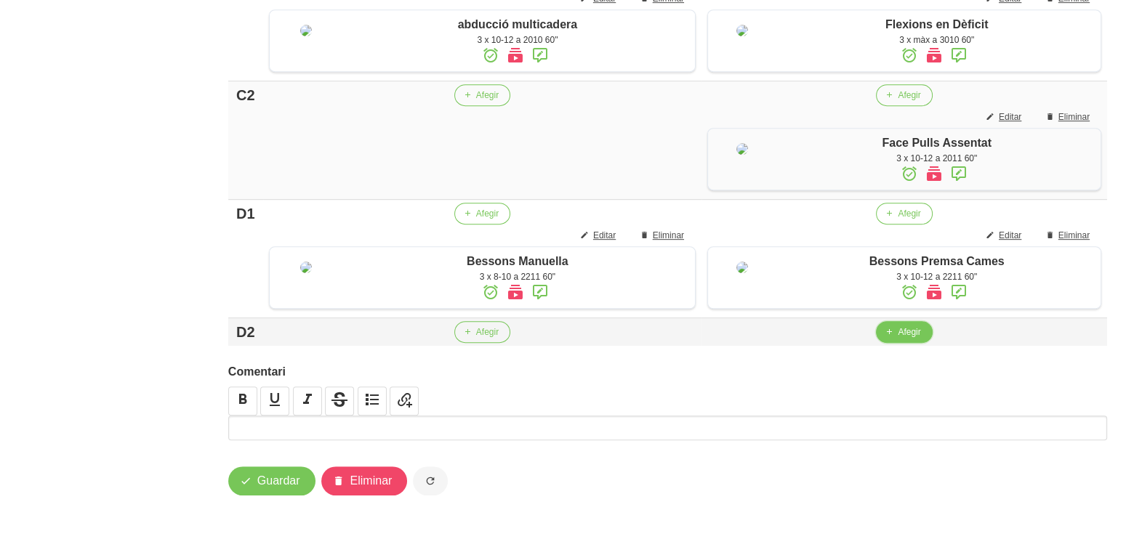
click at [895, 343] on button "Afegir" at bounding box center [904, 332] width 56 height 22
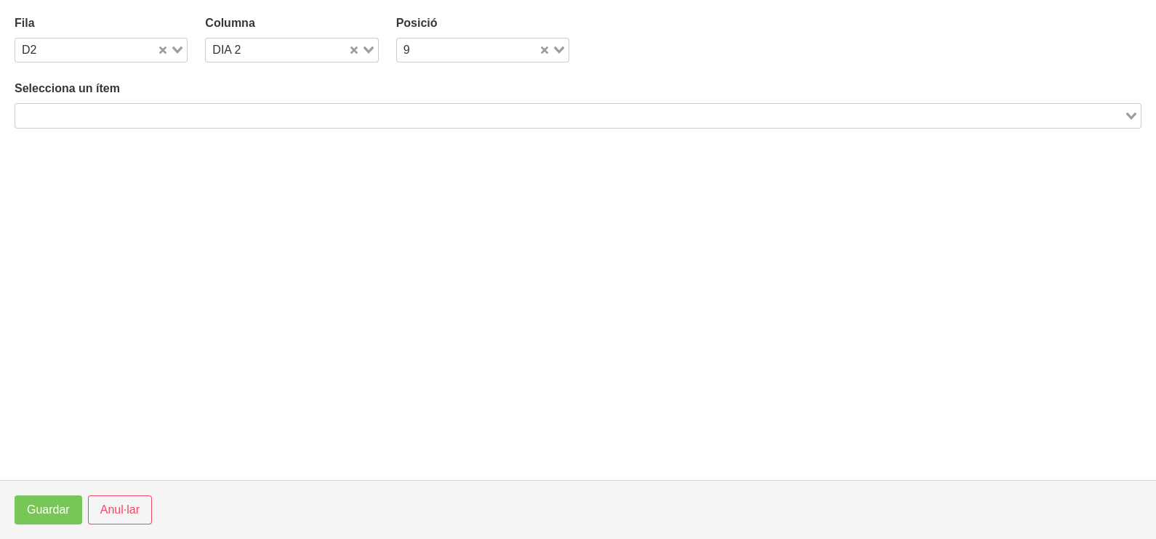
click at [155, 109] on input "Search for option" at bounding box center [570, 115] width 1106 height 17
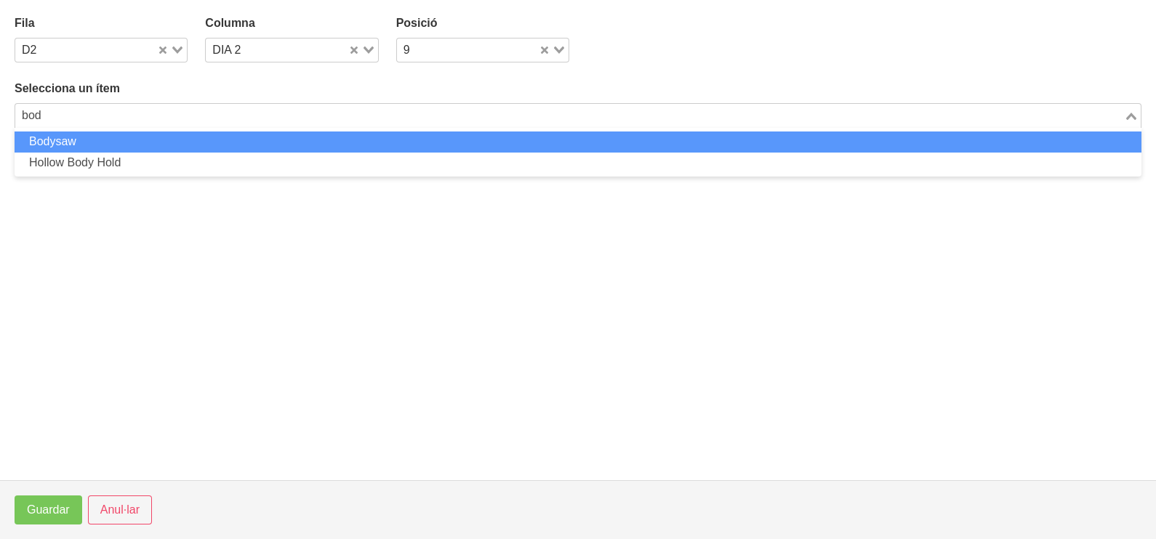
click at [124, 142] on li "Bodysaw" at bounding box center [578, 142] width 1127 height 21
type input "bod"
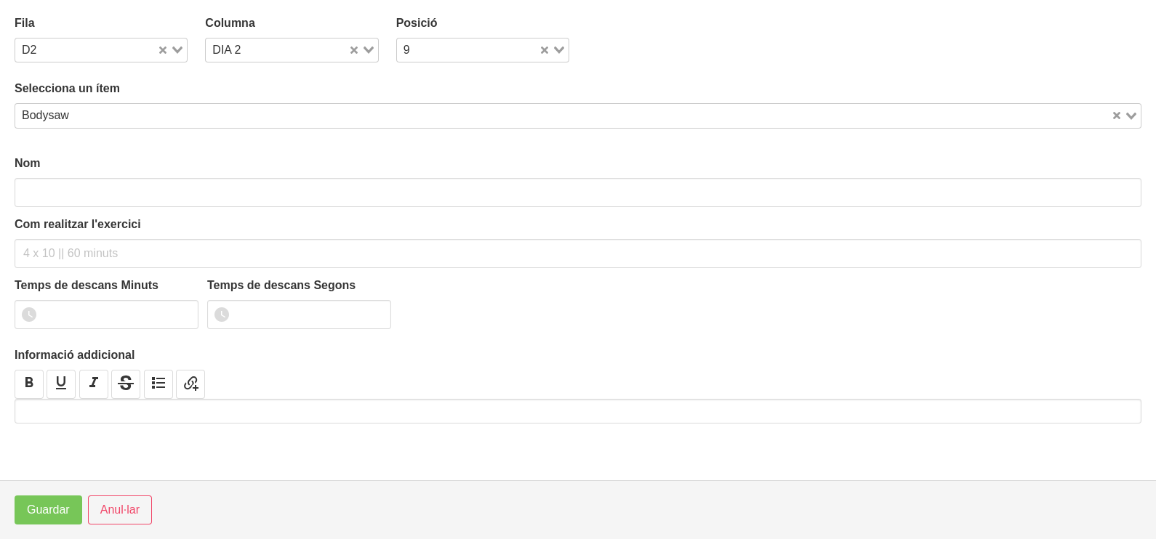
type input "Bodysaw"
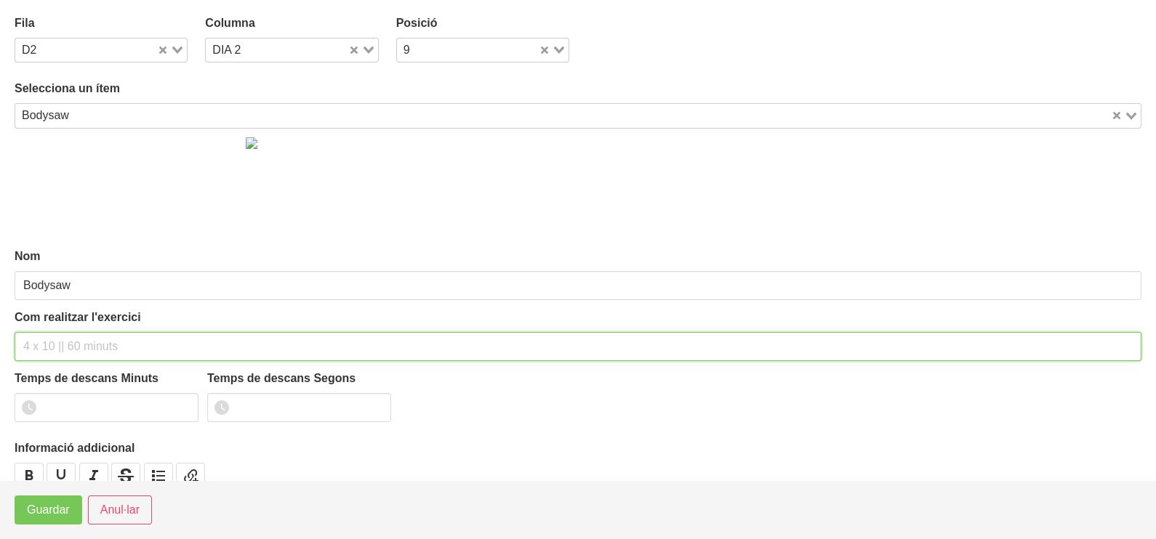
click at [75, 330] on div "Com realitzar l'exercici" at bounding box center [578, 335] width 1127 height 52
click at [79, 345] on input "3 x 10-12 a2010 60"" at bounding box center [578, 346] width 1127 height 29
type input "3 x 10-12 a 2010 60""
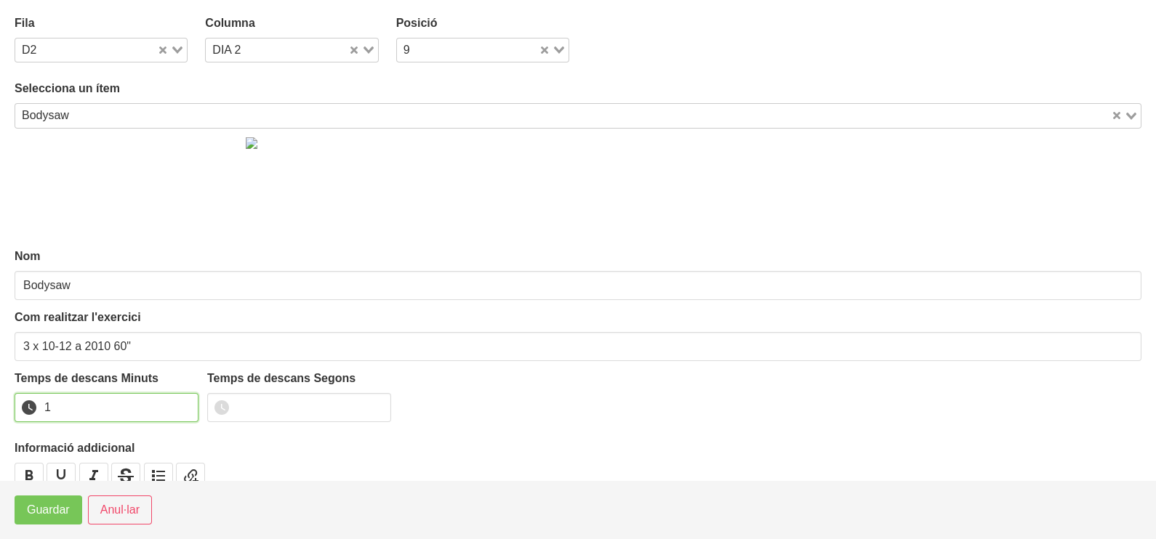
drag, startPoint x: 182, startPoint y: 400, endPoint x: 108, endPoint y: 457, distance: 93.3
type input "1"
click at [180, 403] on input "1" at bounding box center [107, 407] width 184 height 29
click at [52, 510] on span "Guardar" at bounding box center [48, 510] width 43 height 17
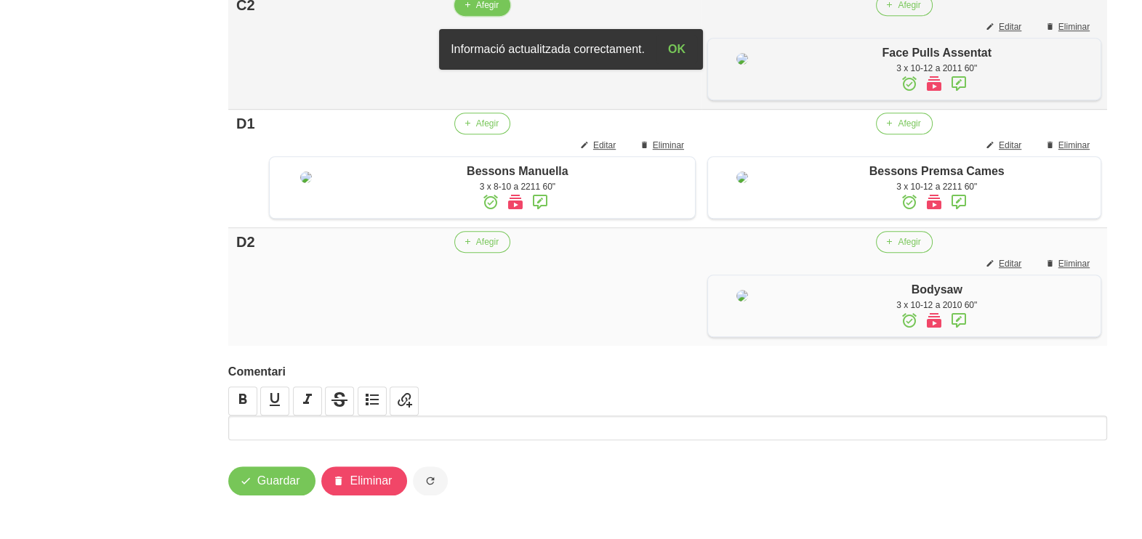
click at [476, 12] on span "Afegir" at bounding box center [487, 5] width 23 height 13
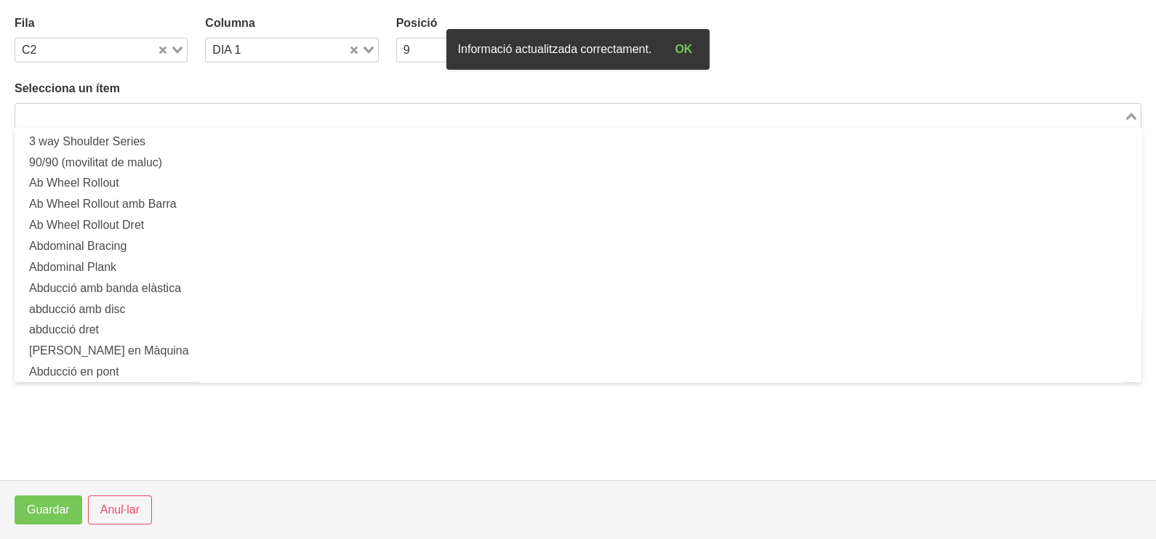
click at [131, 110] on input "Search for option" at bounding box center [570, 115] width 1106 height 17
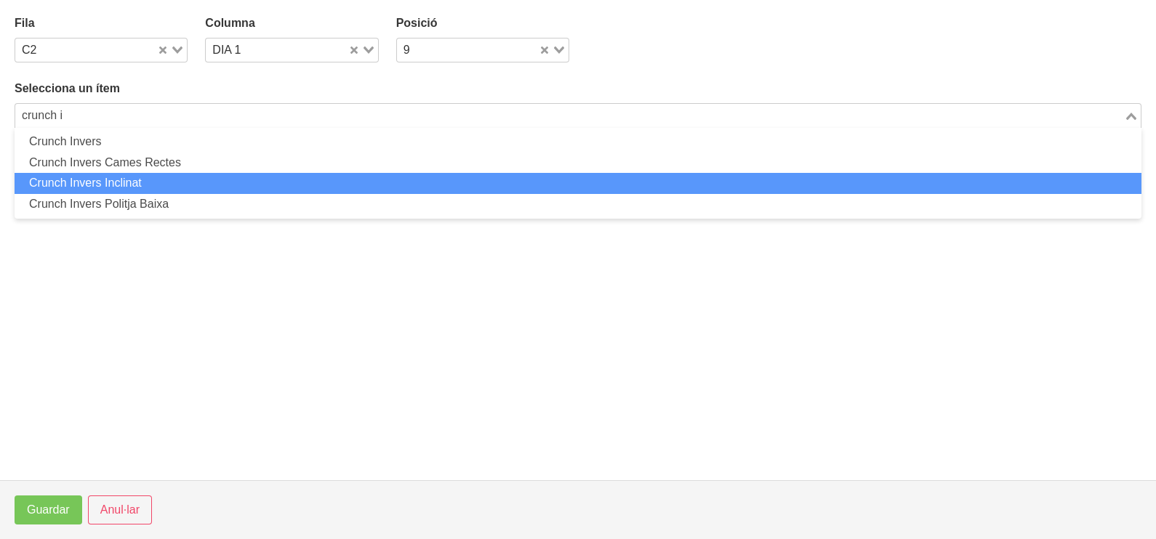
click at [153, 180] on li "Crunch Invers Inclinat" at bounding box center [578, 183] width 1127 height 21
type input "crunch i"
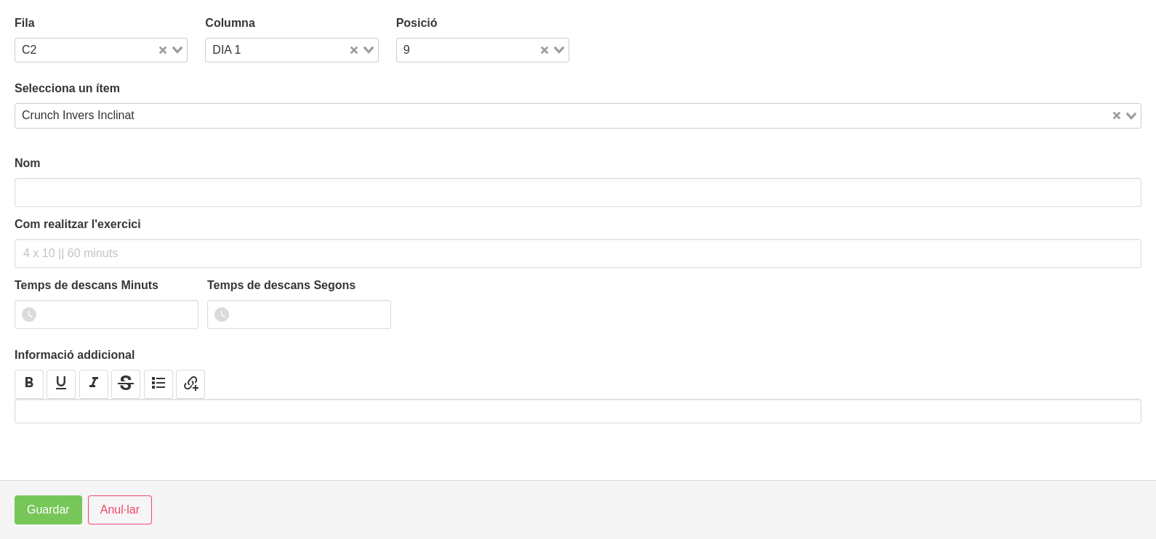
type input "Crunch Invers Inclinat"
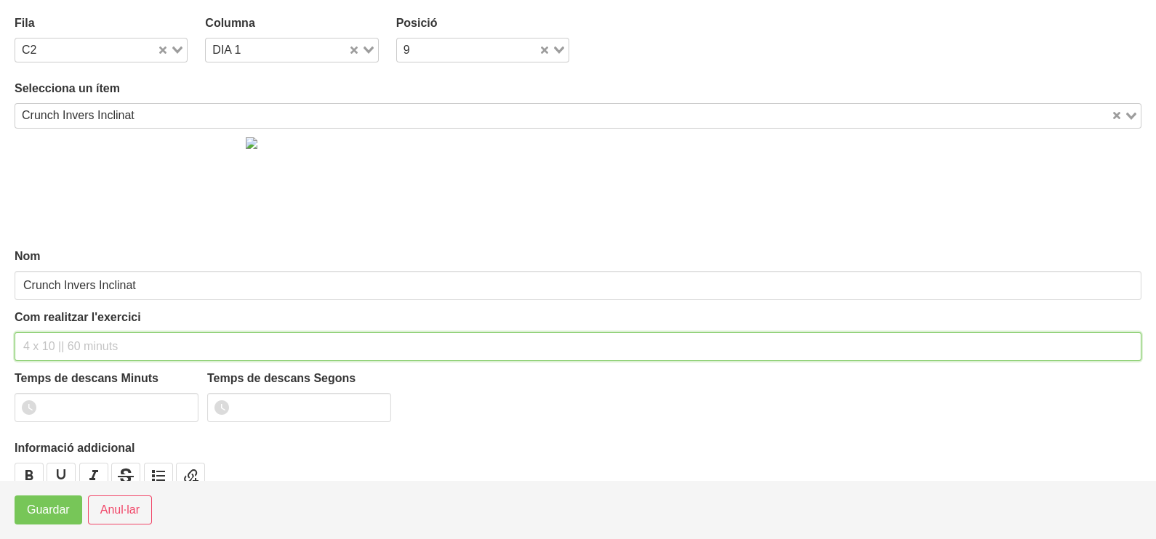
click at [55, 342] on input "text" at bounding box center [578, 346] width 1127 height 29
type input "3 x 10-12 a 2010 60""
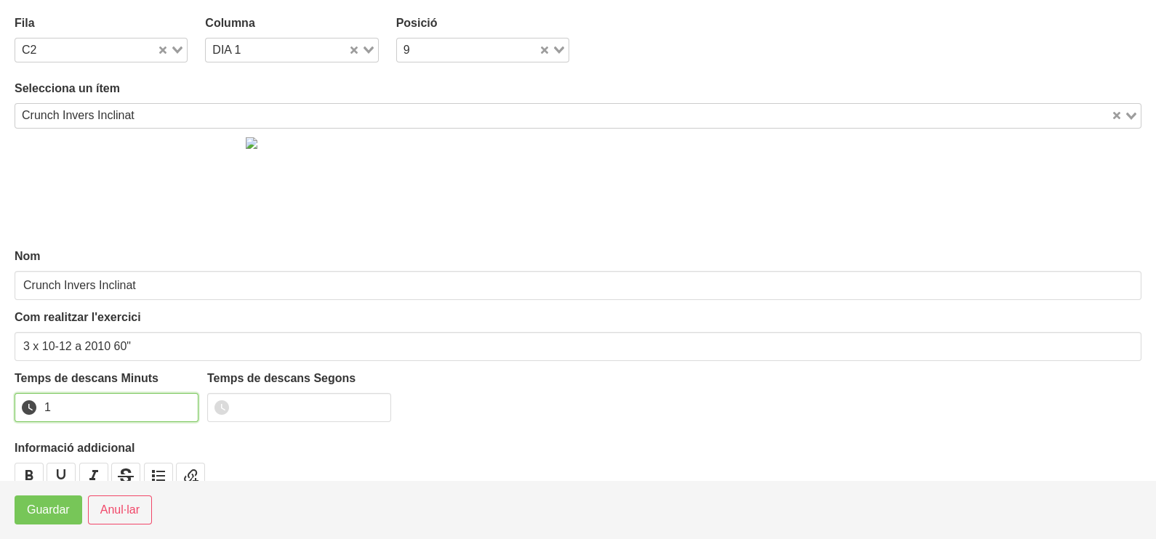
drag, startPoint x: 182, startPoint y: 401, endPoint x: 97, endPoint y: 455, distance: 100.6
type input "1"
click at [176, 408] on input "1" at bounding box center [107, 407] width 184 height 29
click at [46, 509] on span "Guardar" at bounding box center [48, 510] width 43 height 17
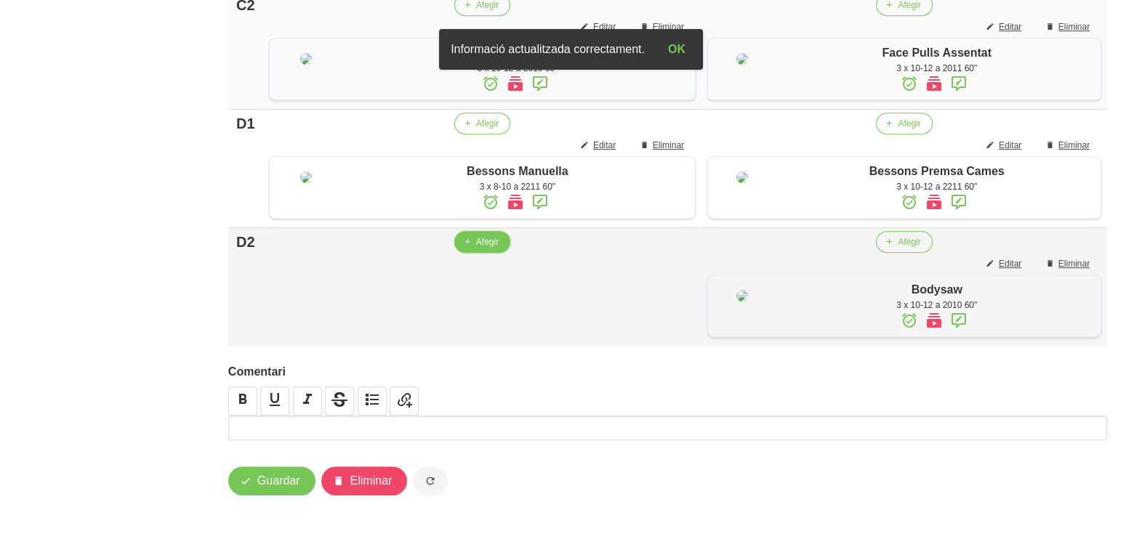
click at [476, 249] on span "Afegir" at bounding box center [487, 241] width 23 height 13
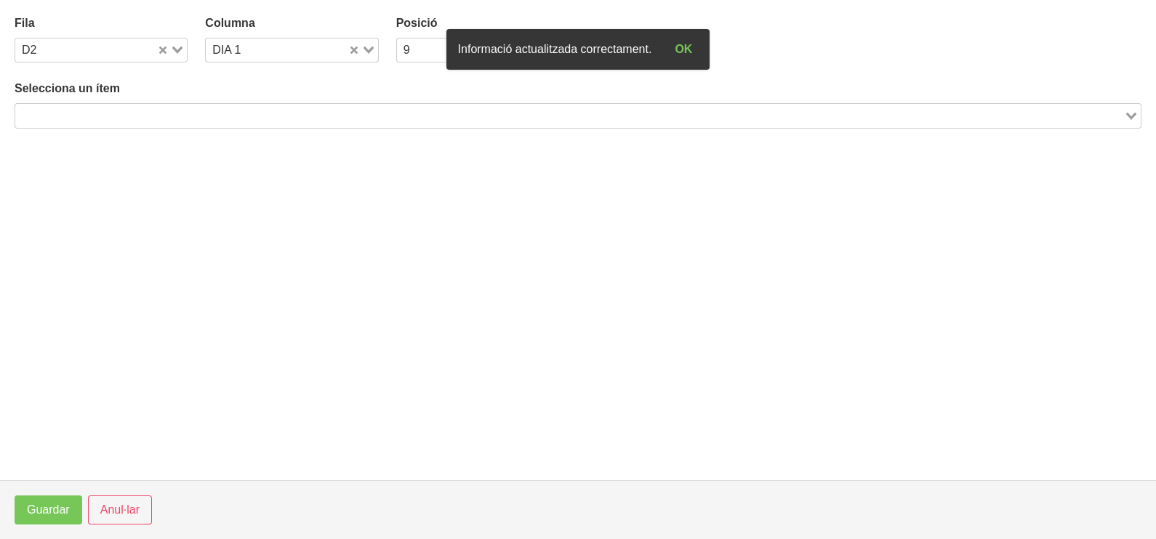
drag, startPoint x: 150, startPoint y: 113, endPoint x: 230, endPoint y: 71, distance: 90.0
click at [153, 113] on input "Search for option" at bounding box center [570, 115] width 1106 height 17
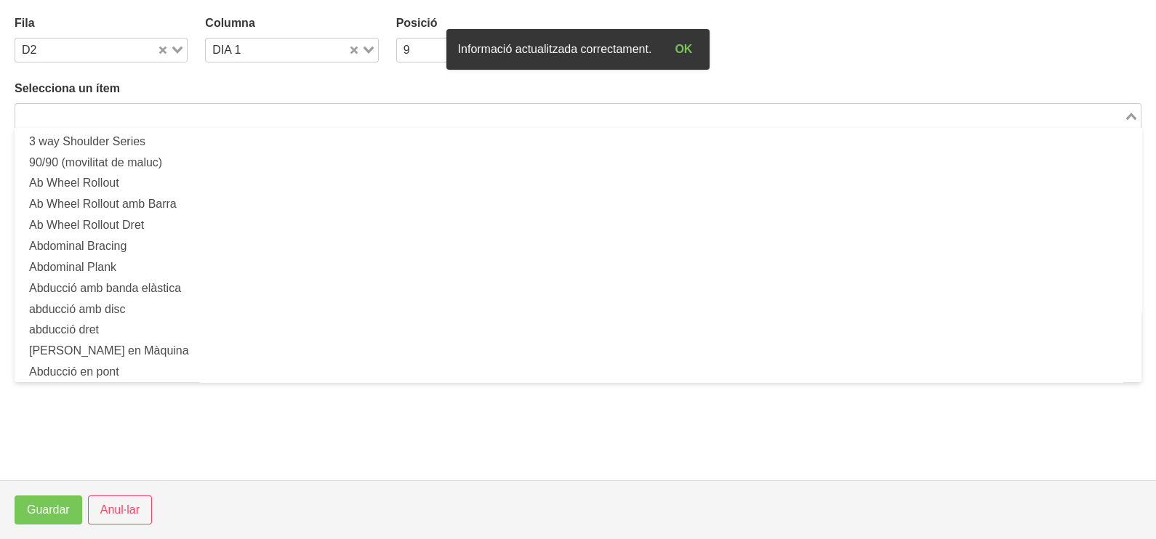
click at [131, 115] on input "Search for option" at bounding box center [570, 115] width 1106 height 17
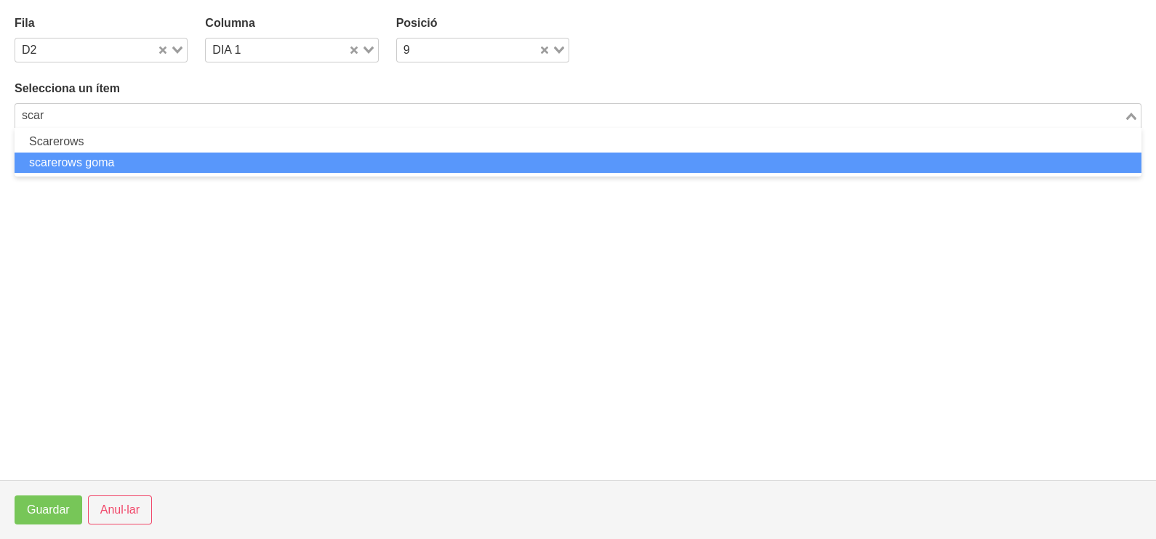
click at [132, 156] on li "scarerows goma" at bounding box center [578, 163] width 1127 height 21
type input "scar"
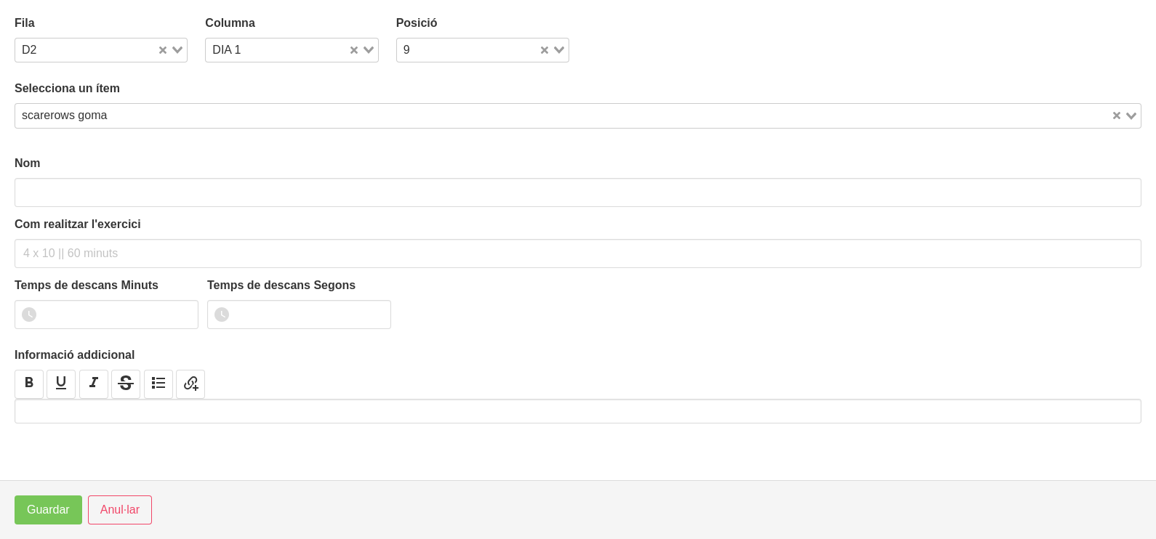
type input "scarerows goma"
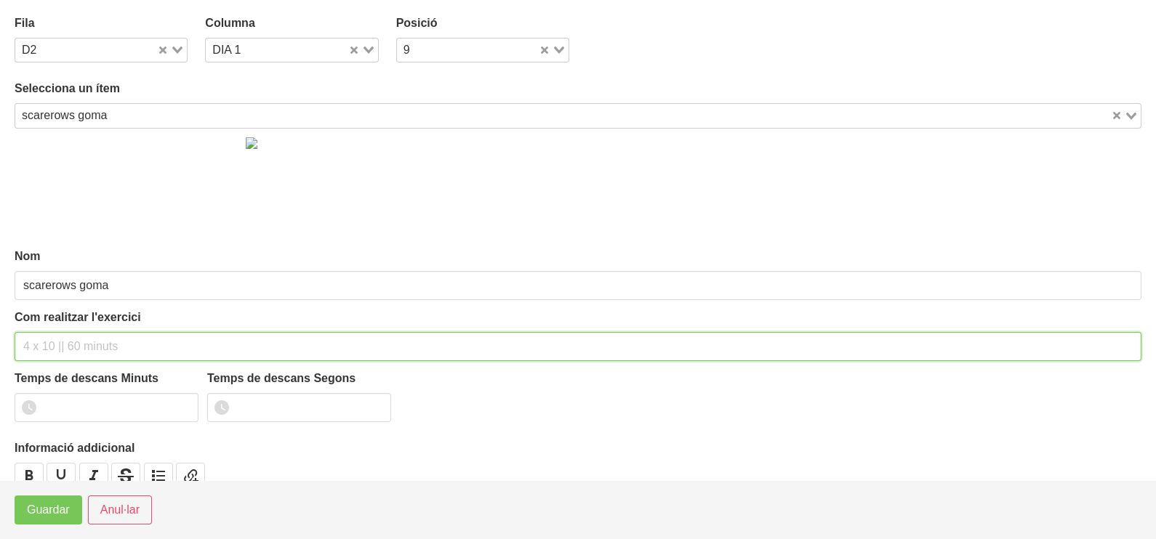
drag, startPoint x: 84, startPoint y: 350, endPoint x: 71, endPoint y: 338, distance: 17.5
click at [84, 345] on input "text" at bounding box center [578, 346] width 1127 height 29
type input "3 x 10-12 a 2010 60""
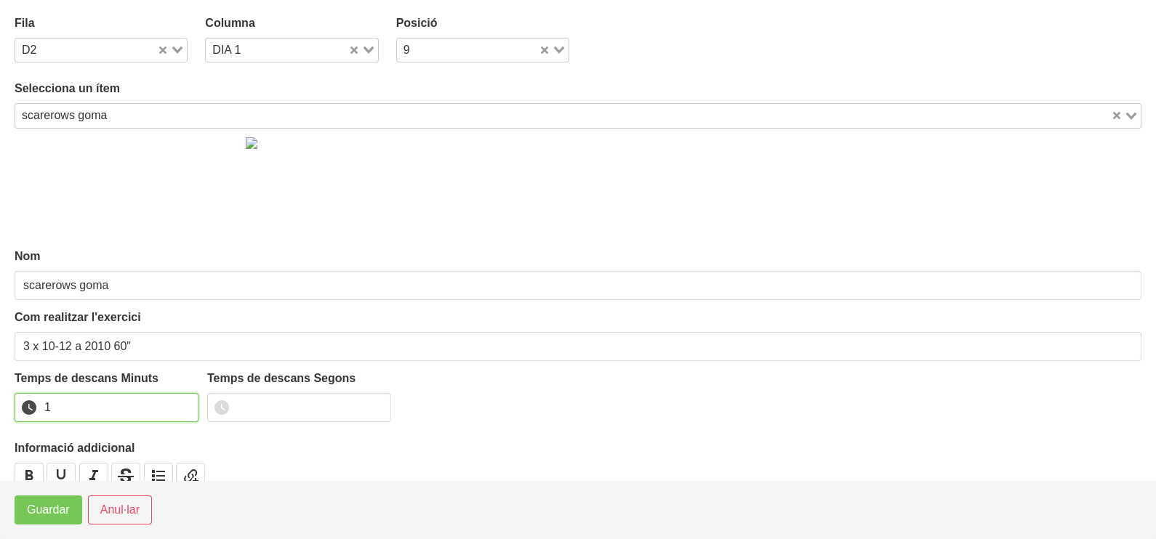
type input "1"
click at [184, 402] on input "1" at bounding box center [107, 407] width 184 height 29
click at [62, 510] on span "Guardar" at bounding box center [48, 510] width 43 height 17
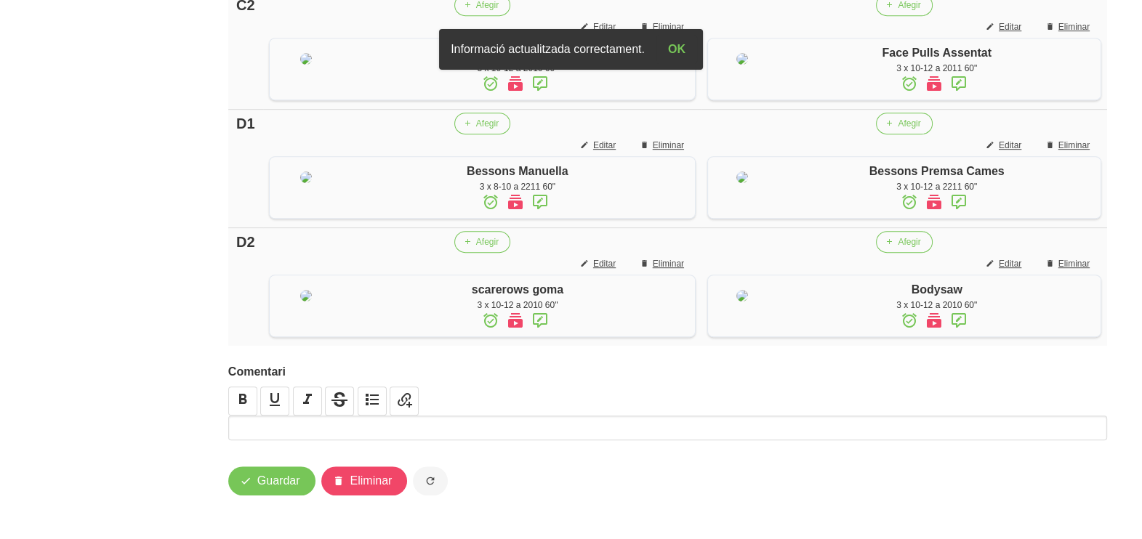
scroll to position [1253, 0]
click at [288, 479] on span "Guardar" at bounding box center [278, 480] width 43 height 17
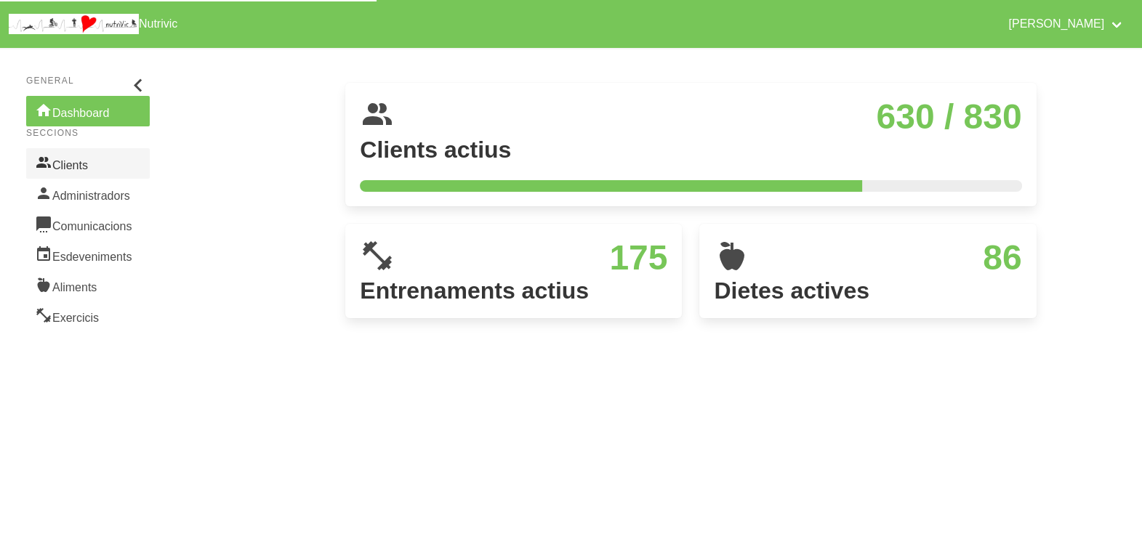
click at [87, 156] on link "Clients" at bounding box center [88, 163] width 124 height 31
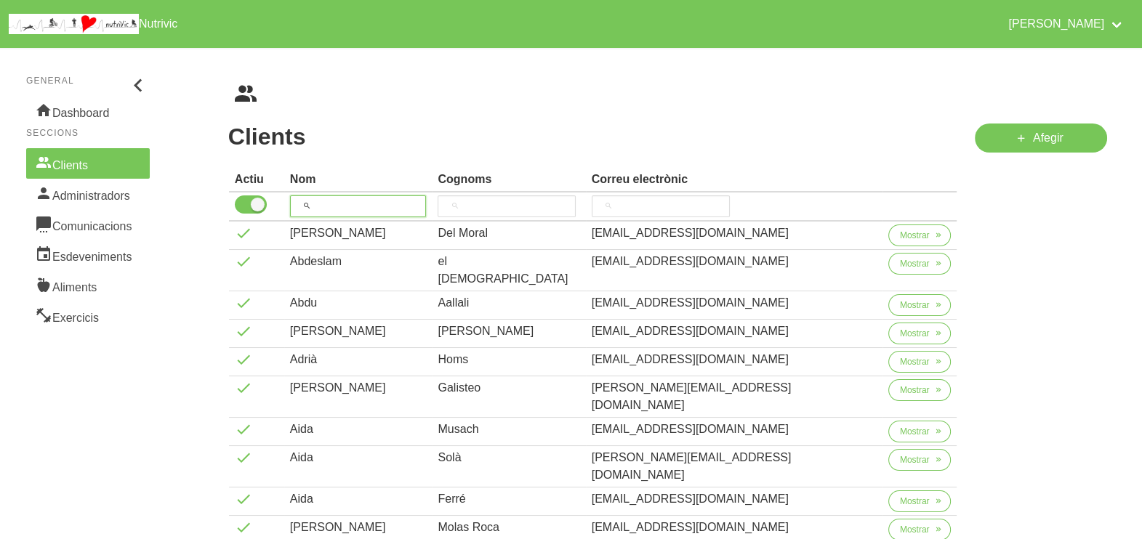
click at [359, 208] on input "search" at bounding box center [358, 207] width 137 height 22
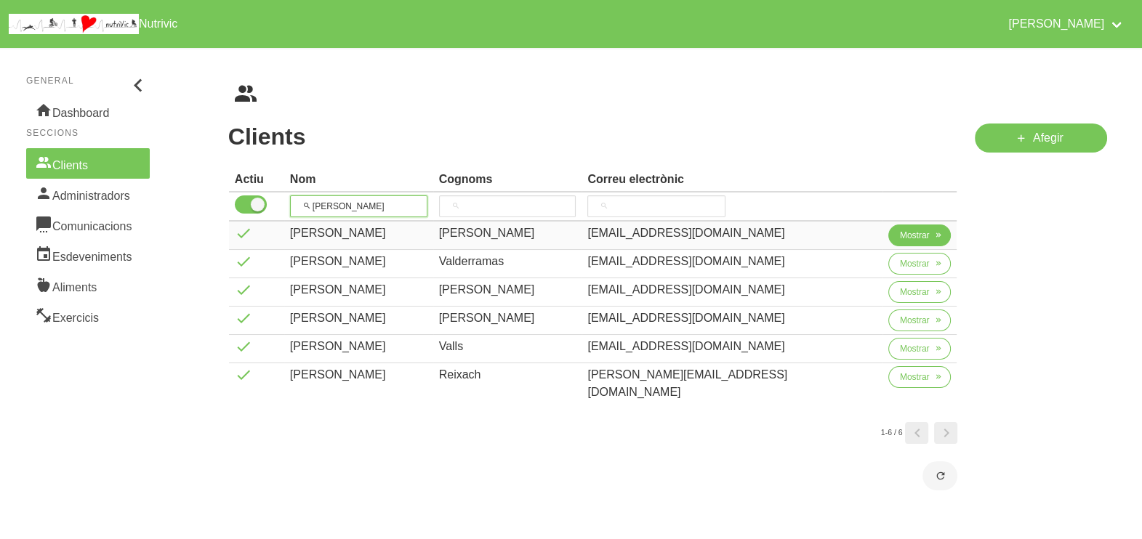
type input "[PERSON_NAME]"
click at [900, 233] on span "Mostrar" at bounding box center [915, 235] width 30 height 13
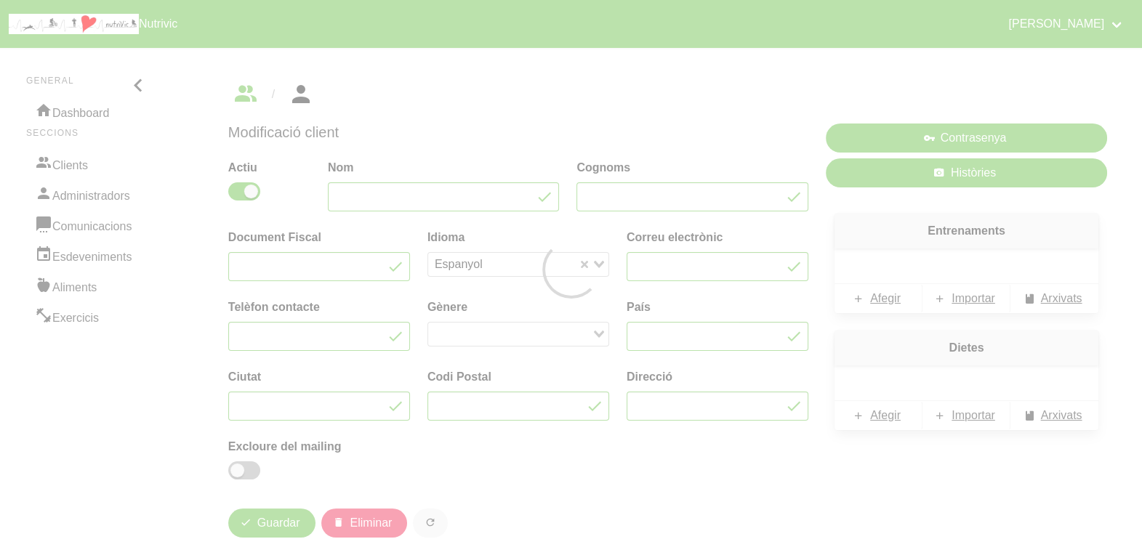
type input "[PERSON_NAME]"
type input "[EMAIL_ADDRESS][DOMAIN_NAME]"
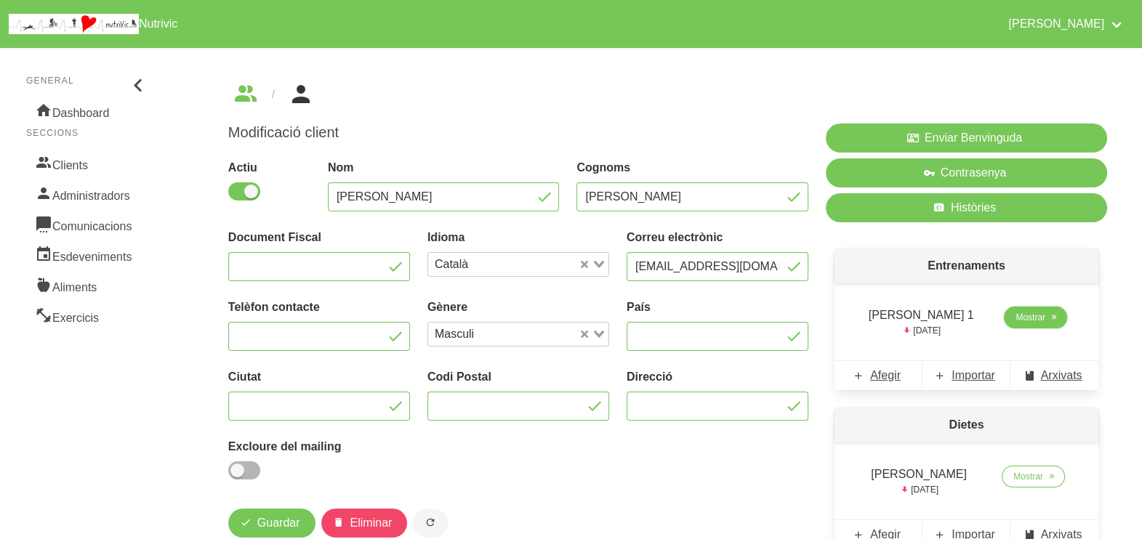
click at [1015, 322] on span "Mostrar" at bounding box center [1030, 317] width 30 height 13
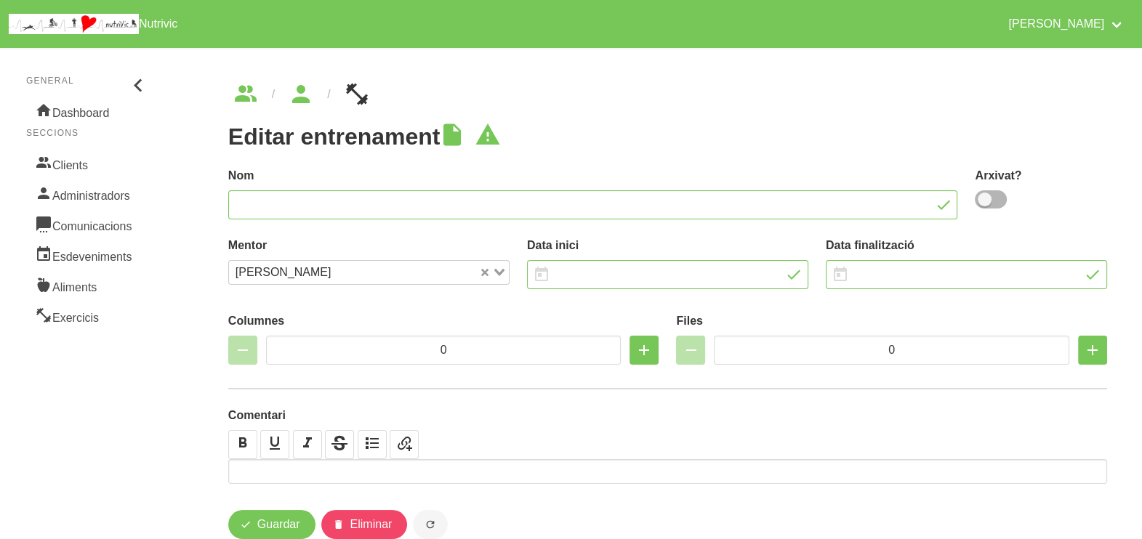
type input "[PERSON_NAME] 1"
type input "[DATE]"
type input "2"
type input "8"
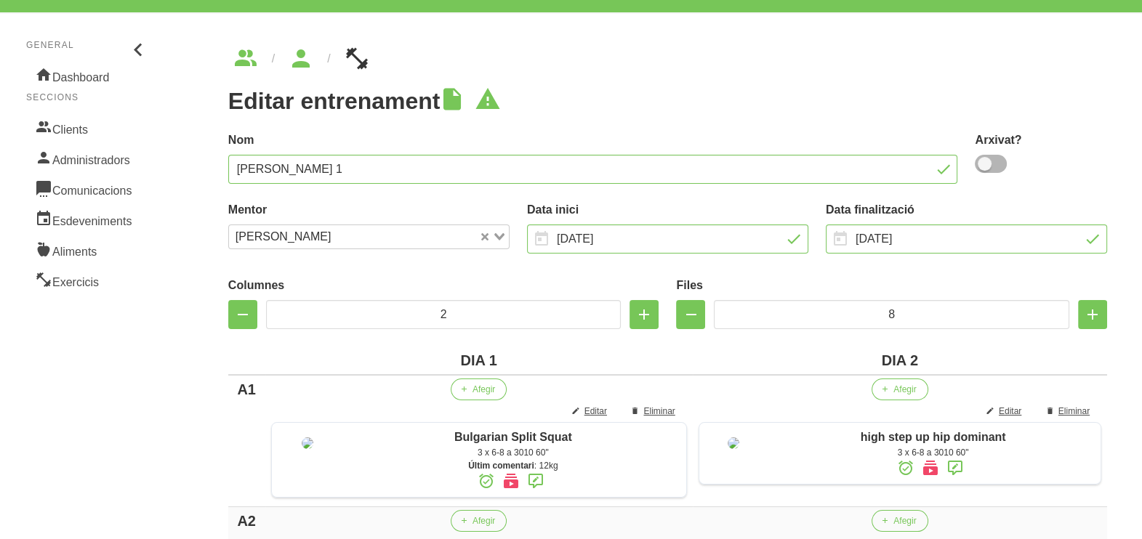
scroll to position [33, 0]
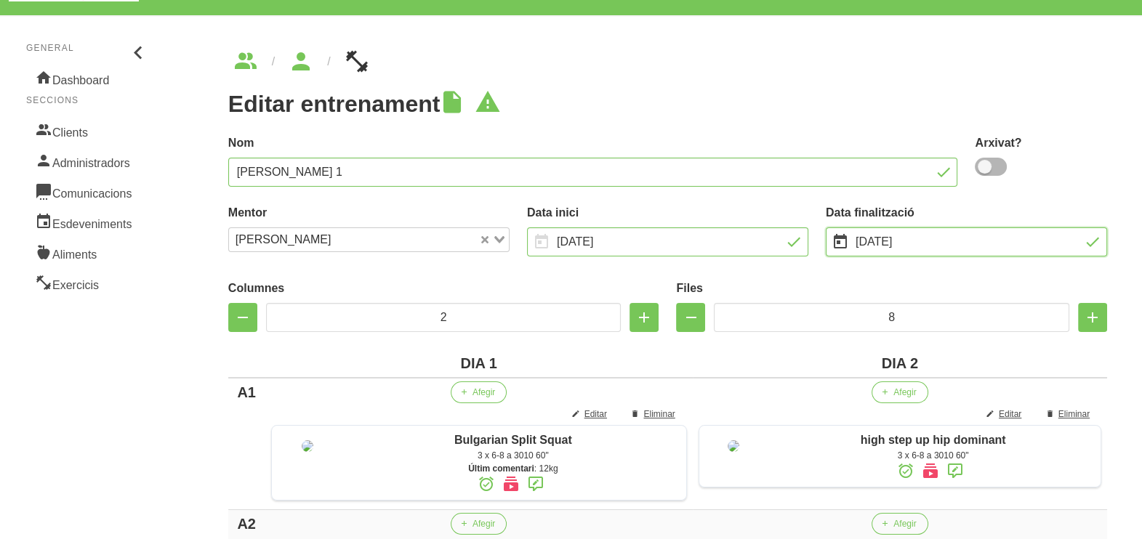
click at [871, 251] on input "[DATE]" at bounding box center [966, 241] width 281 height 29
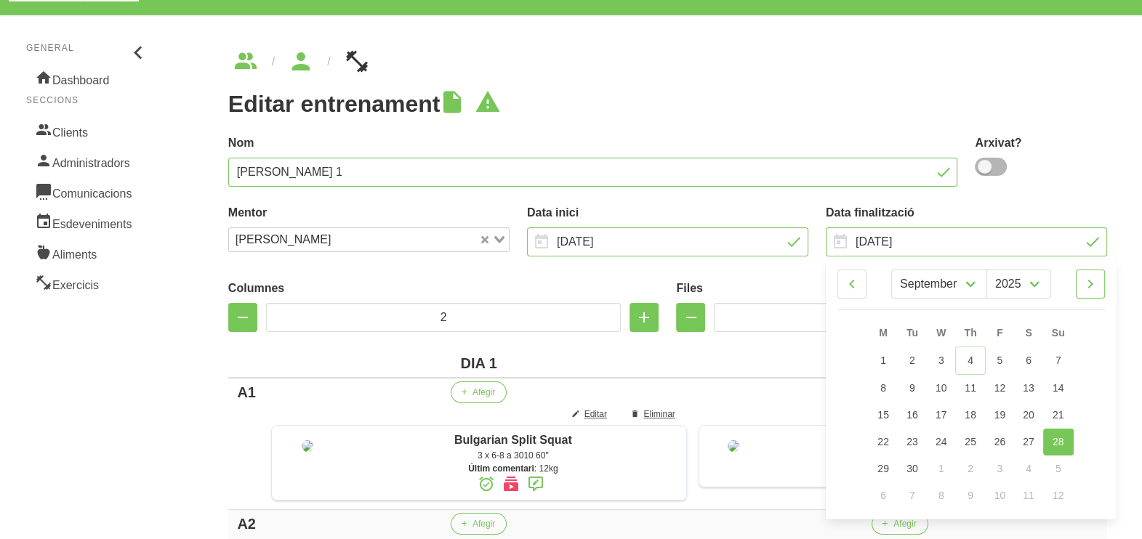
click at [1094, 280] on icon at bounding box center [1090, 284] width 17 height 26
select select "9"
click at [1060, 359] on span "5" at bounding box center [1058, 360] width 6 height 12
type input "[DATE]"
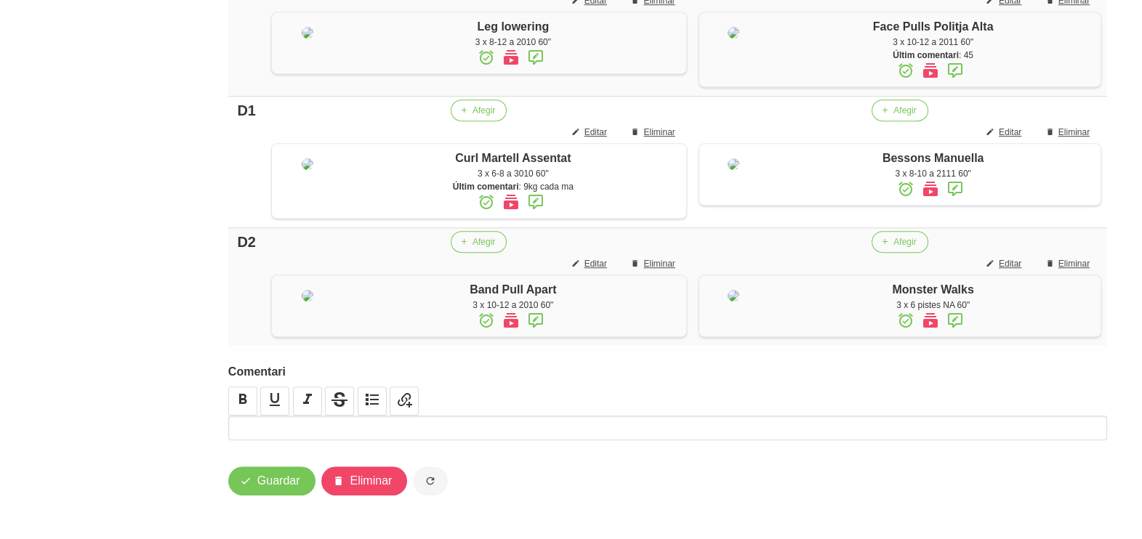
scroll to position [1286, 0]
click at [294, 476] on span "Guardar" at bounding box center [278, 480] width 43 height 17
